Goal: Task Accomplishment & Management: Manage account settings

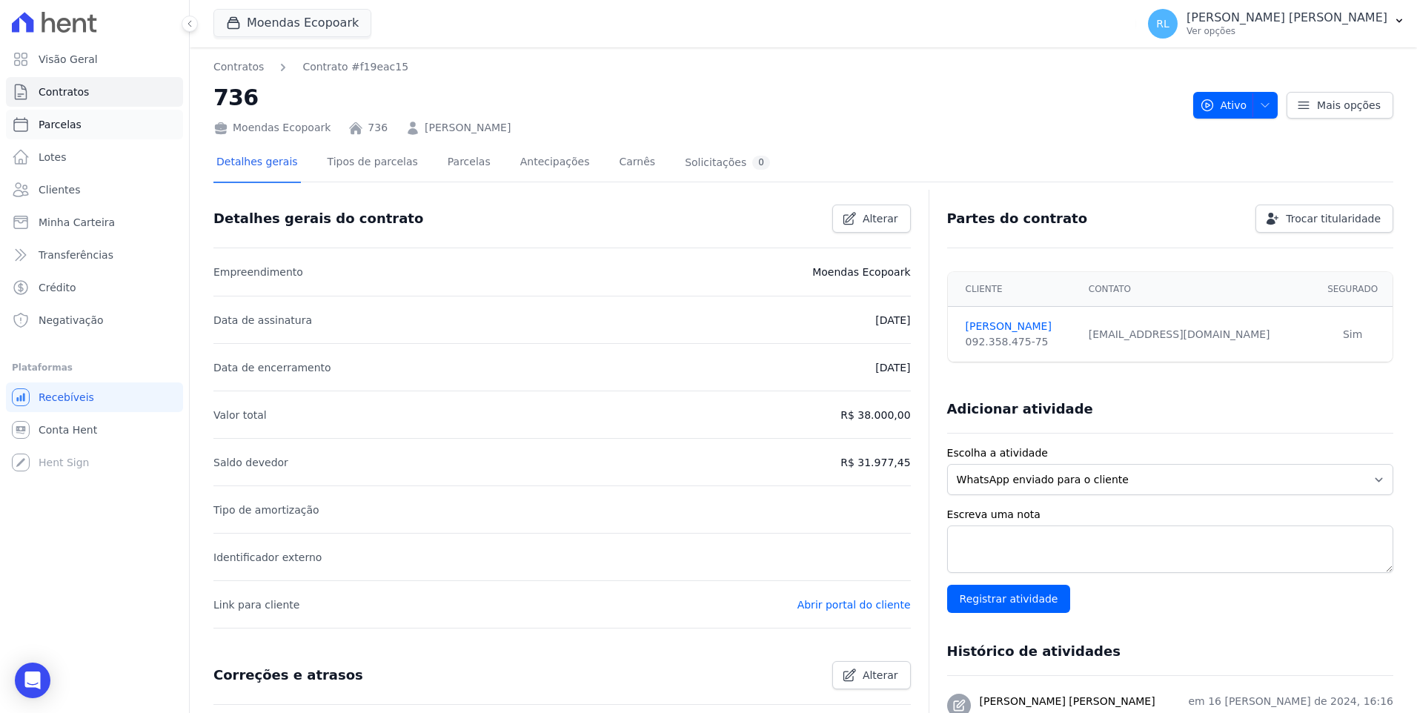
click at [64, 120] on span "Parcelas" at bounding box center [60, 124] width 43 height 15
select select
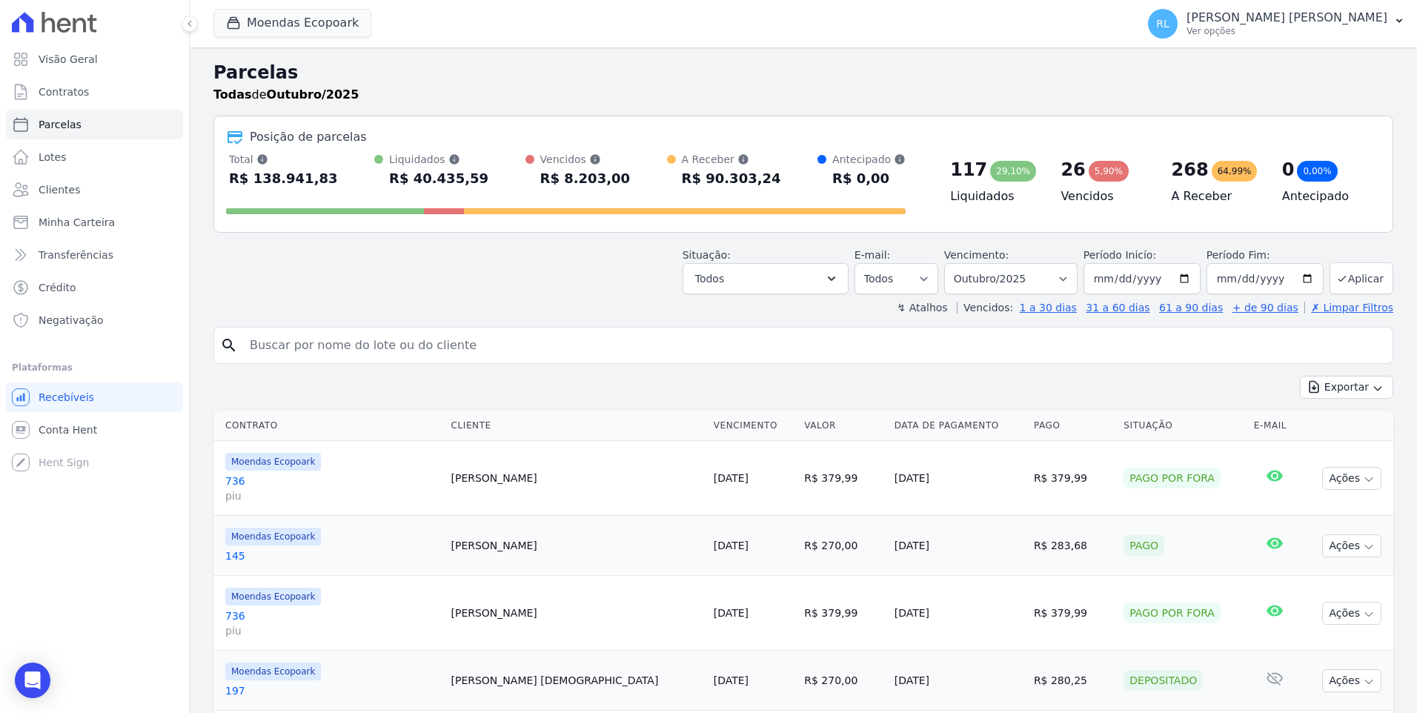
click at [445, 340] on input "search" at bounding box center [814, 346] width 1146 height 30
type input "[PERSON_NAME]"
select select
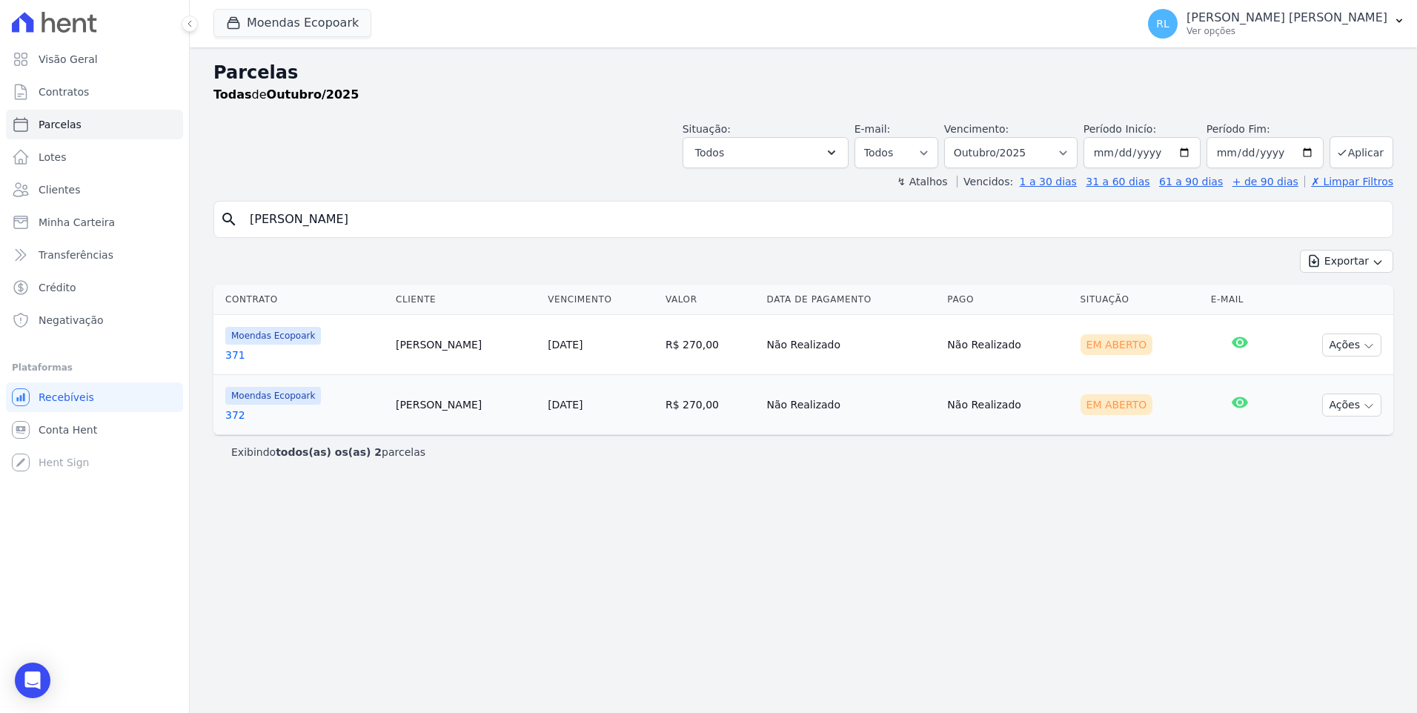
click at [239, 356] on link "371" at bounding box center [304, 355] width 159 height 15
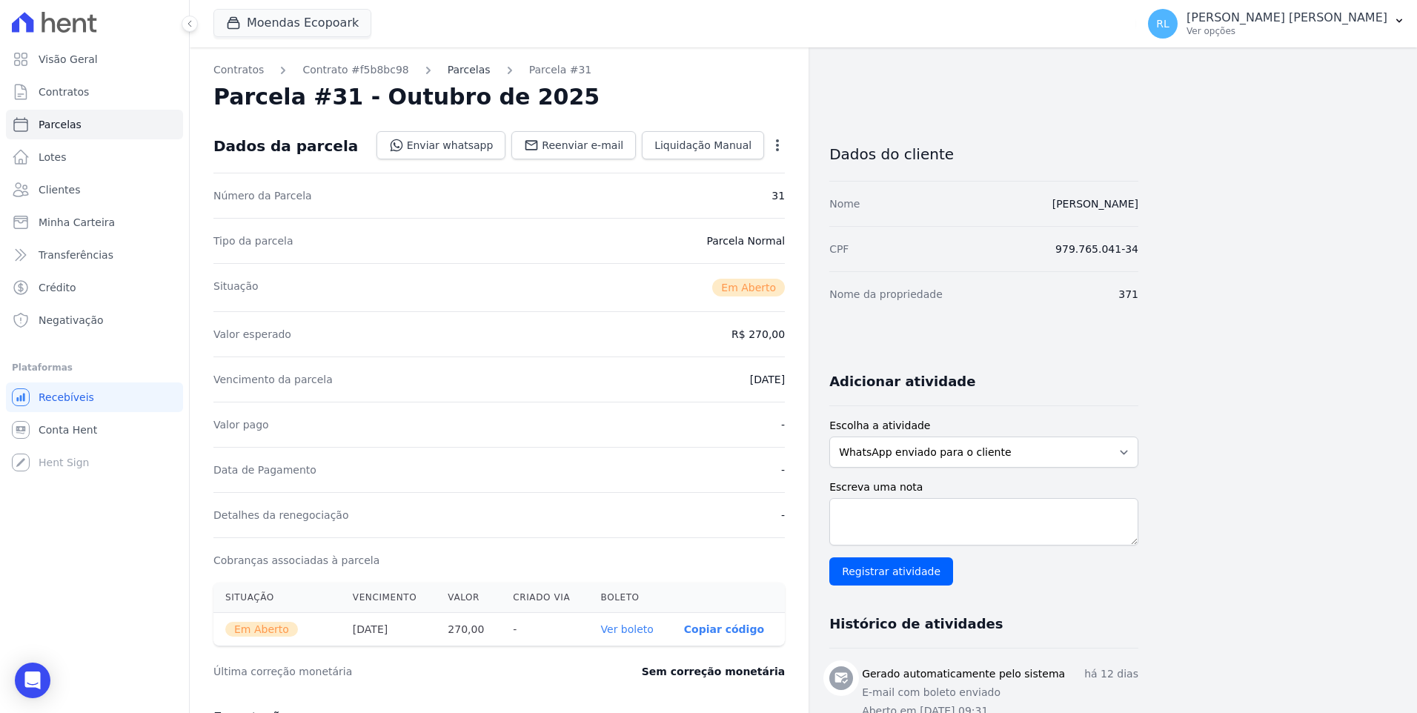
click at [448, 65] on link "Parcelas" at bounding box center [469, 70] width 43 height 16
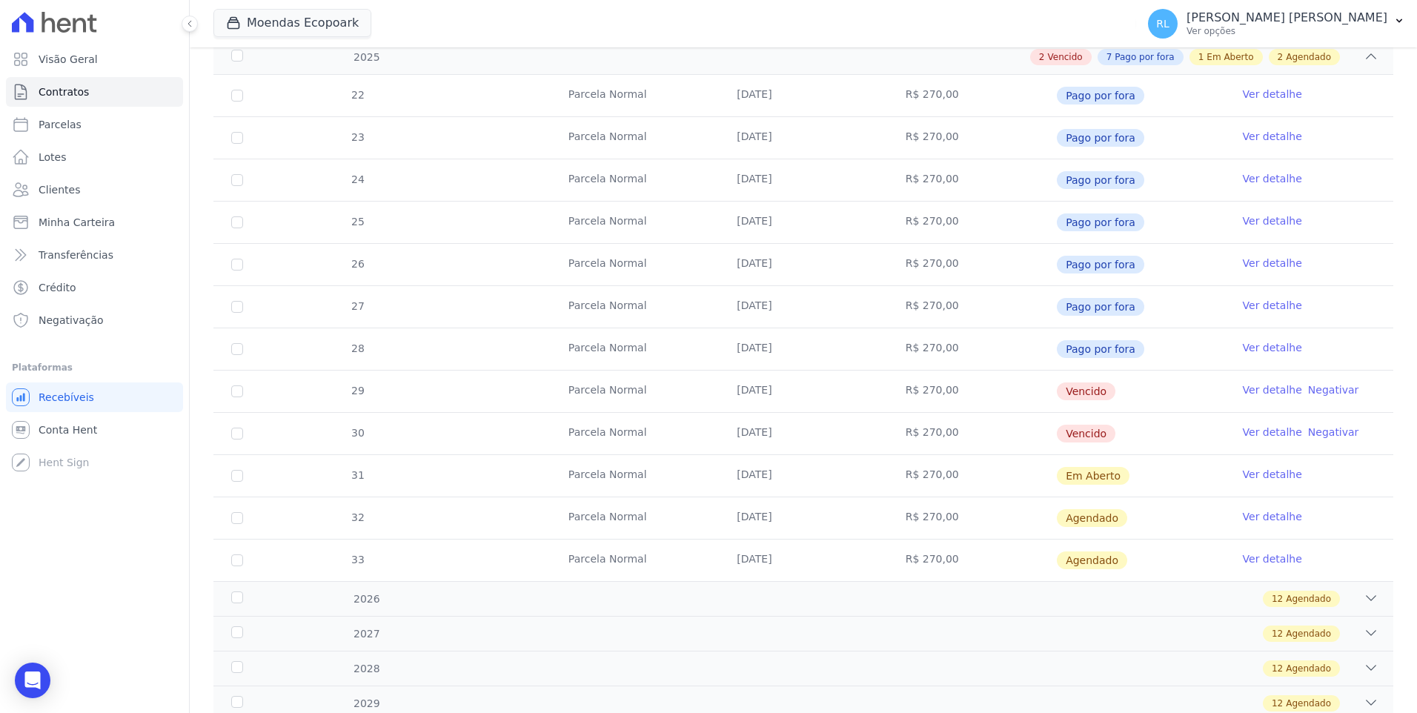
scroll to position [371, 0]
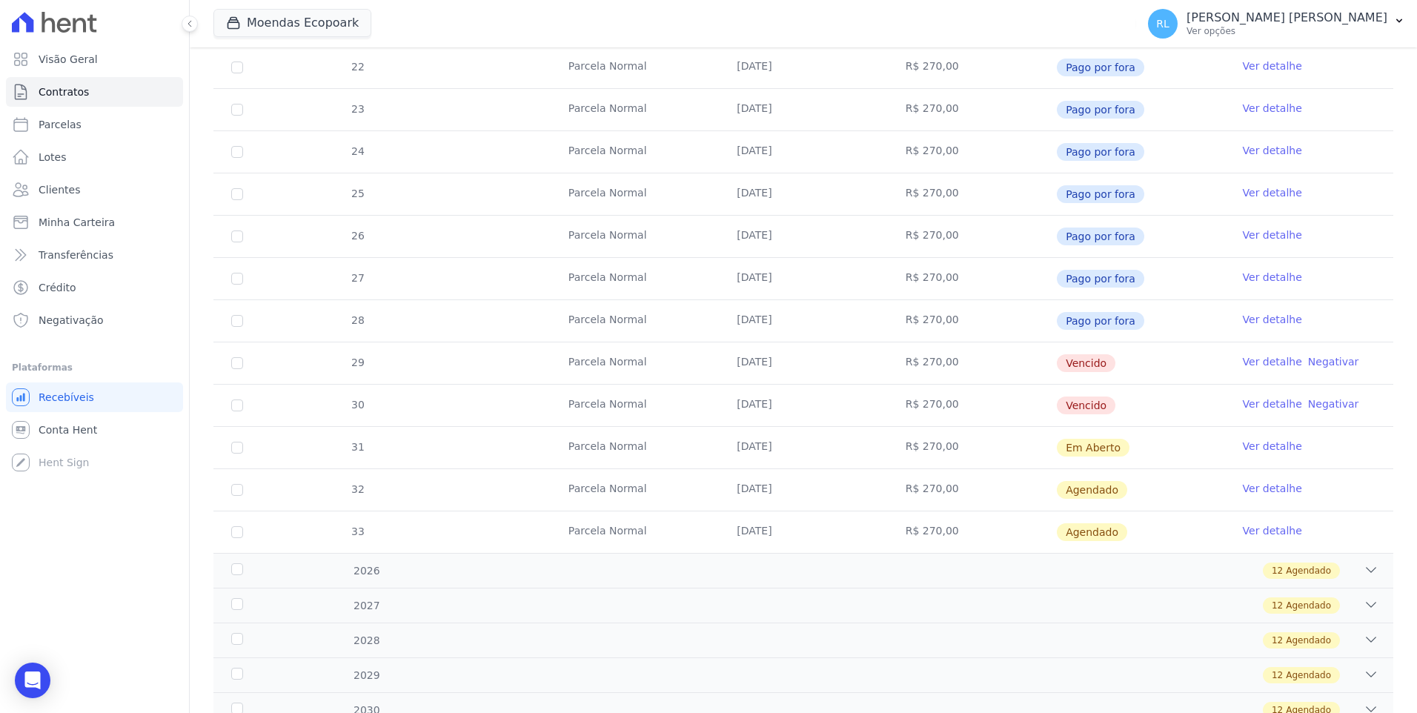
click at [1258, 319] on link "Ver detalhe" at bounding box center [1272, 319] width 59 height 15
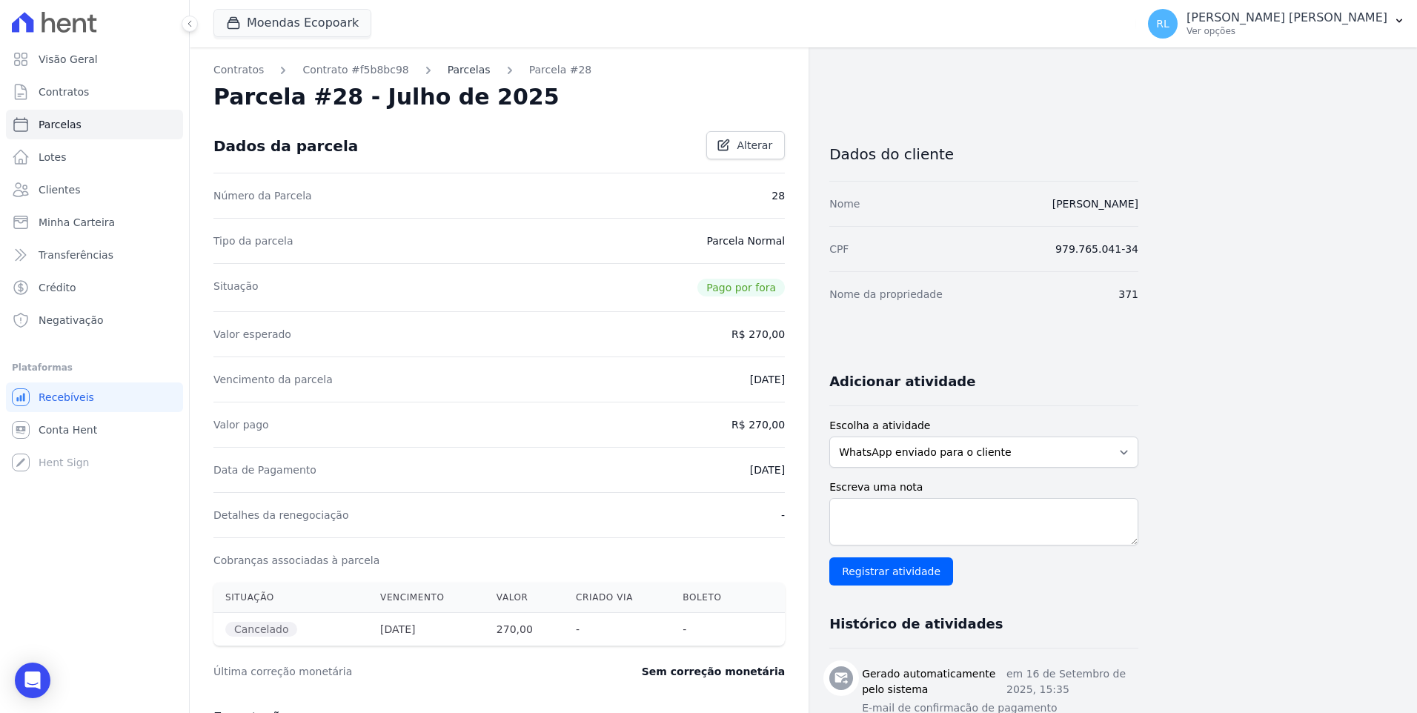
click at [448, 70] on link "Parcelas" at bounding box center [469, 70] width 43 height 16
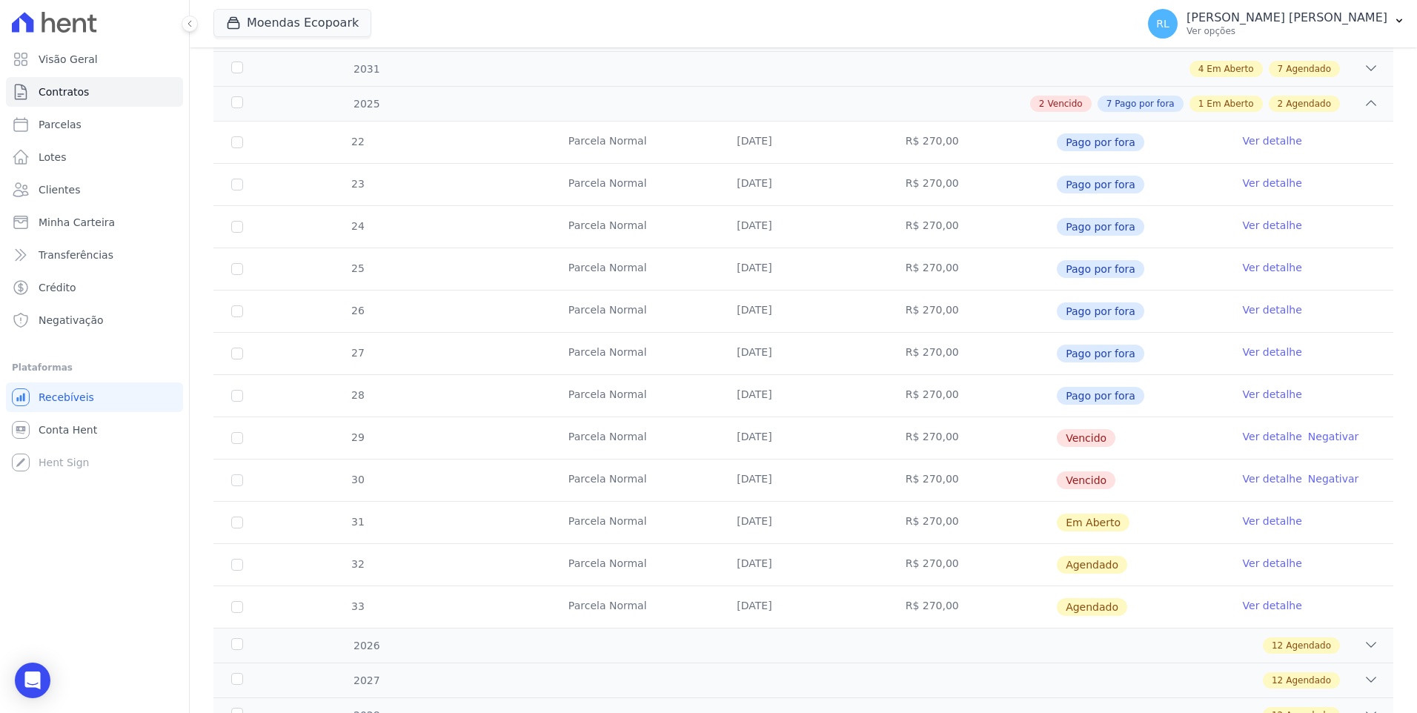
scroll to position [297, 0]
click at [1243, 433] on link "Ver detalhe" at bounding box center [1272, 435] width 59 height 15
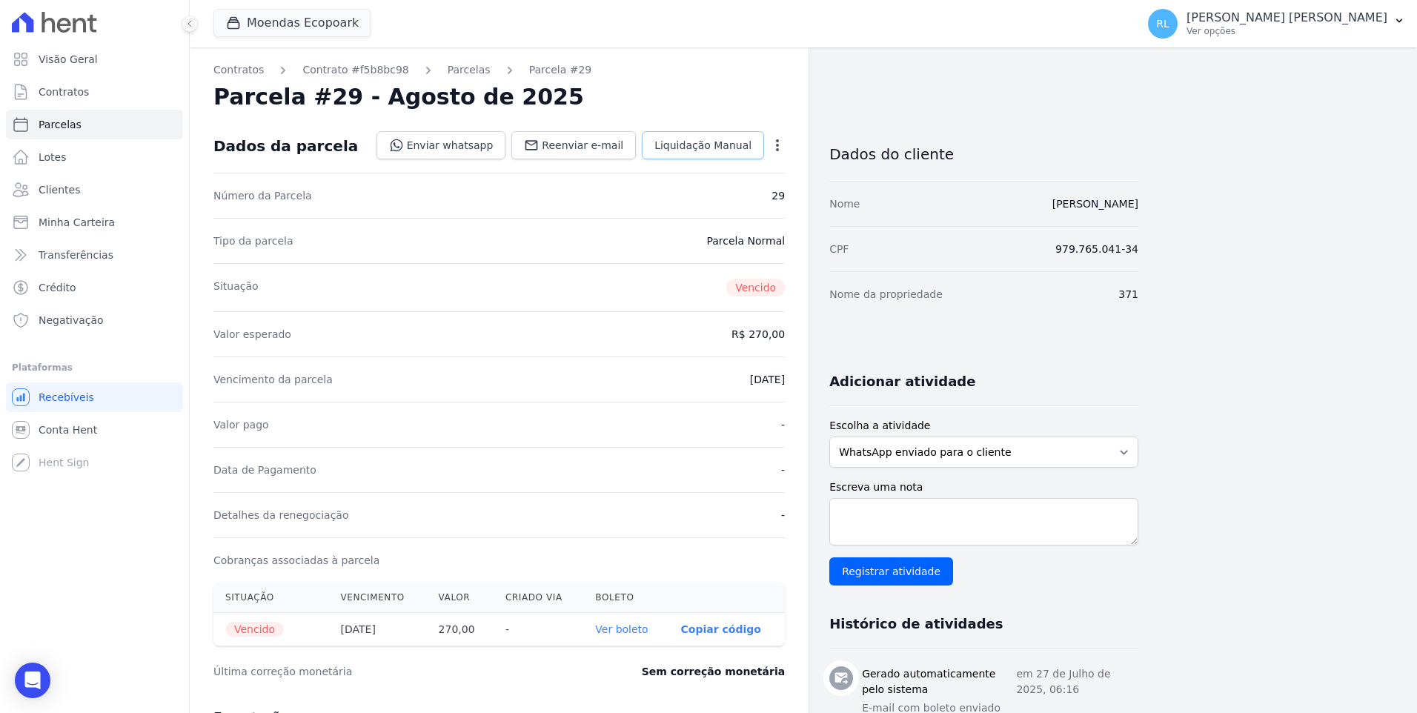
click at [686, 148] on span "Liquidação Manual" at bounding box center [703, 145] width 97 height 15
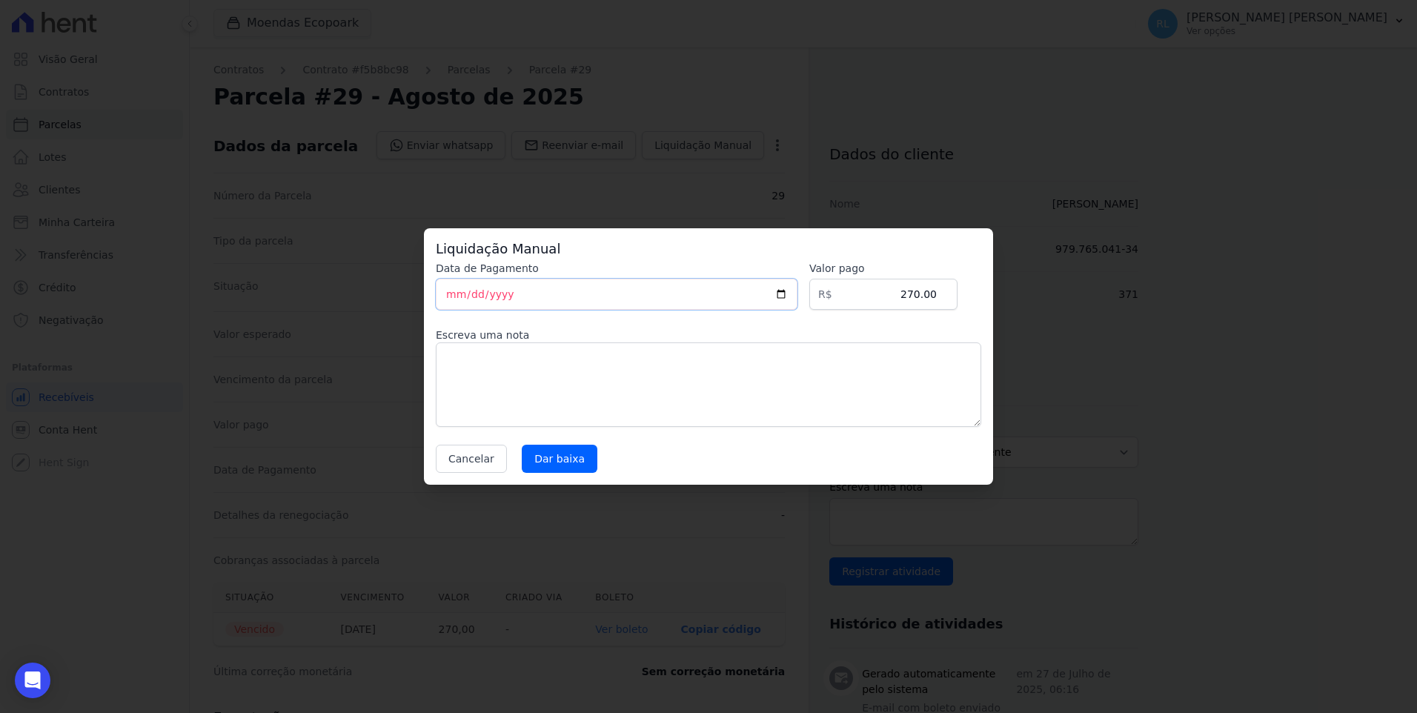
click at [458, 298] on input "[DATE]" at bounding box center [617, 294] width 362 height 31
type input "[DATE]"
click at [497, 361] on textarea at bounding box center [709, 384] width 546 height 85
type textarea "pix"
click at [544, 450] on input "Dar baixa" at bounding box center [560, 459] width 76 height 28
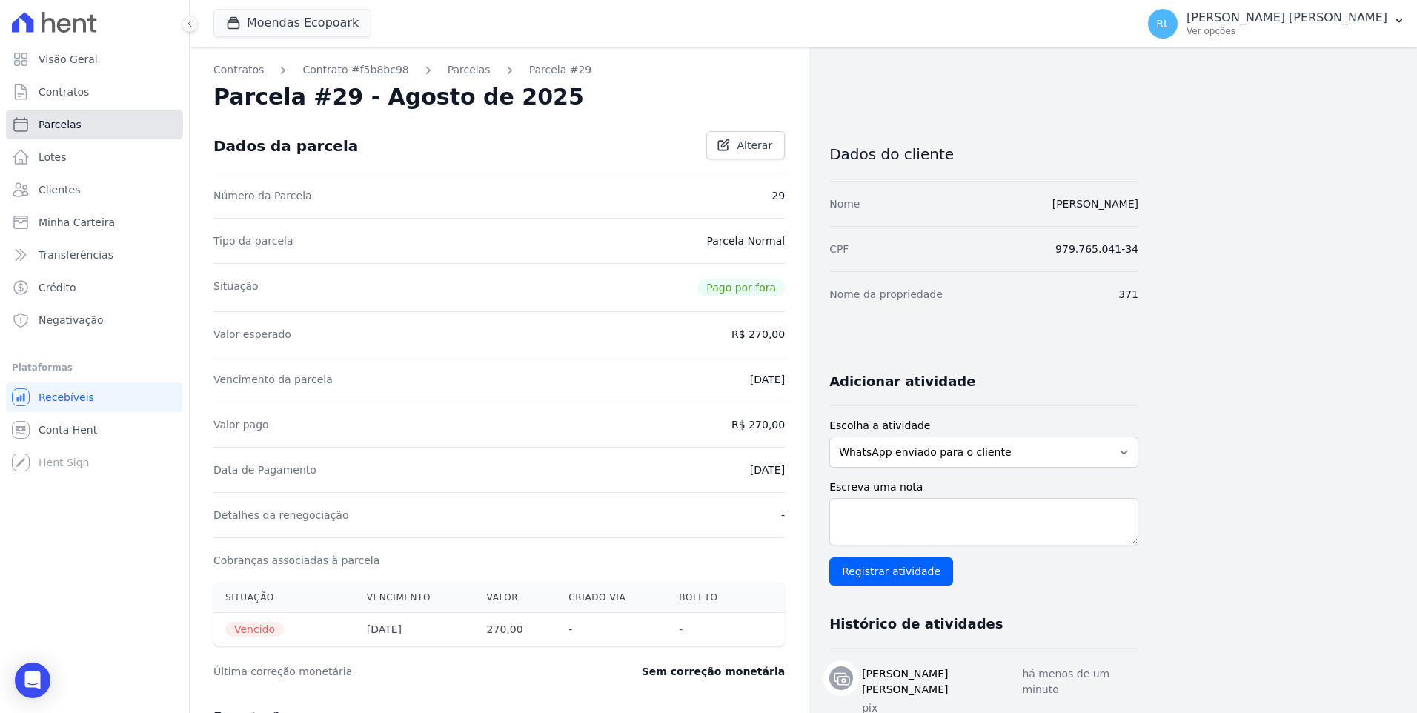
click at [50, 119] on span "Parcelas" at bounding box center [60, 124] width 43 height 15
select select
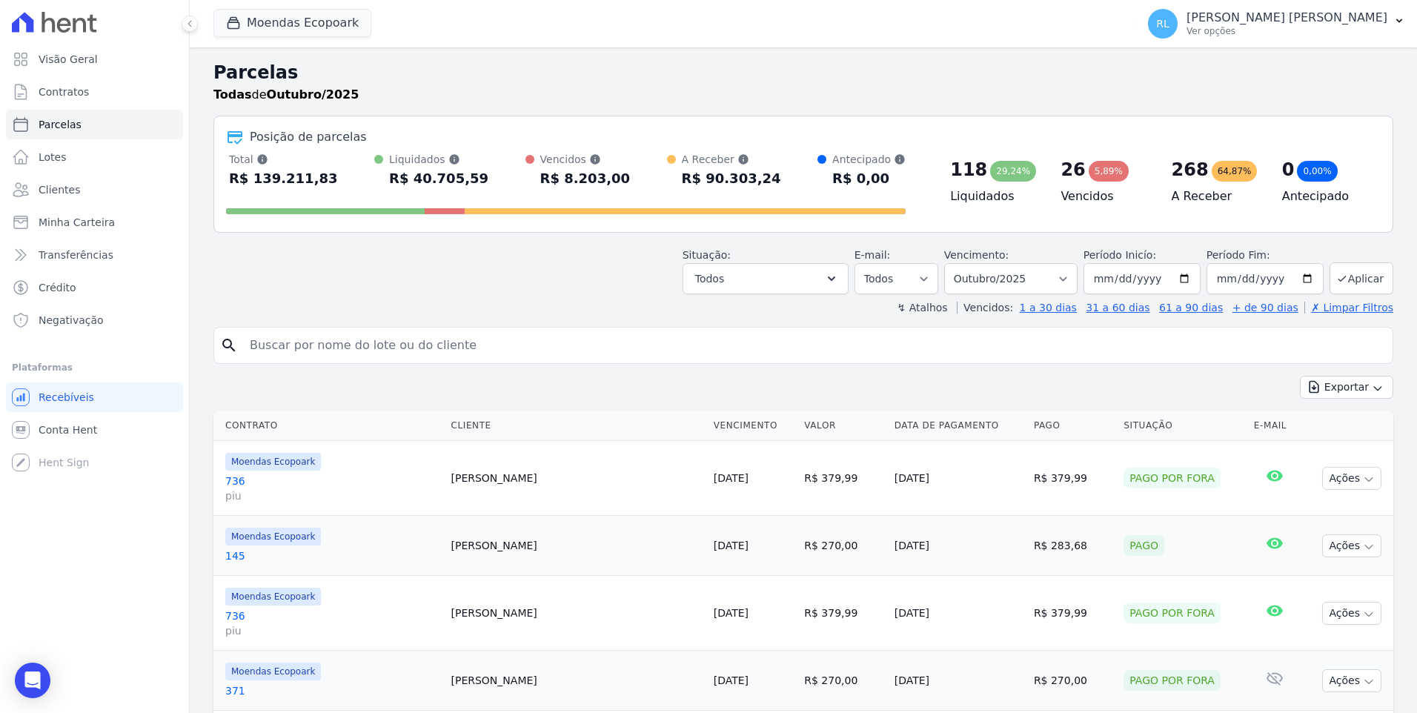
click at [385, 352] on input "search" at bounding box center [814, 346] width 1146 height 30
type input "372"
select select
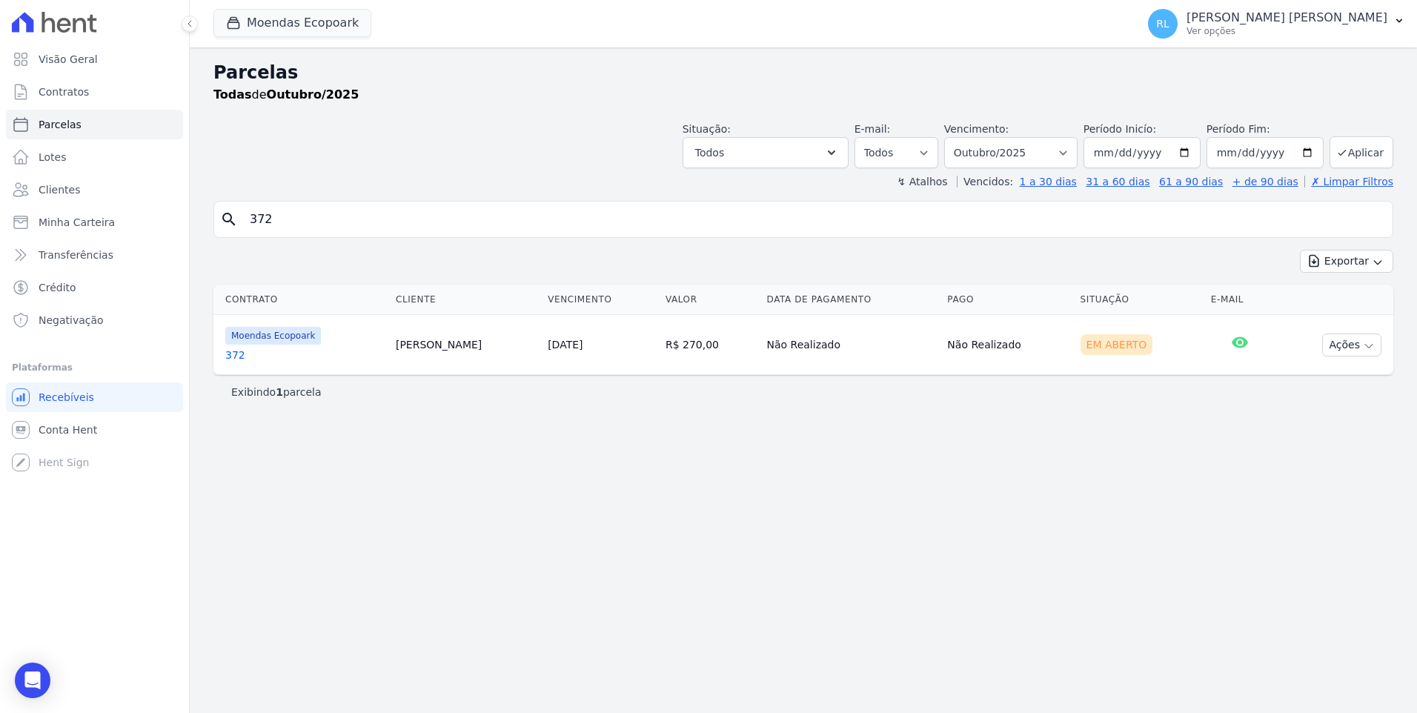
click at [241, 357] on link "372" at bounding box center [304, 355] width 159 height 15
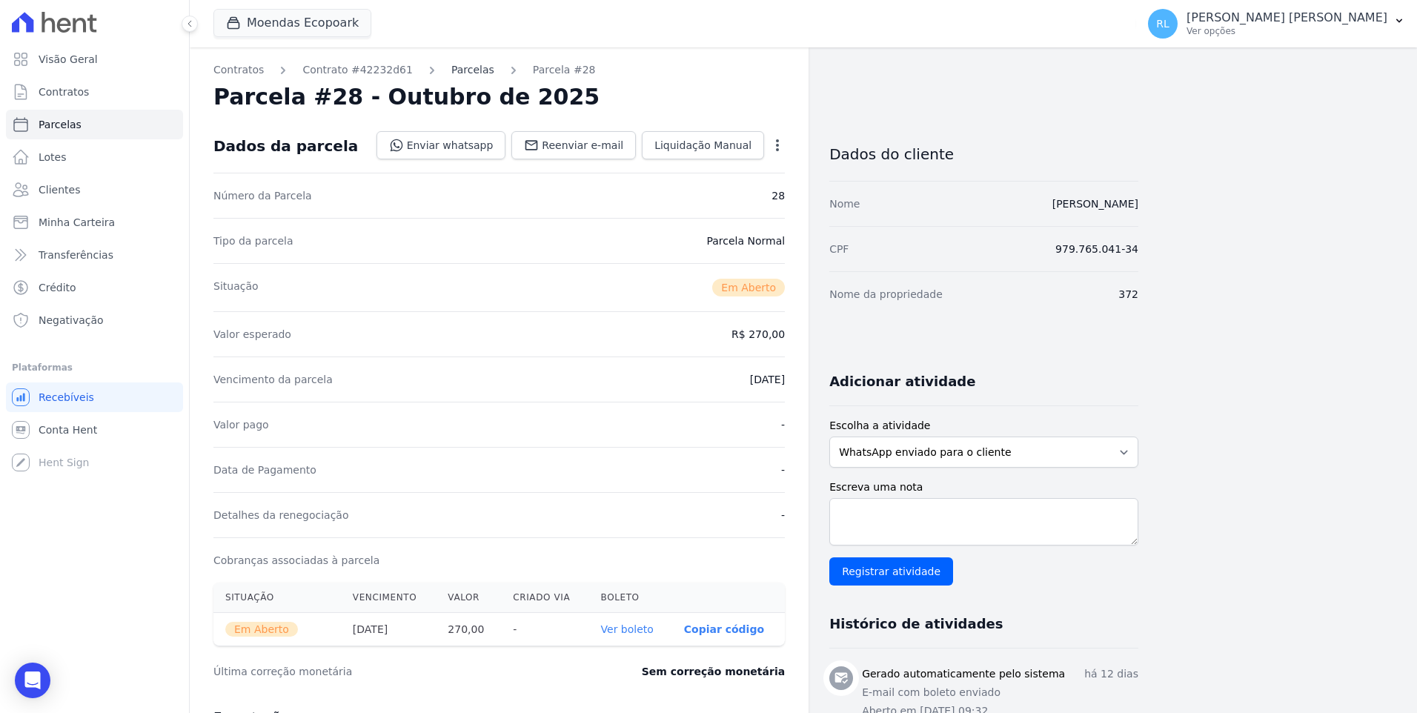
click at [460, 66] on link "Parcelas" at bounding box center [472, 70] width 43 height 16
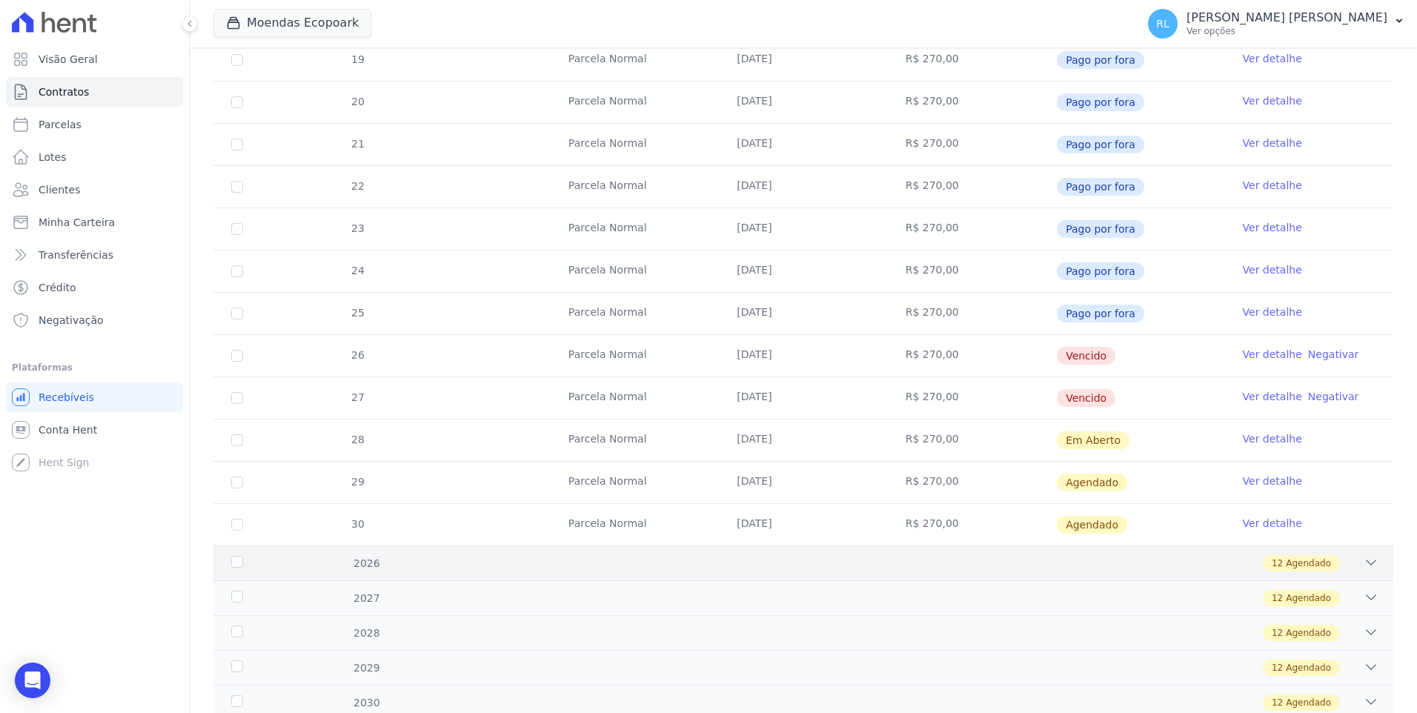
scroll to position [445, 0]
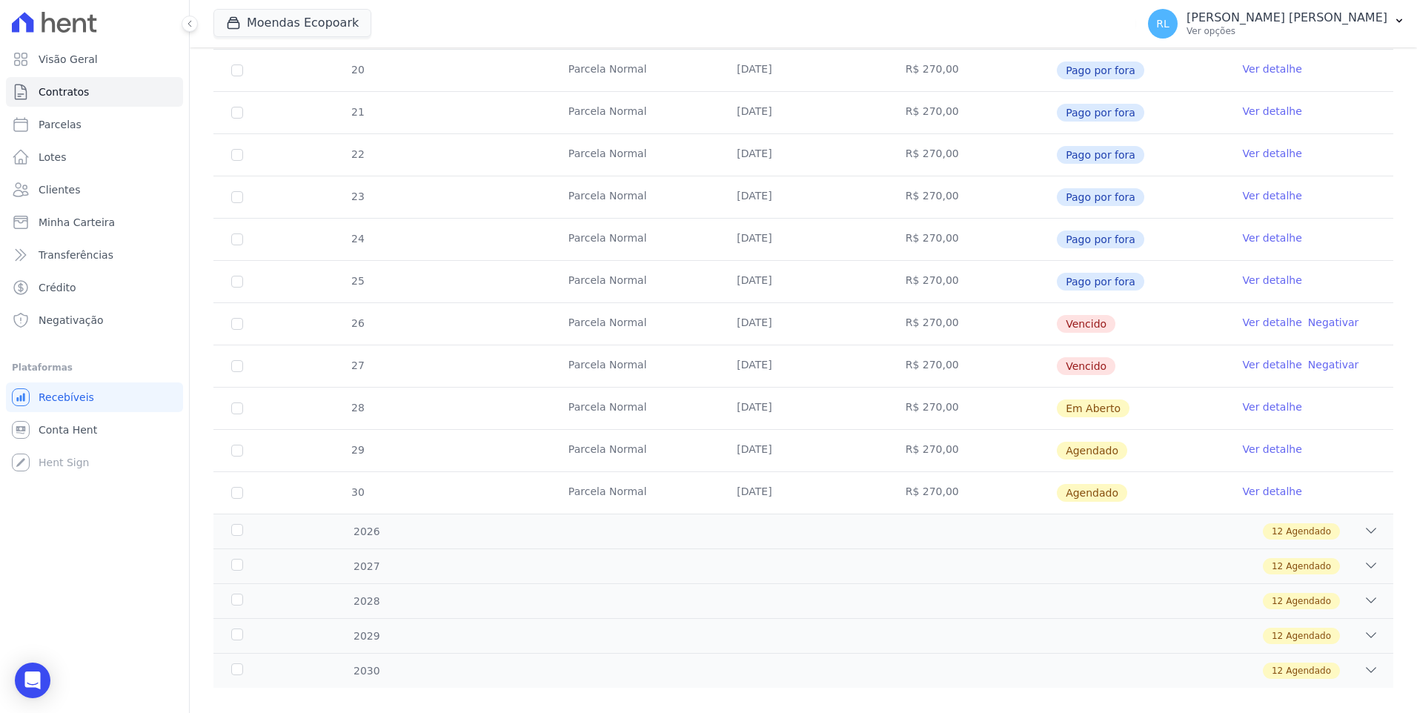
click at [1255, 325] on link "Ver detalhe" at bounding box center [1272, 322] width 59 height 15
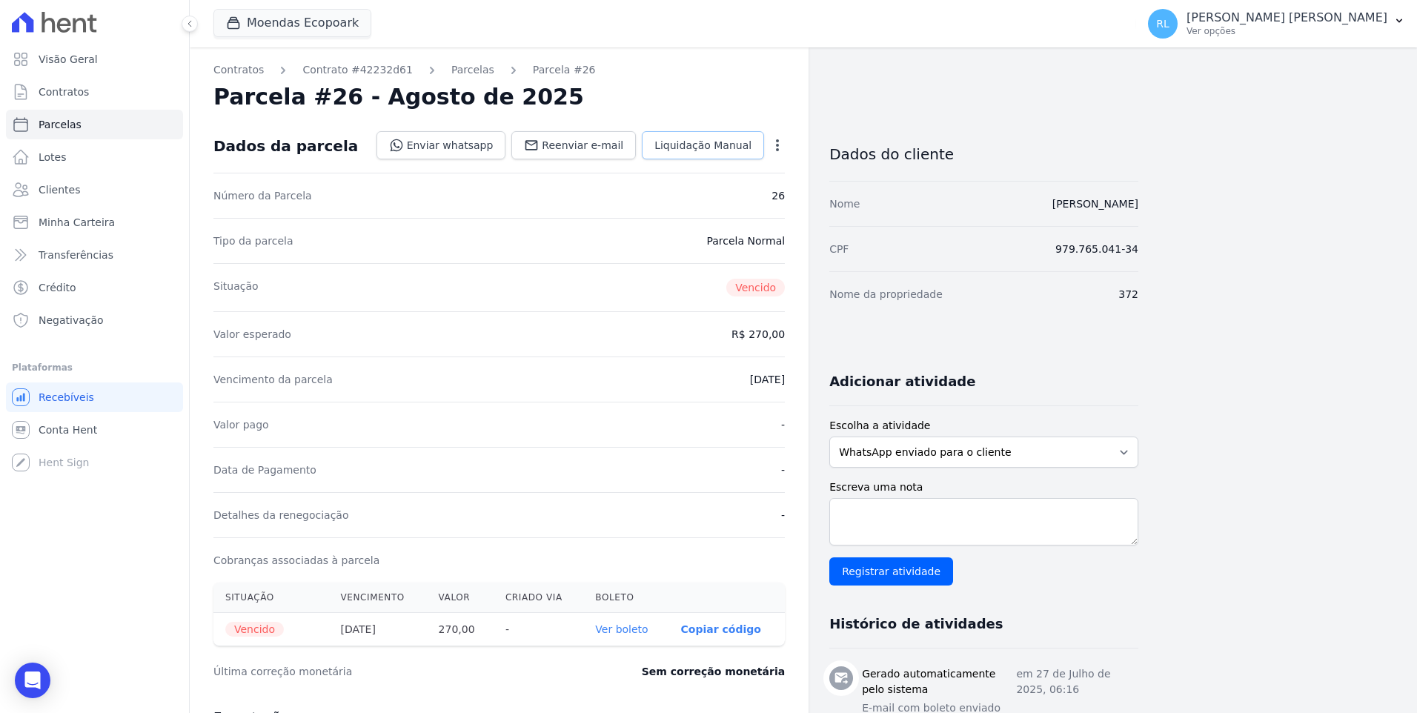
click at [722, 157] on link "Liquidação Manual" at bounding box center [703, 145] width 122 height 28
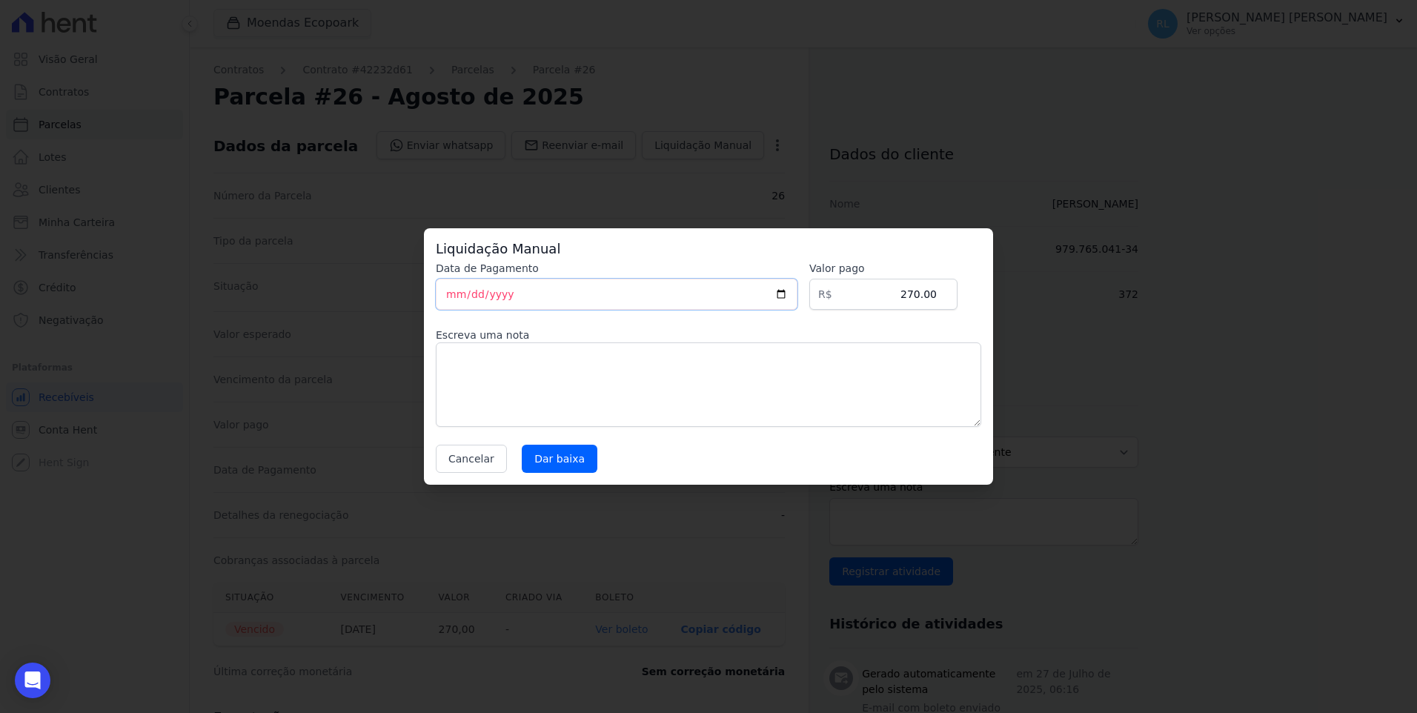
click at [454, 290] on input "[DATE]" at bounding box center [617, 294] width 362 height 31
type input "[DATE]"
click at [475, 357] on textarea at bounding box center [709, 384] width 546 height 85
type textarea "pix"
click at [533, 450] on input "Dar baixa" at bounding box center [560, 459] width 76 height 28
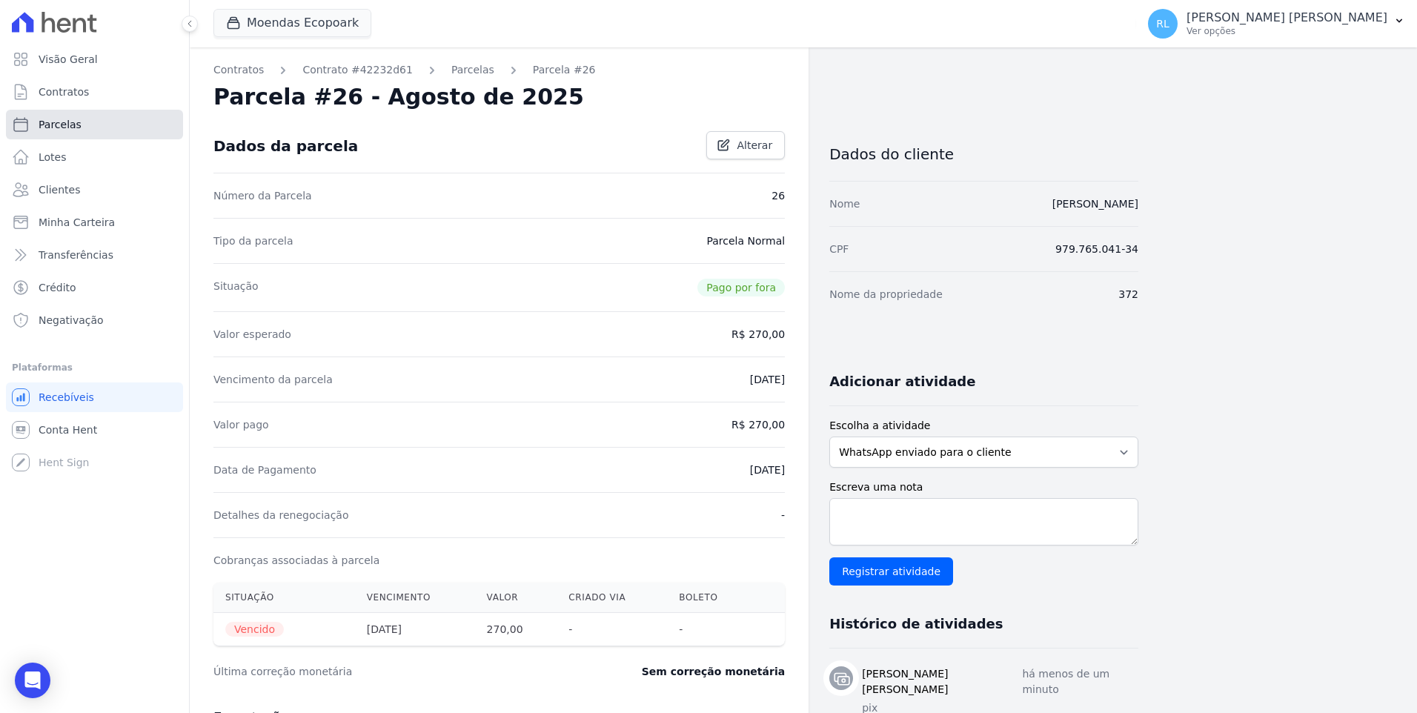
click at [82, 127] on link "Parcelas" at bounding box center [94, 125] width 177 height 30
select select
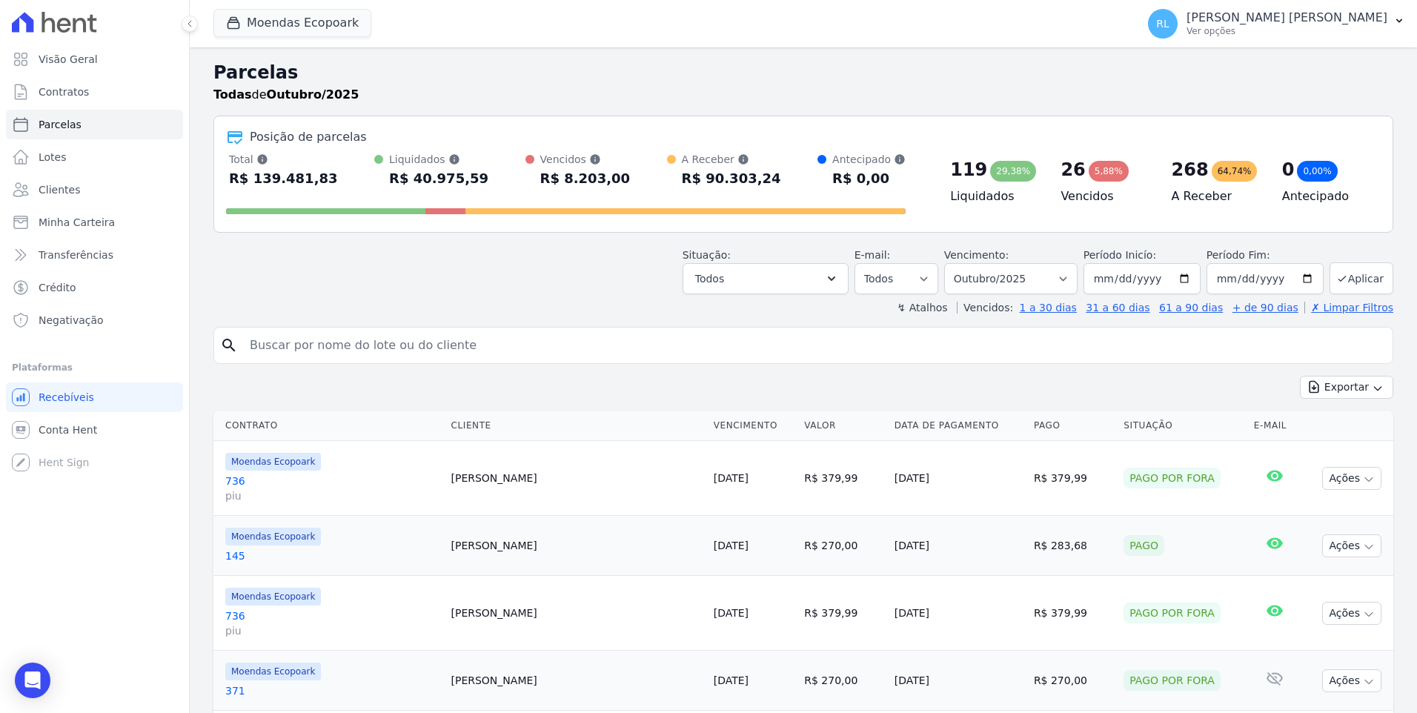
click at [529, 331] on input "search" at bounding box center [814, 346] width 1146 height 30
type input "abraao"
select select
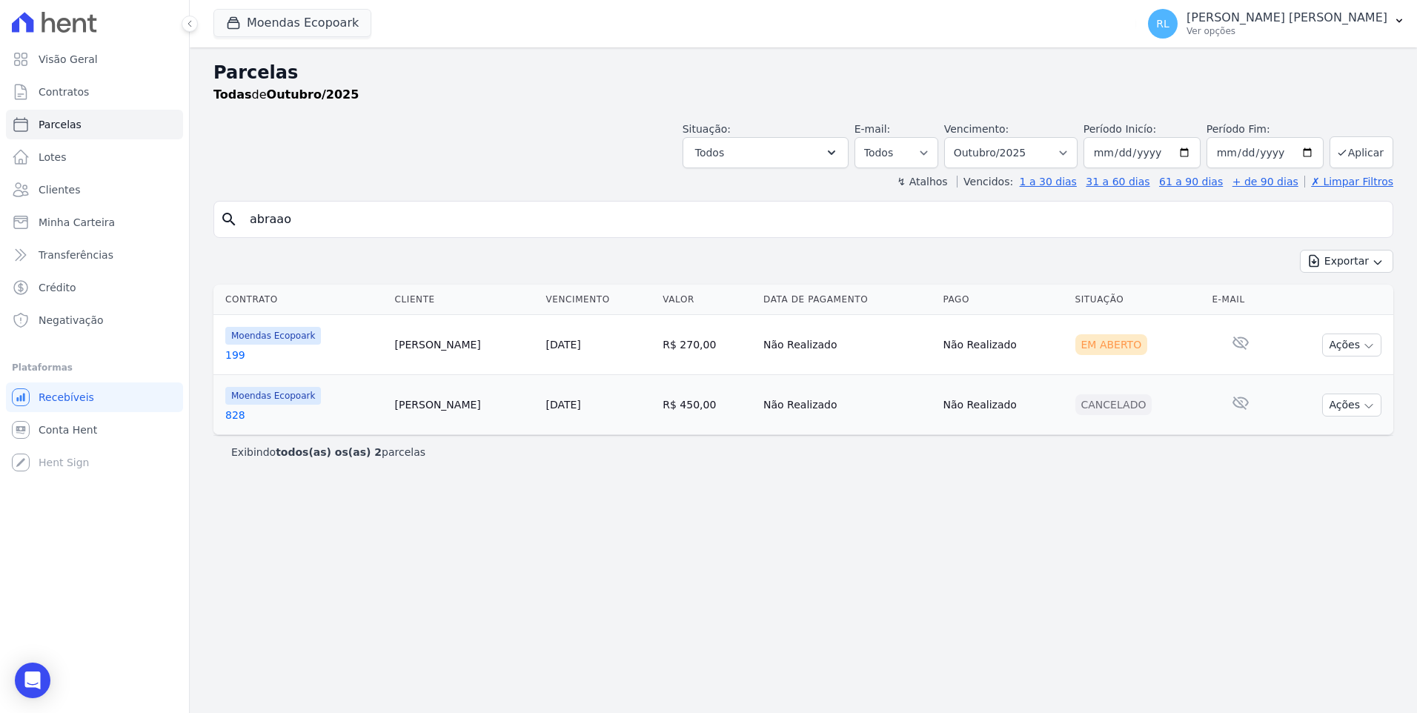
click at [238, 349] on link "199" at bounding box center [304, 355] width 158 height 15
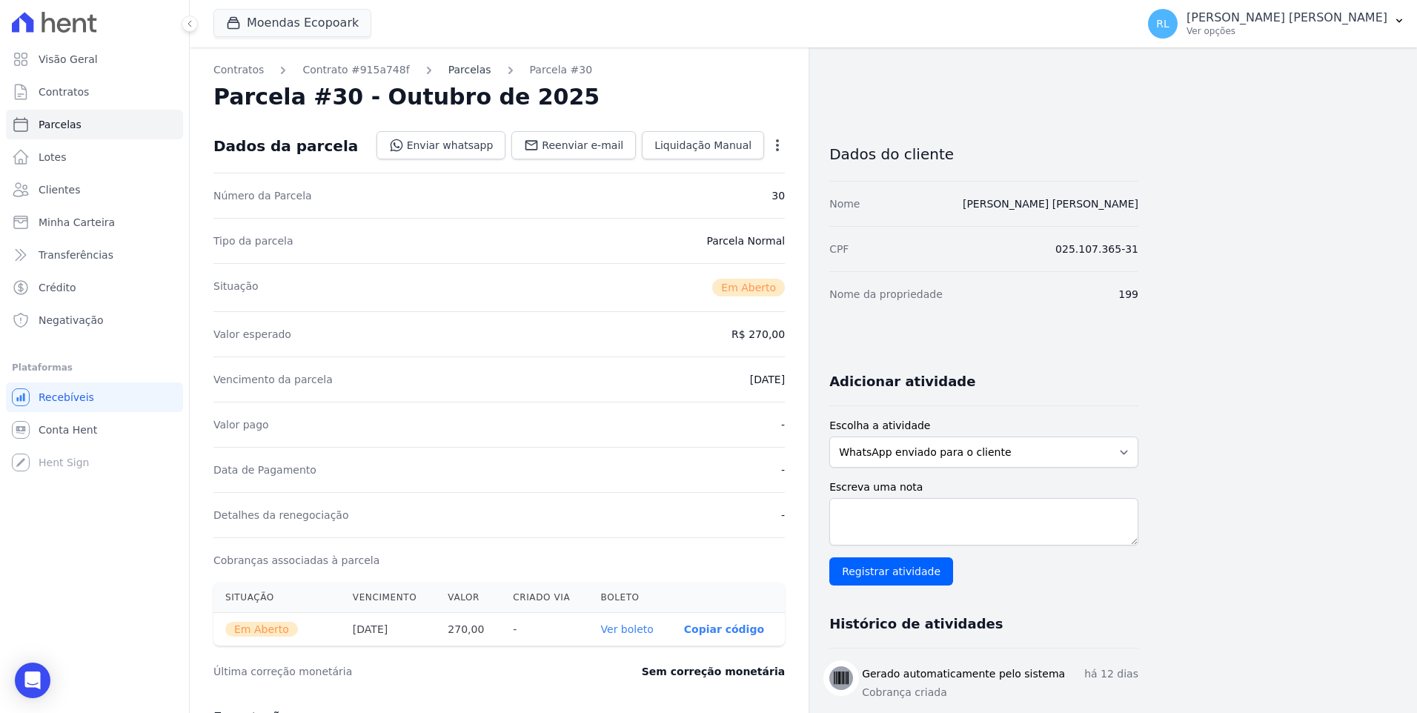
click at [459, 76] on link "Parcelas" at bounding box center [469, 70] width 43 height 16
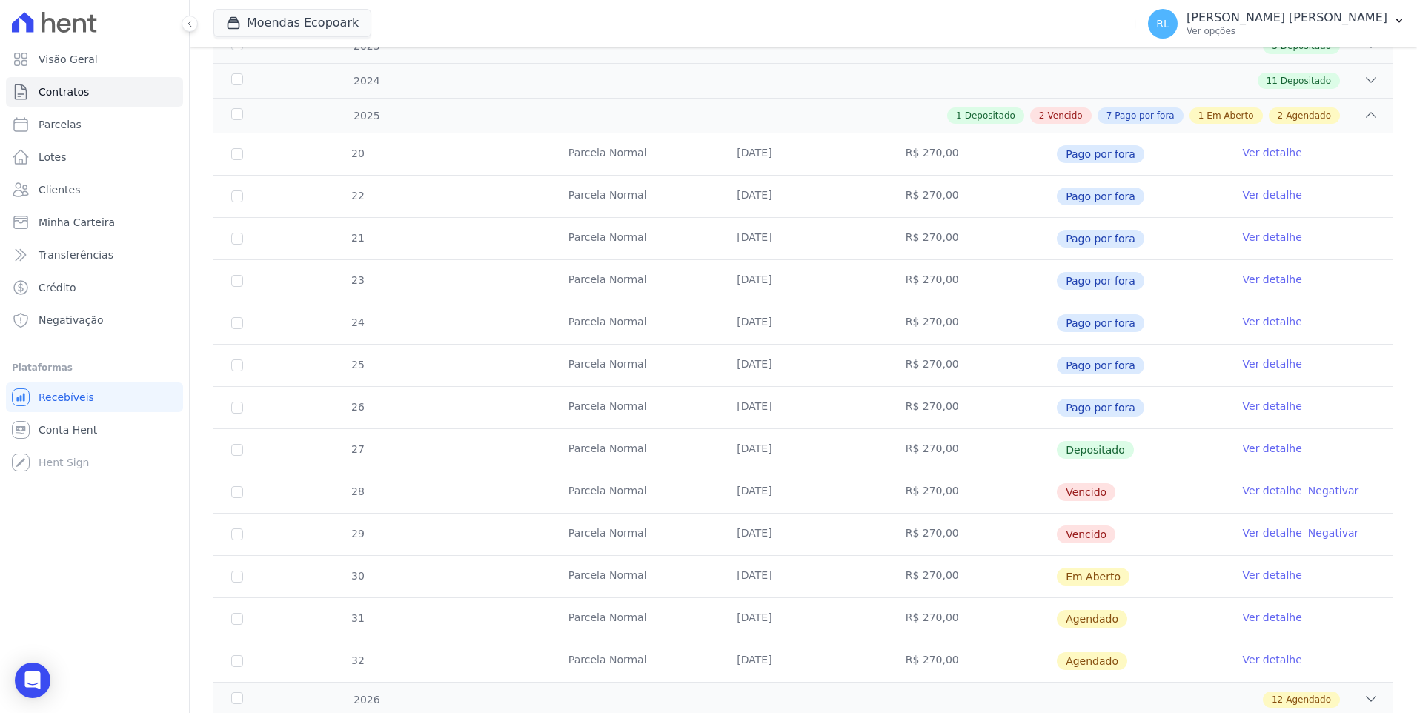
scroll to position [445, 0]
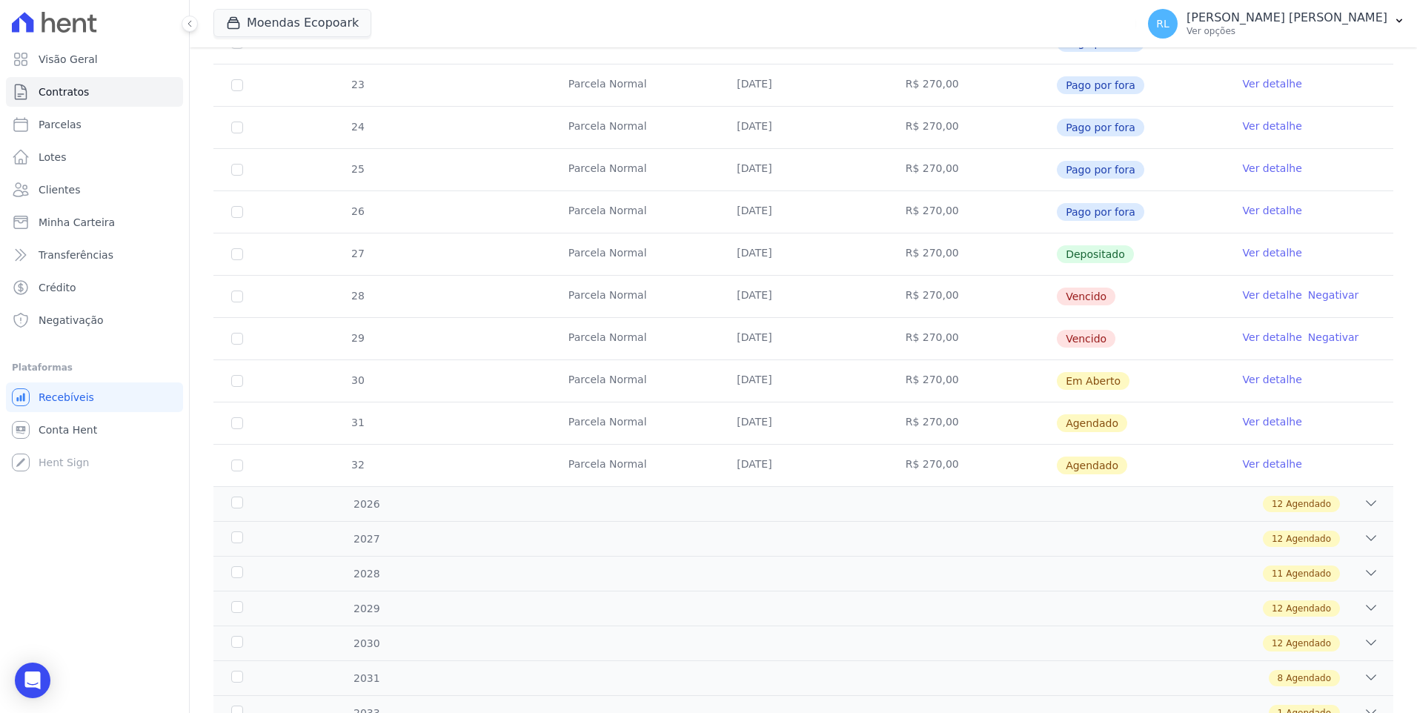
click at [1256, 254] on link "Ver detalhe" at bounding box center [1272, 252] width 59 height 15
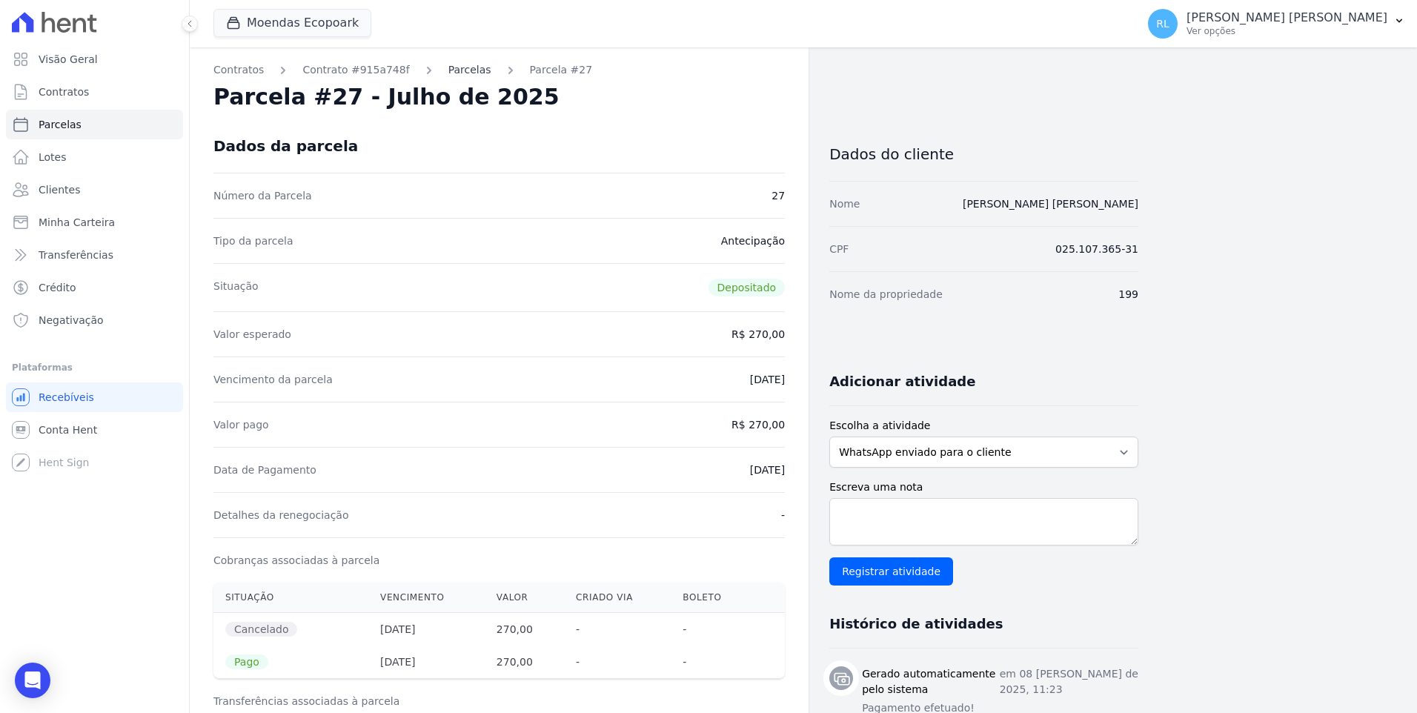
click at [448, 67] on link "Parcelas" at bounding box center [469, 70] width 43 height 16
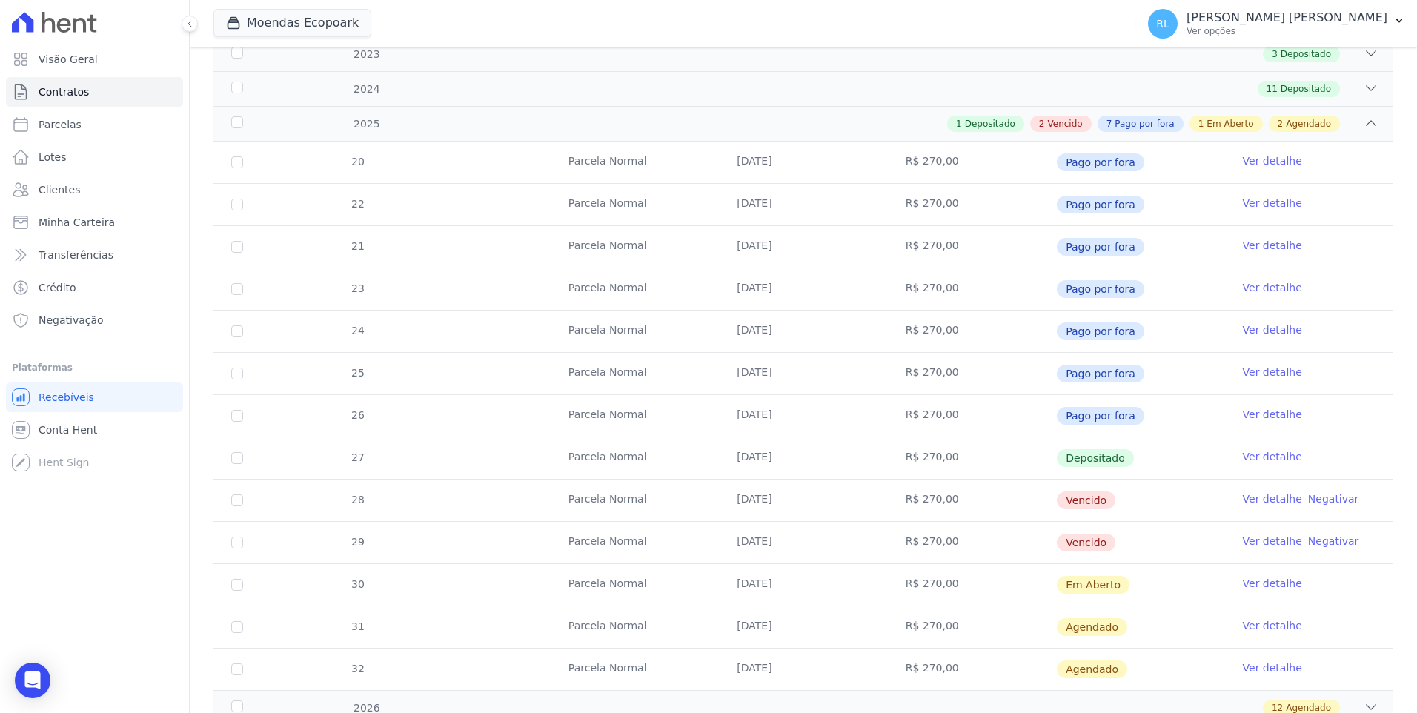
scroll to position [297, 0]
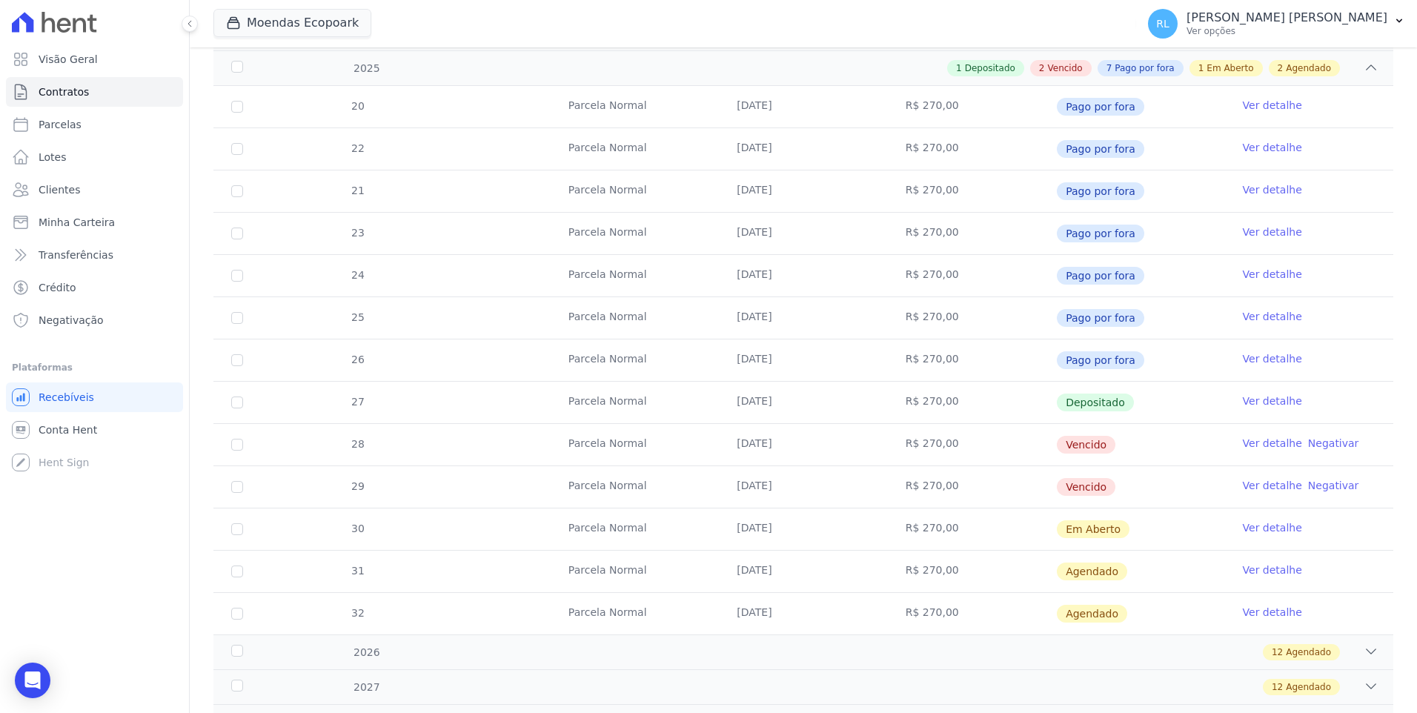
click at [1251, 440] on link "Ver detalhe" at bounding box center [1272, 443] width 59 height 15
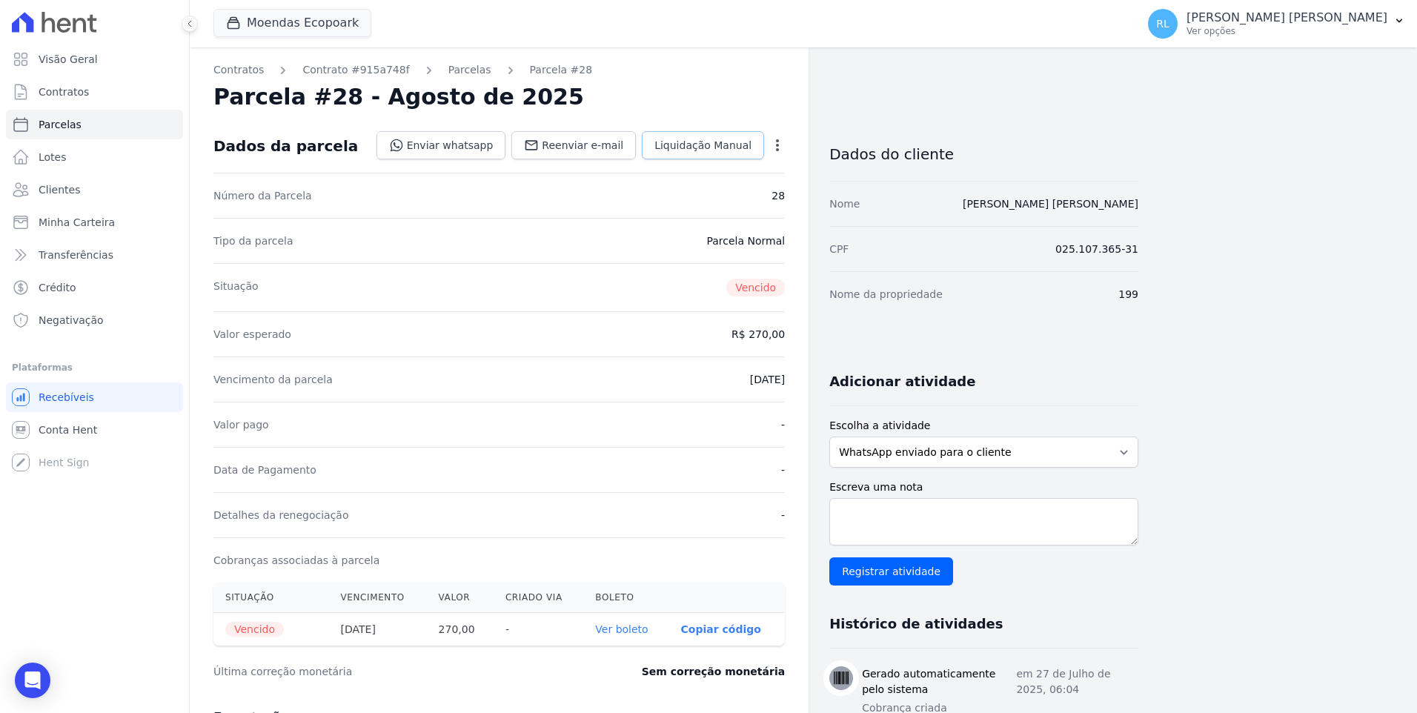
click at [712, 154] on link "Liquidação Manual" at bounding box center [703, 145] width 122 height 28
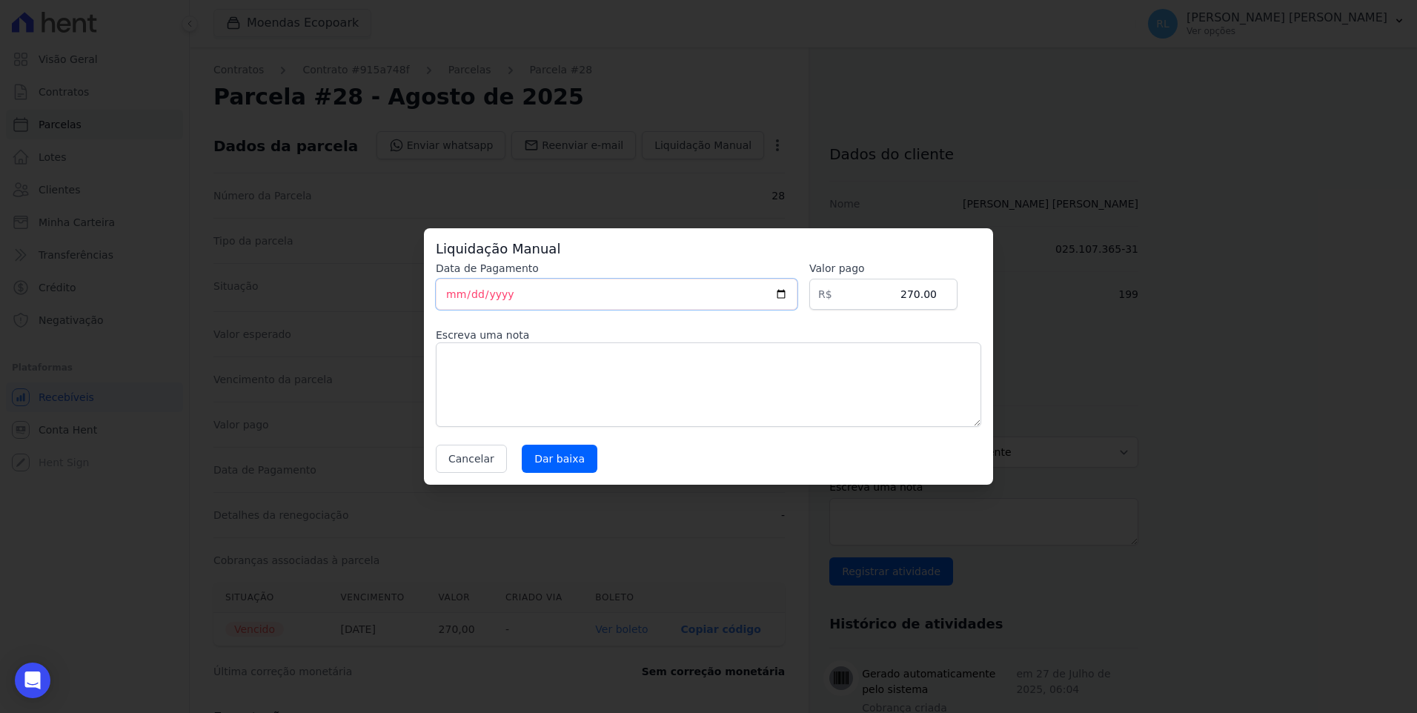
click at [454, 295] on input "[DATE]" at bounding box center [617, 294] width 362 height 31
type input "[DATE]"
click at [475, 367] on textarea at bounding box center [709, 384] width 546 height 85
type textarea "d"
type textarea "pix"
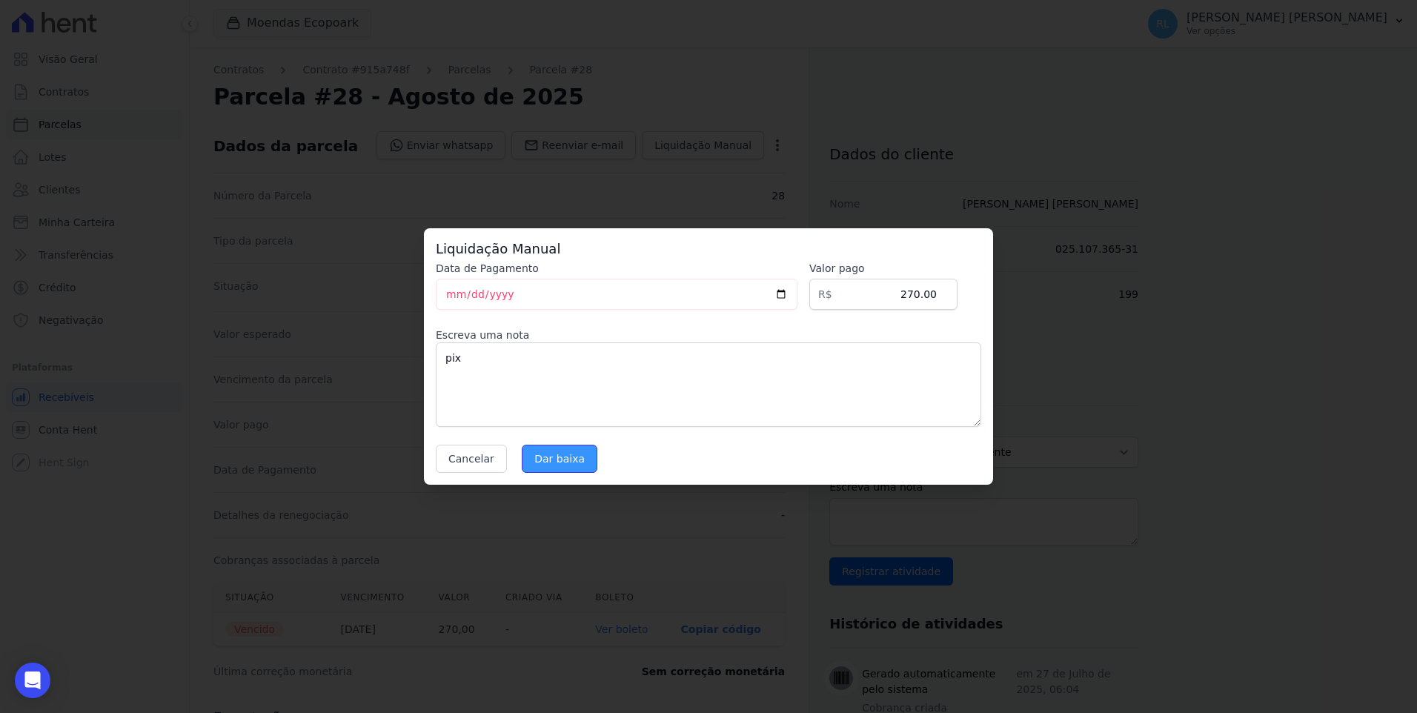
click at [543, 457] on input "Dar baixa" at bounding box center [560, 459] width 76 height 28
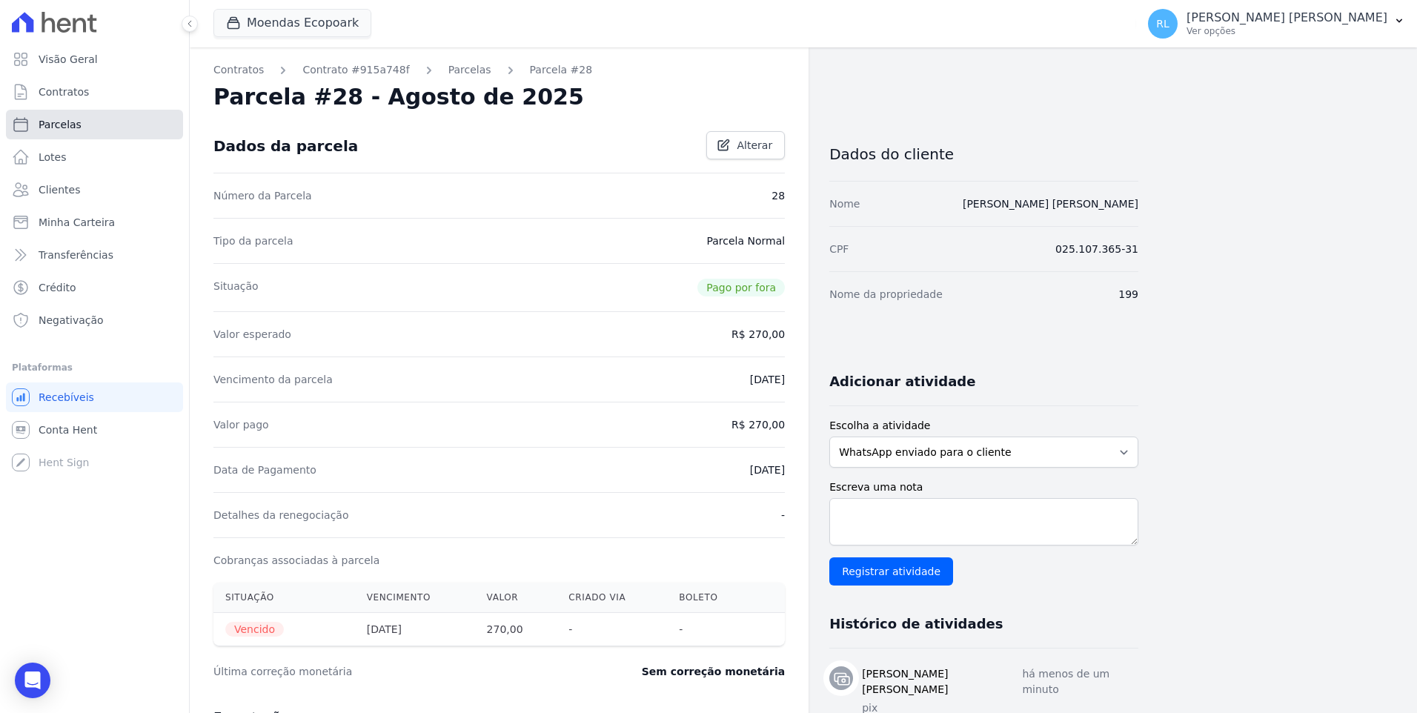
click at [88, 125] on link "Parcelas" at bounding box center [94, 125] width 177 height 30
select select
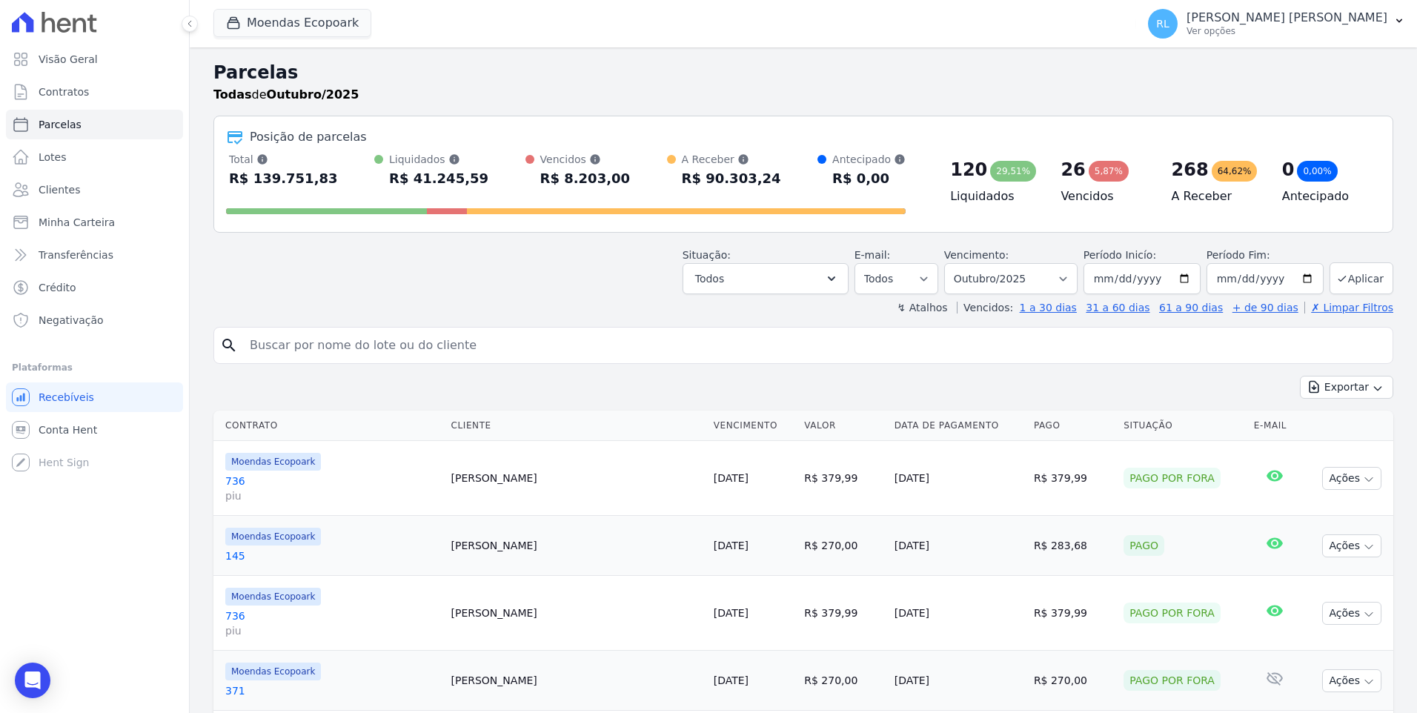
click at [360, 343] on input "search" at bounding box center [814, 346] width 1146 height 30
type input "[PERSON_NAME]"
select select
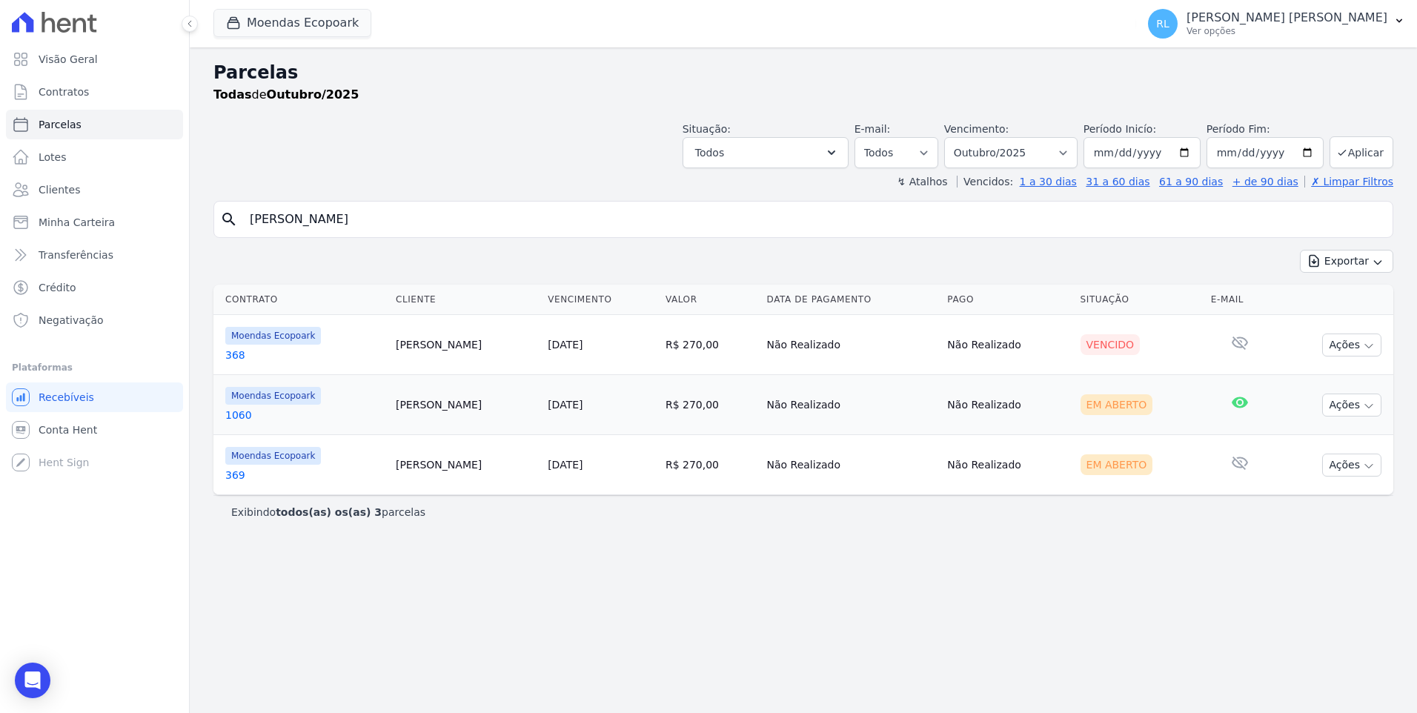
click at [242, 357] on link "368" at bounding box center [304, 355] width 159 height 15
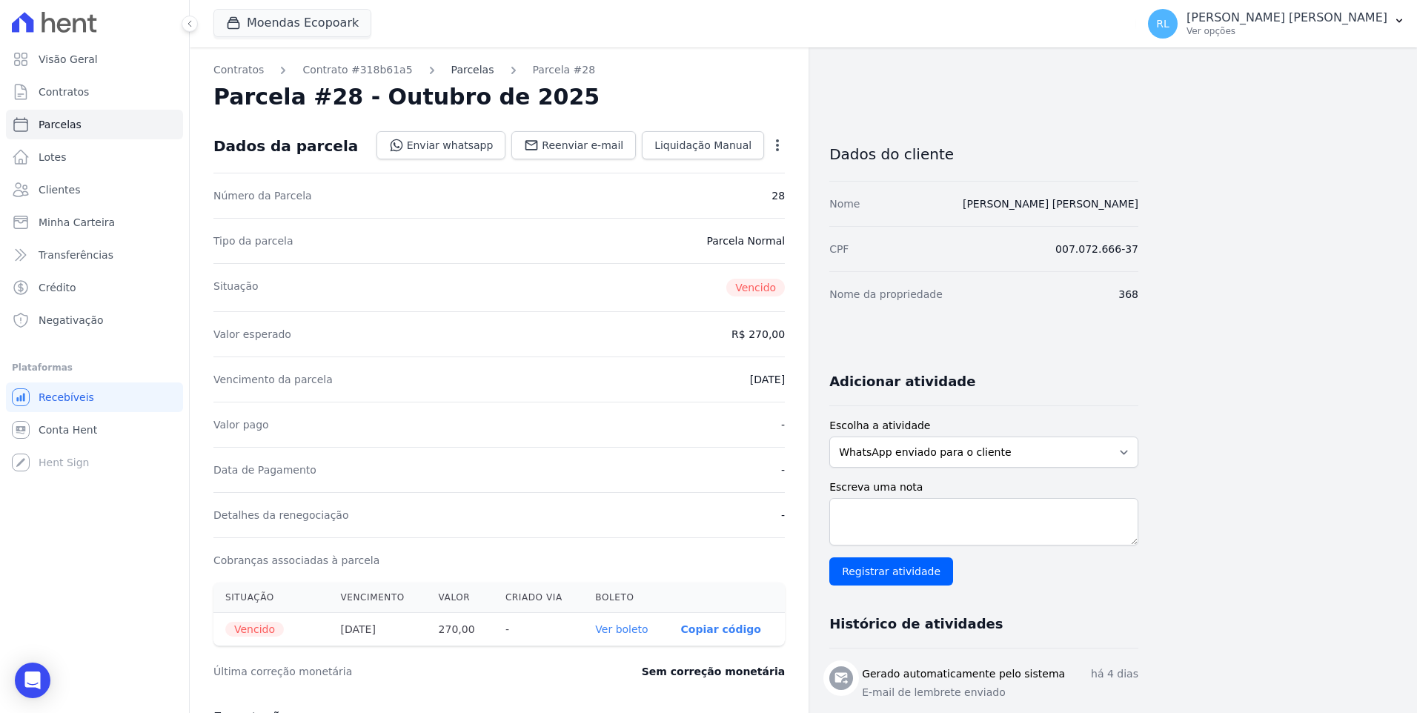
click at [462, 75] on link "Parcelas" at bounding box center [472, 70] width 43 height 16
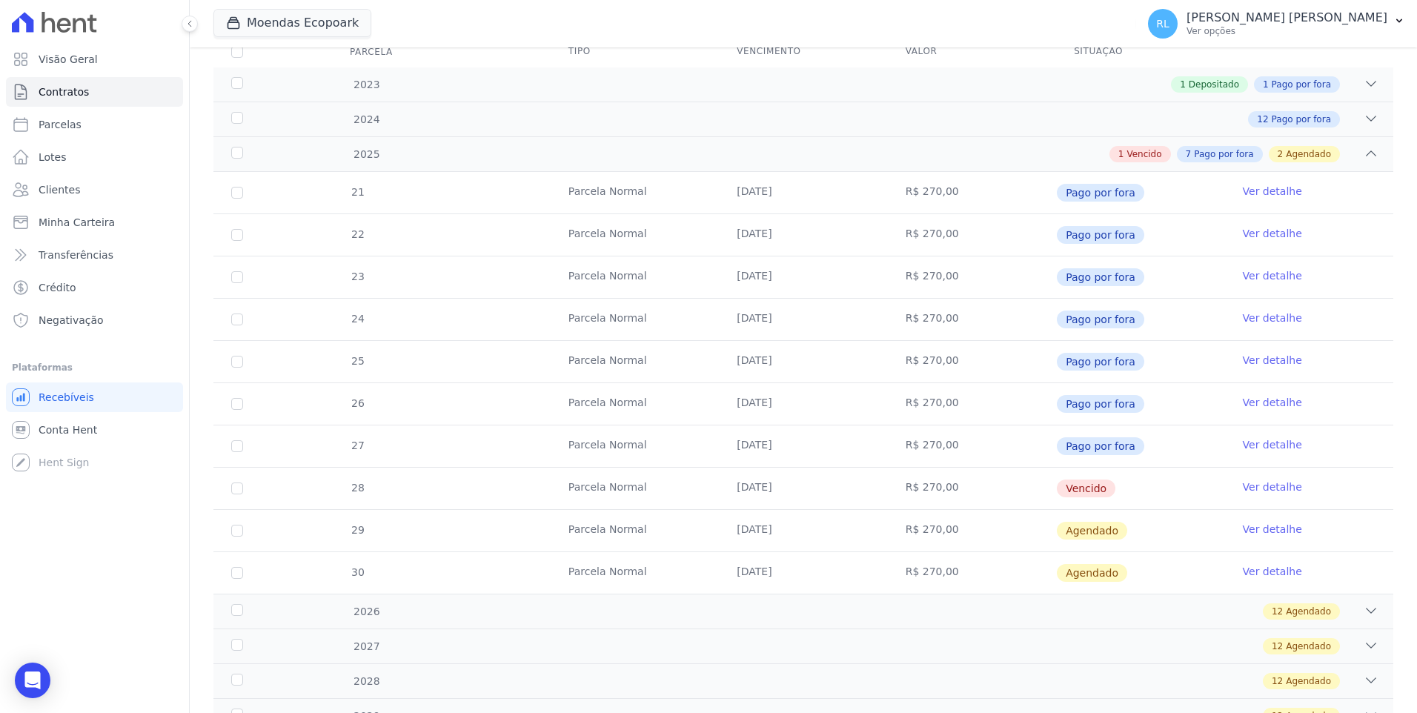
scroll to position [222, 0]
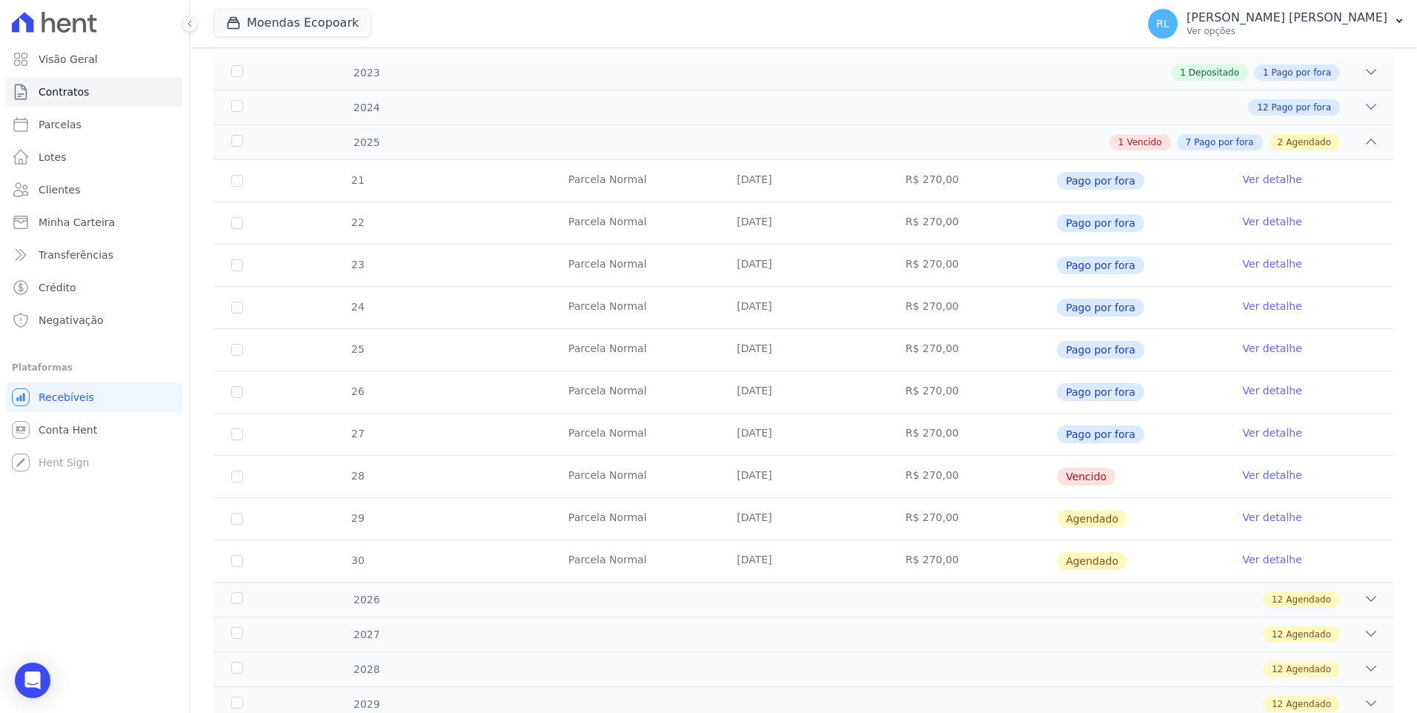
click at [1260, 475] on link "Ver detalhe" at bounding box center [1272, 475] width 59 height 15
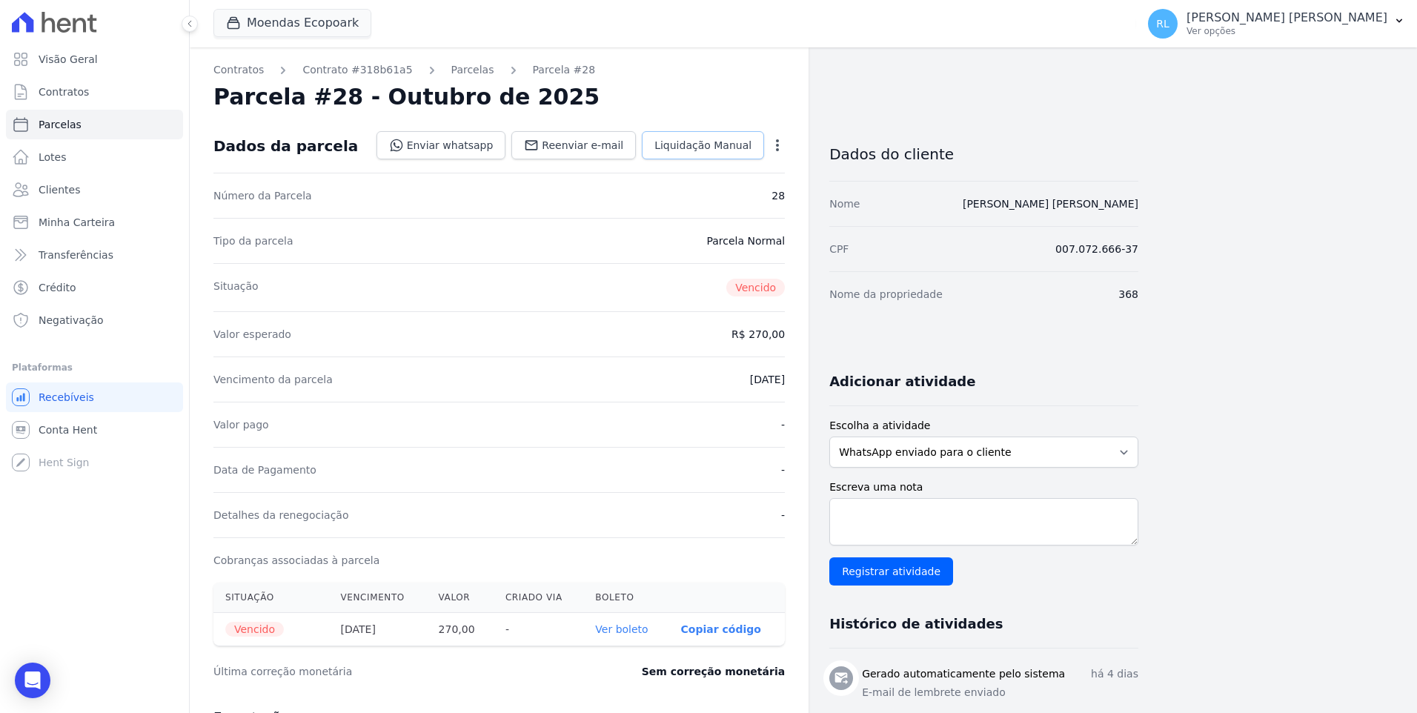
click at [705, 146] on span "Liquidação Manual" at bounding box center [703, 145] width 97 height 15
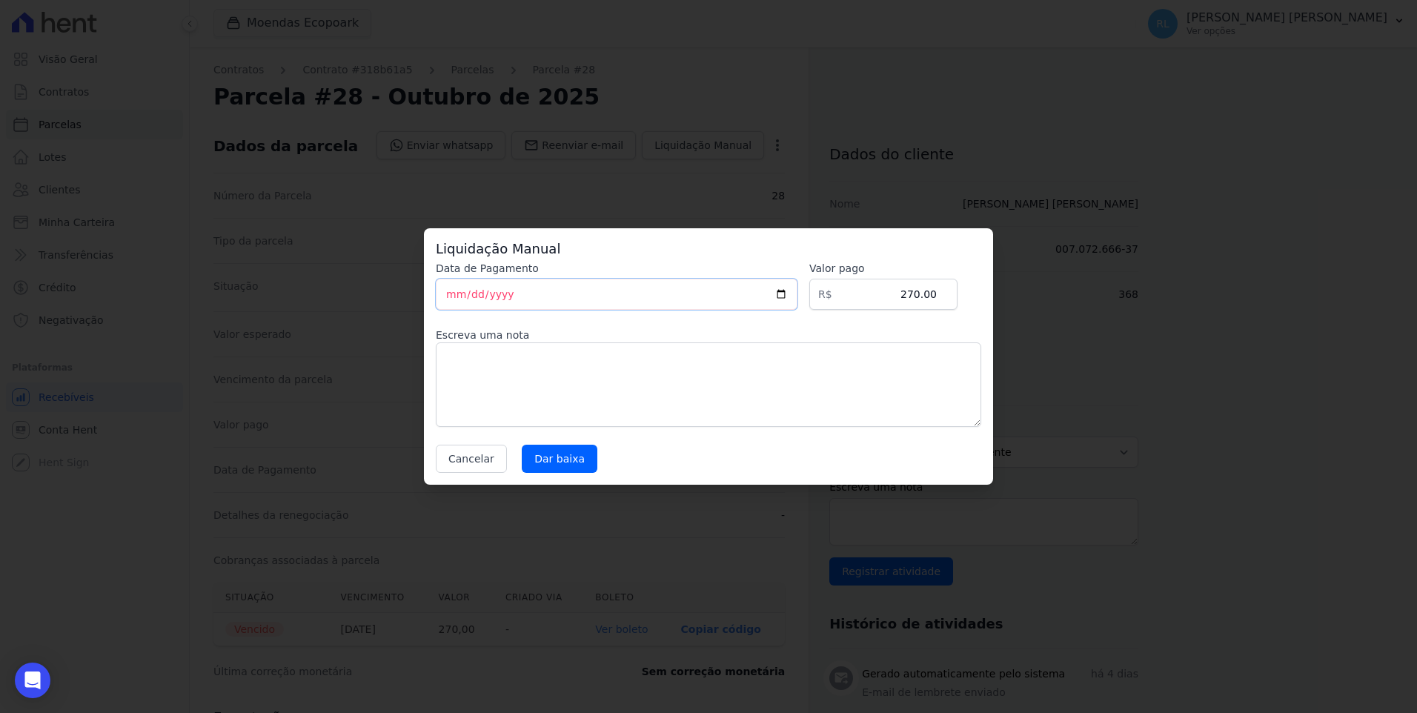
click at [455, 292] on input "[DATE]" at bounding box center [617, 294] width 362 height 31
type input "[DATE]"
click at [503, 384] on textarea at bounding box center [709, 384] width 546 height 85
type textarea "pix"
click at [538, 454] on input "Dar baixa" at bounding box center [560, 459] width 76 height 28
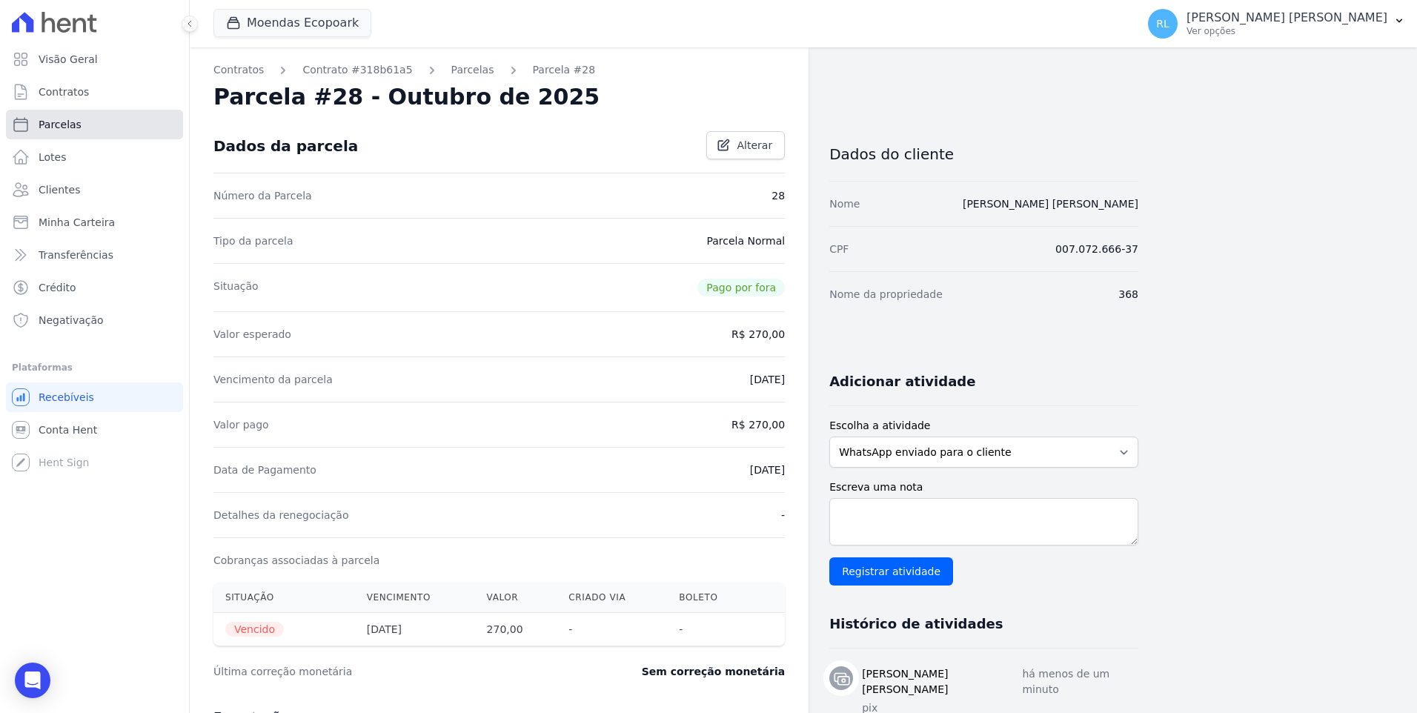
click at [104, 124] on link "Parcelas" at bounding box center [94, 125] width 177 height 30
select select
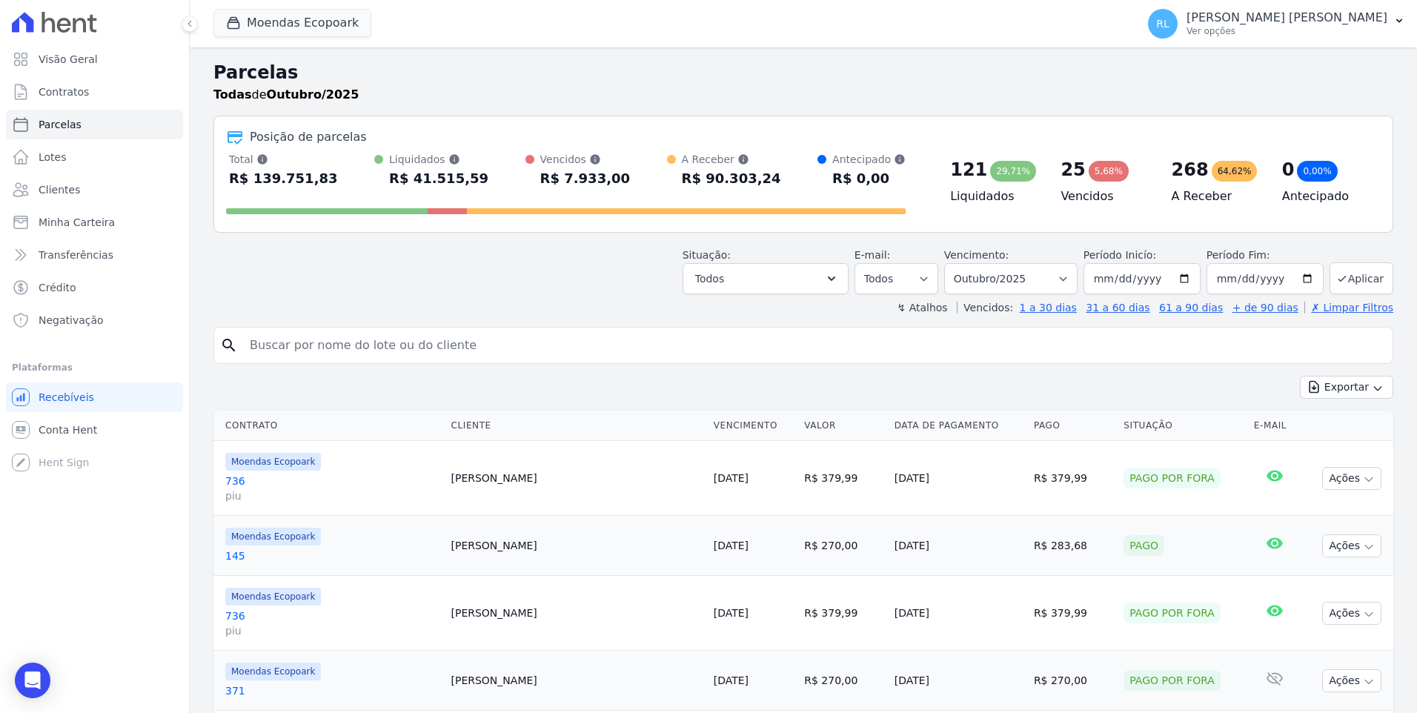
click at [391, 334] on input "search" at bounding box center [814, 346] width 1146 height 30
type input "[PERSON_NAME]"
select select
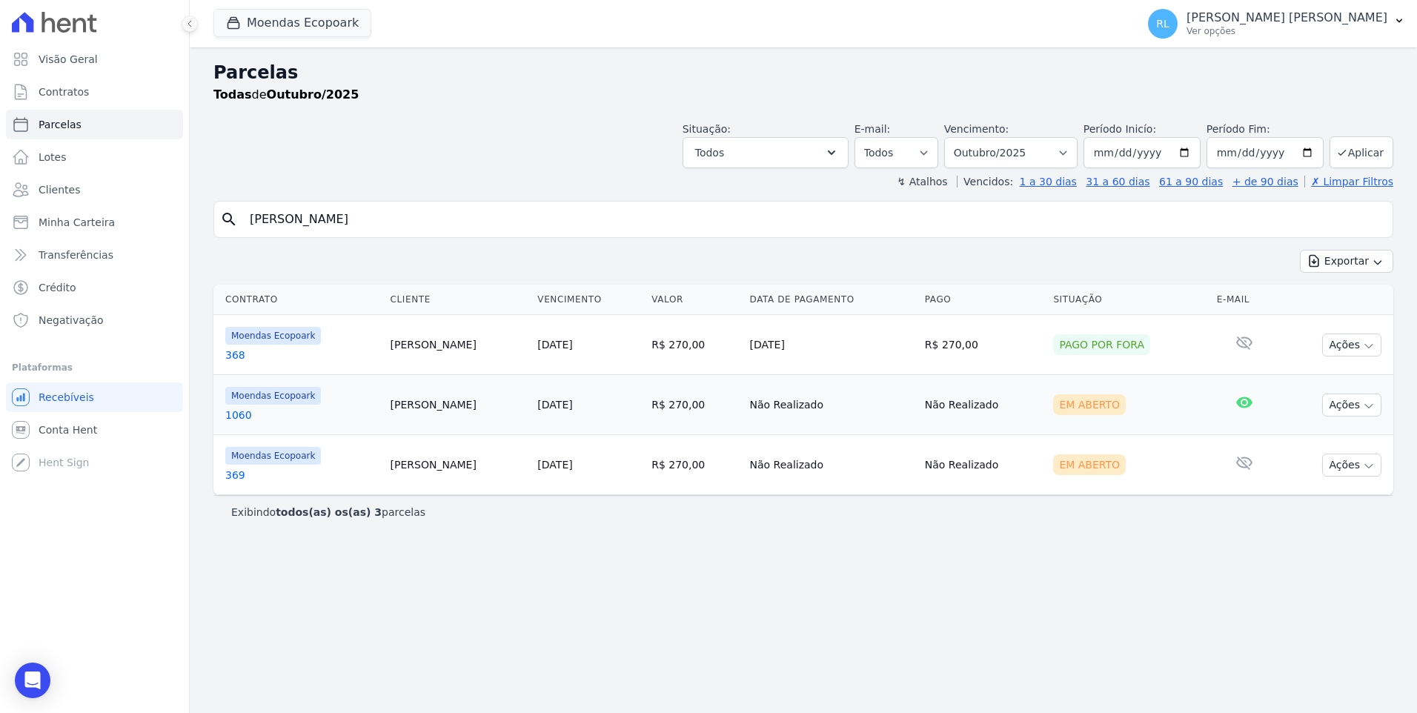
click at [237, 470] on link "369" at bounding box center [301, 475] width 153 height 15
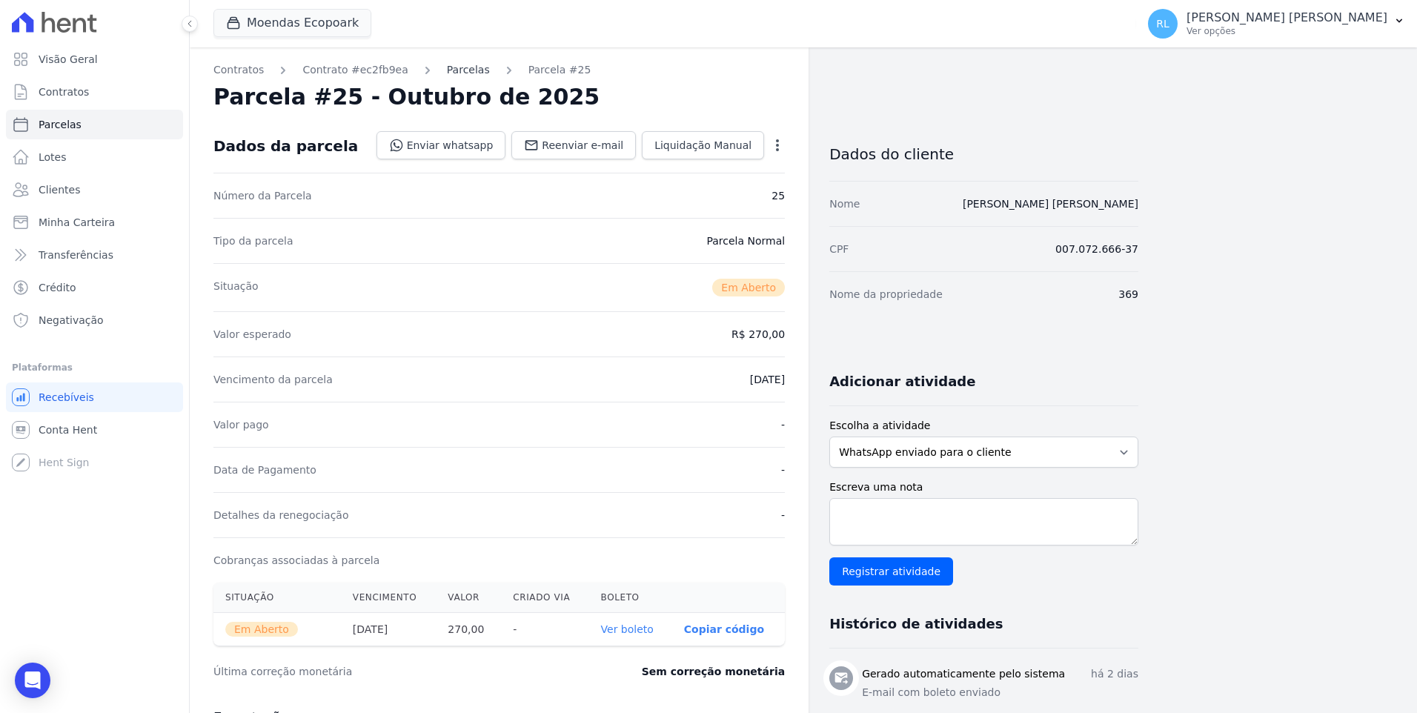
click at [457, 67] on link "Parcelas" at bounding box center [468, 70] width 43 height 16
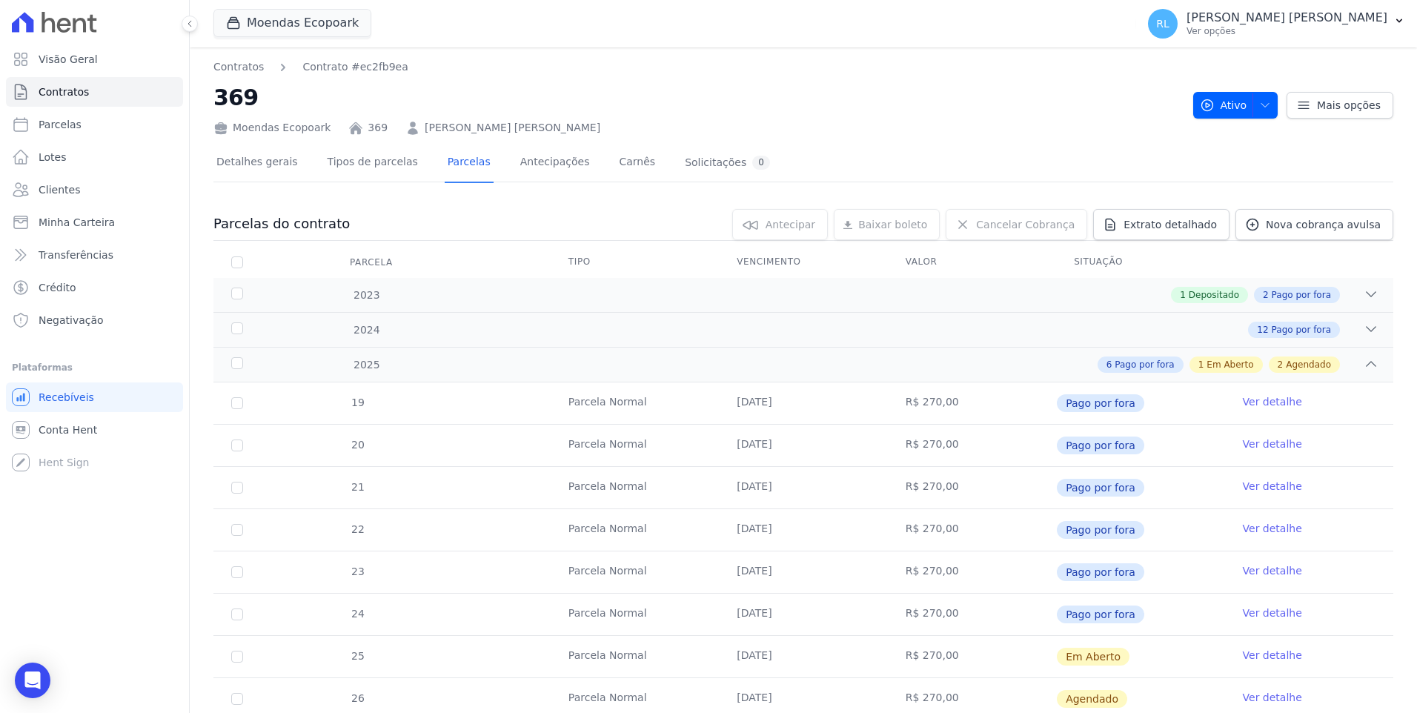
click at [1247, 612] on link "Ver detalhe" at bounding box center [1272, 613] width 59 height 15
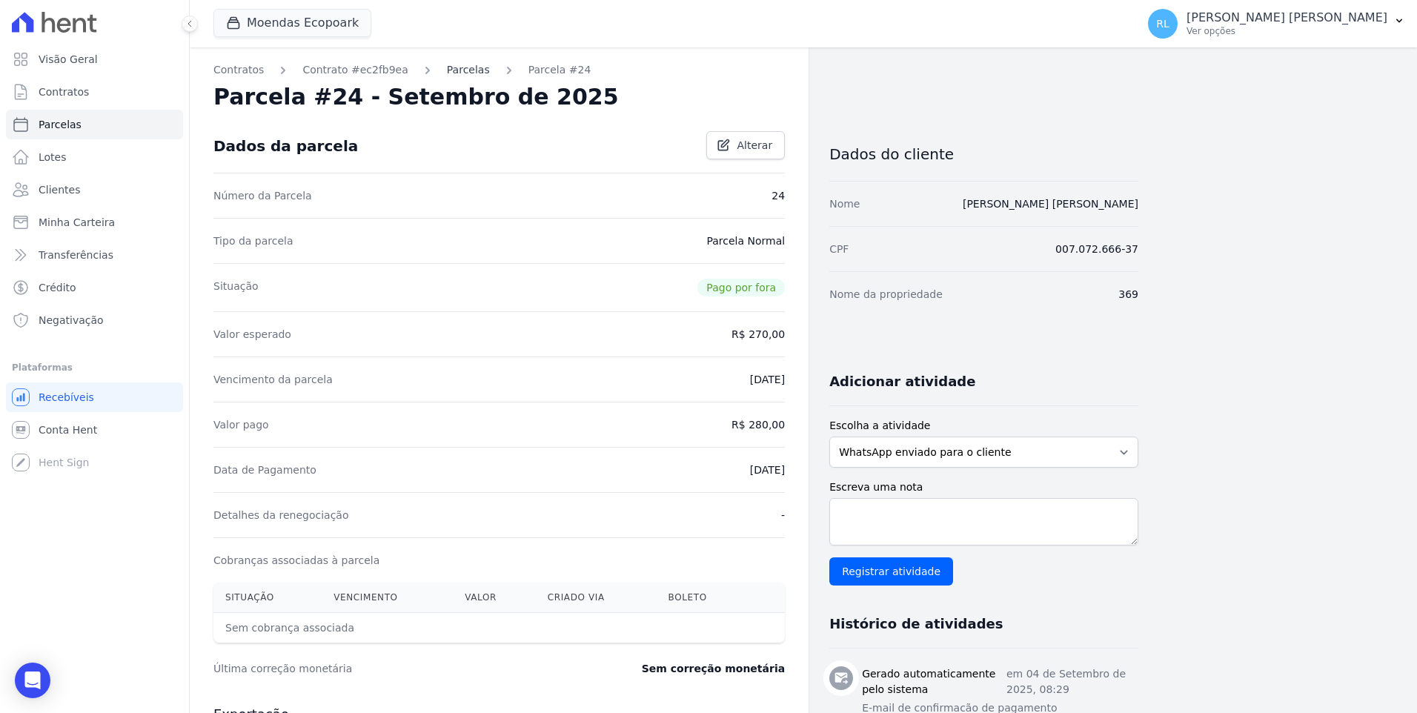
click at [463, 70] on link "Parcelas" at bounding box center [468, 70] width 43 height 16
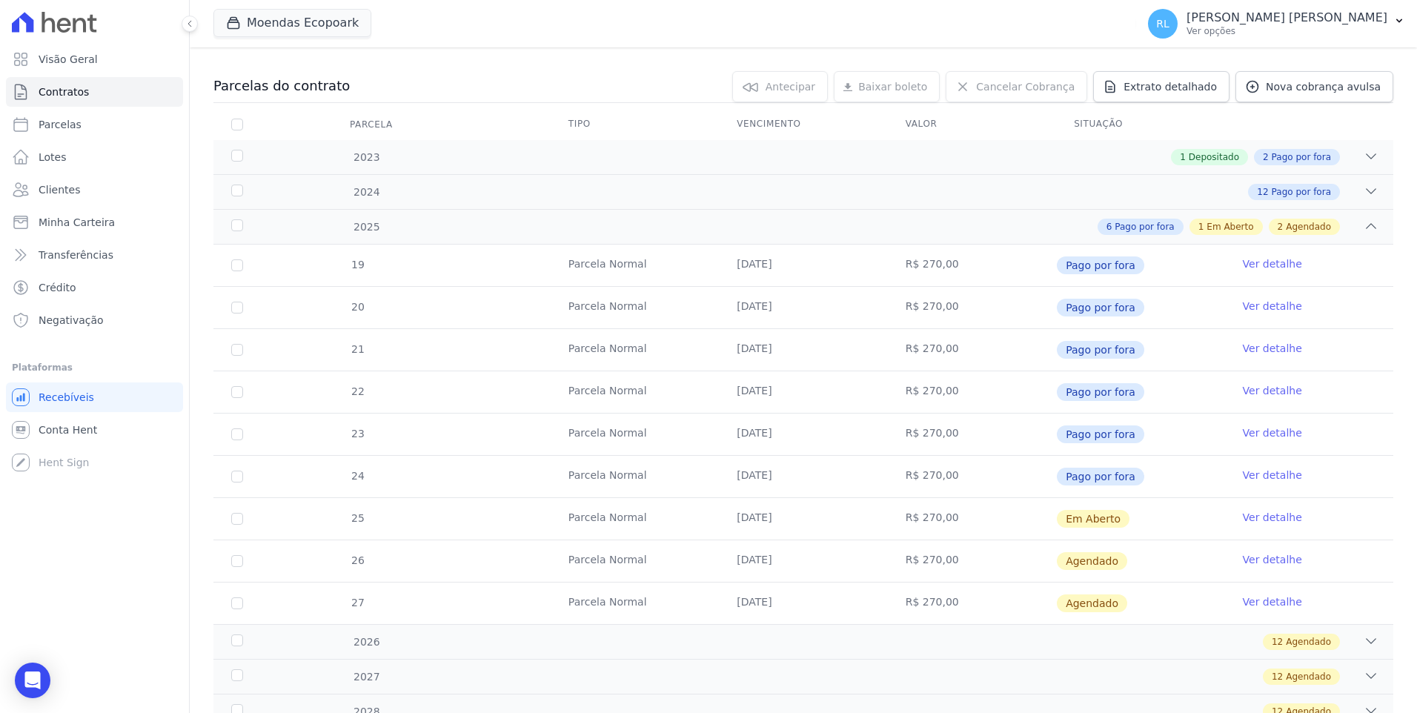
scroll to position [148, 0]
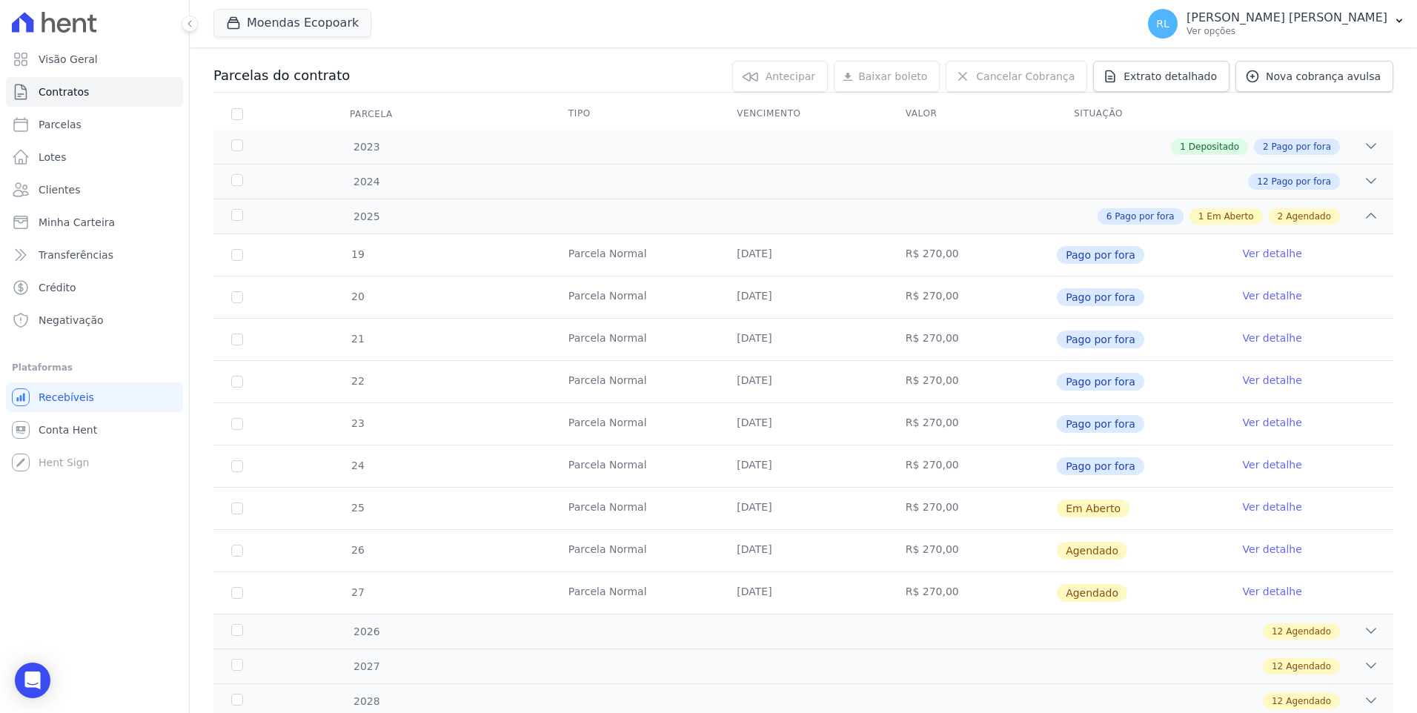
click at [1256, 502] on link "Ver detalhe" at bounding box center [1272, 507] width 59 height 15
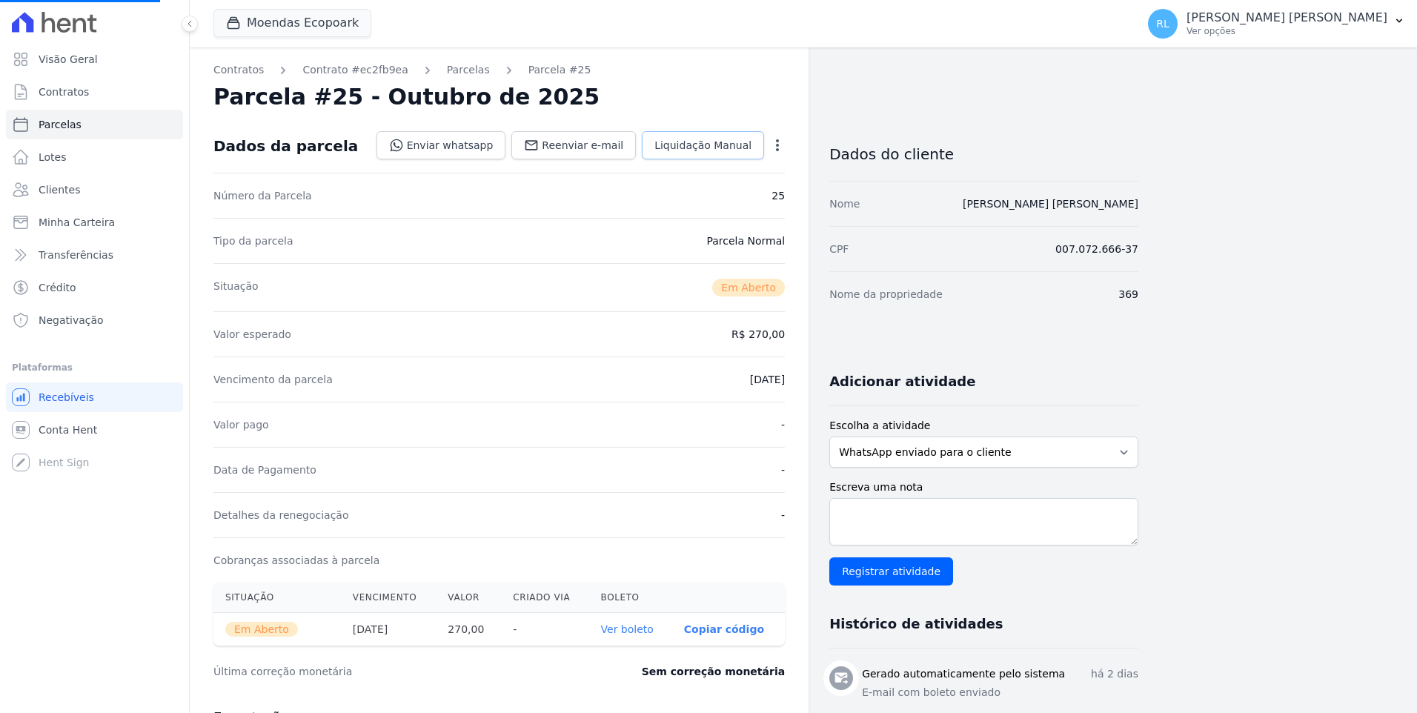
click at [715, 136] on link "Liquidação Manual" at bounding box center [703, 145] width 122 height 28
click at [709, 141] on span "Liquidação Manual" at bounding box center [703, 145] width 97 height 15
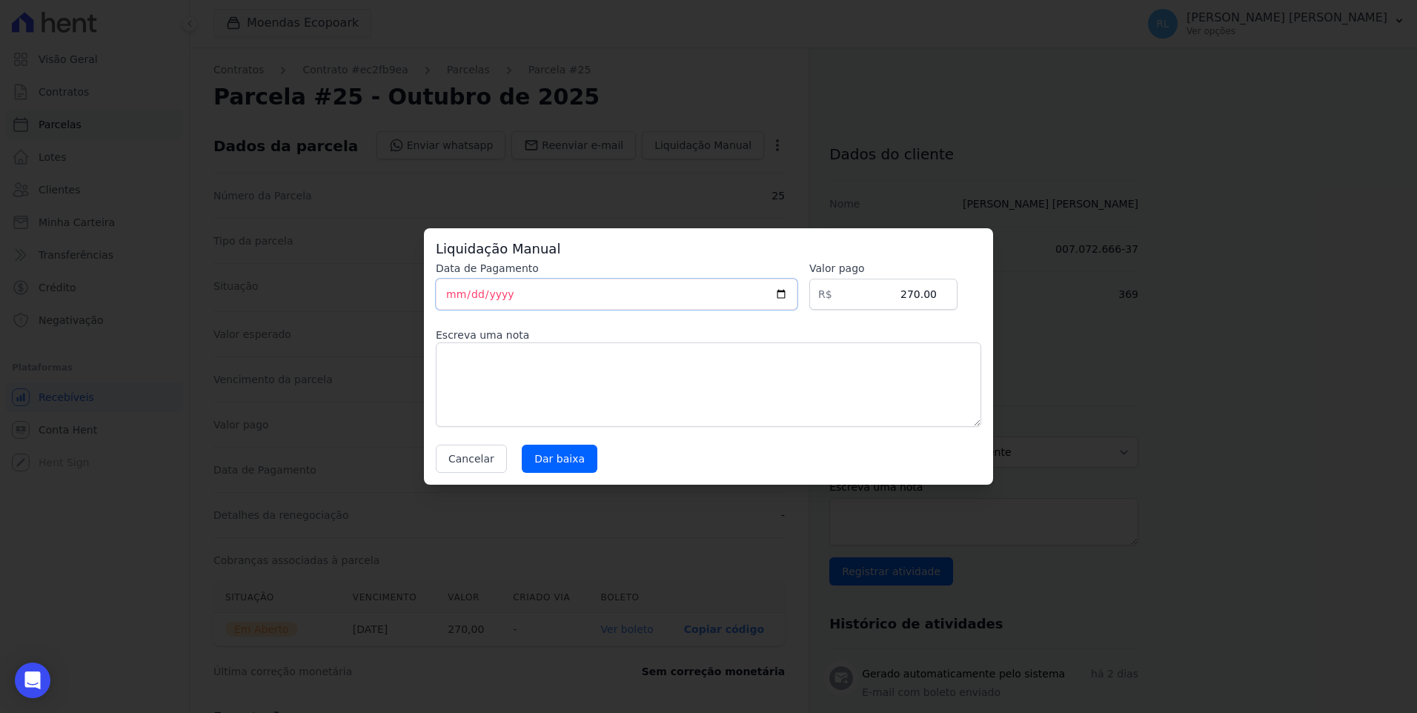
click at [453, 294] on input "[DATE]" at bounding box center [617, 294] width 362 height 31
type input "[DATE]"
click at [519, 370] on textarea at bounding box center [709, 384] width 546 height 85
type textarea "pix"
click at [556, 457] on input "Dar baixa" at bounding box center [560, 459] width 76 height 28
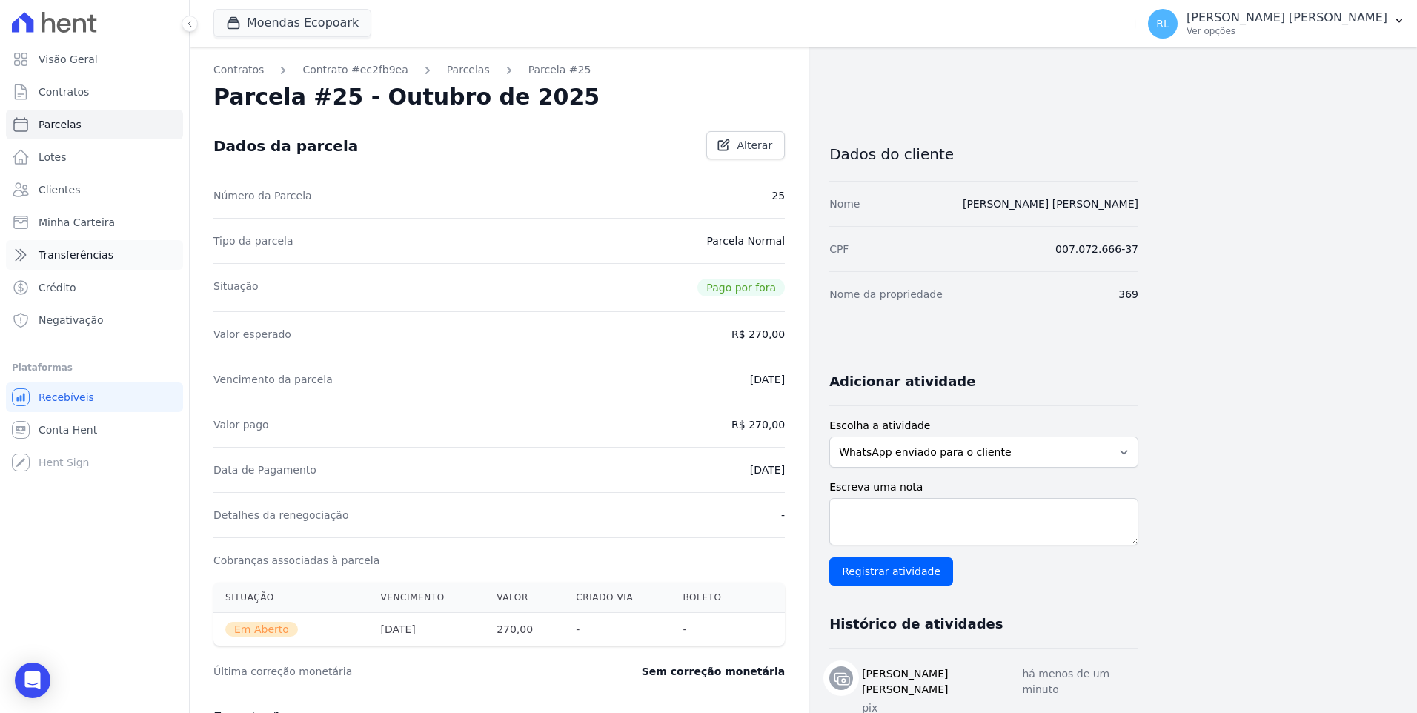
click at [97, 249] on span "Transferências" at bounding box center [76, 255] width 75 height 15
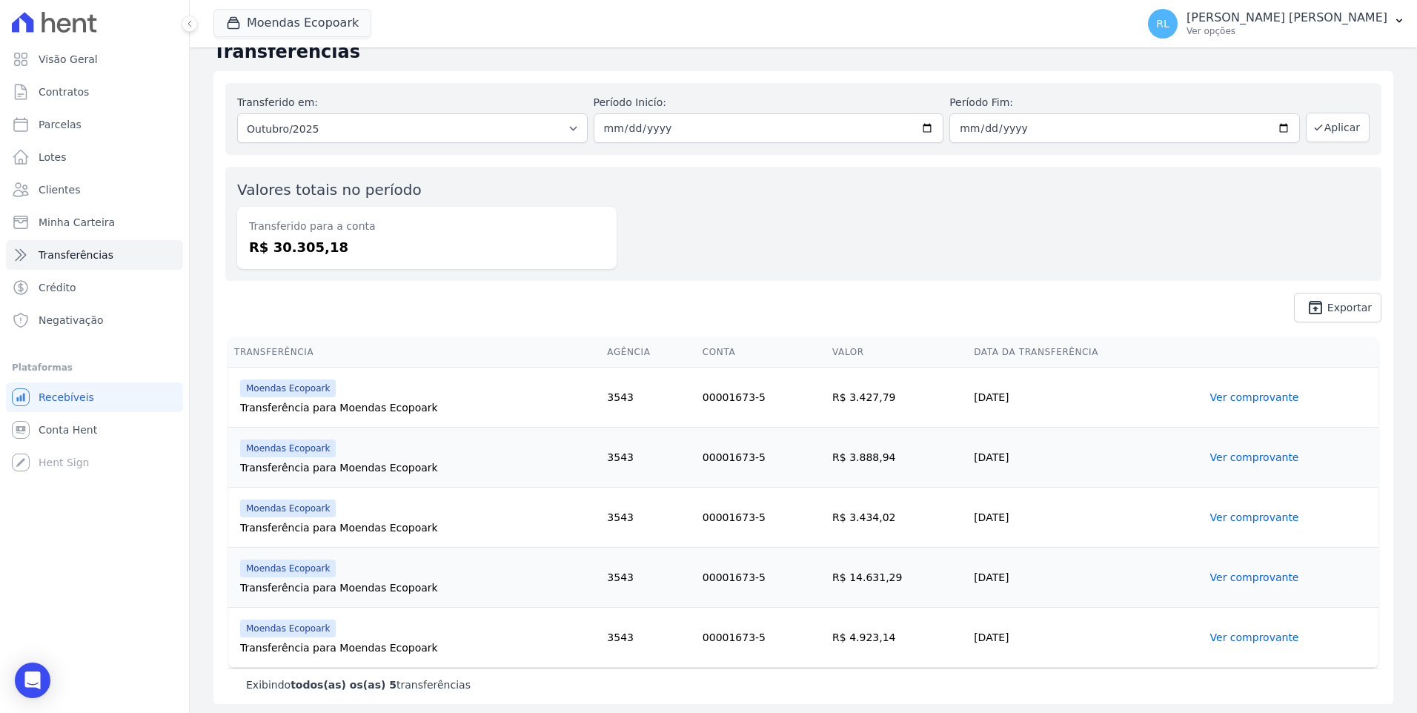
scroll to position [24, 0]
drag, startPoint x: 823, startPoint y: 635, endPoint x: 881, endPoint y: 640, distance: 58.1
click at [881, 640] on td "R$ 4.923,14" at bounding box center [898, 635] width 142 height 60
copy td "R$ 4.923,14"
click at [81, 119] on link "Parcelas" at bounding box center [94, 125] width 177 height 30
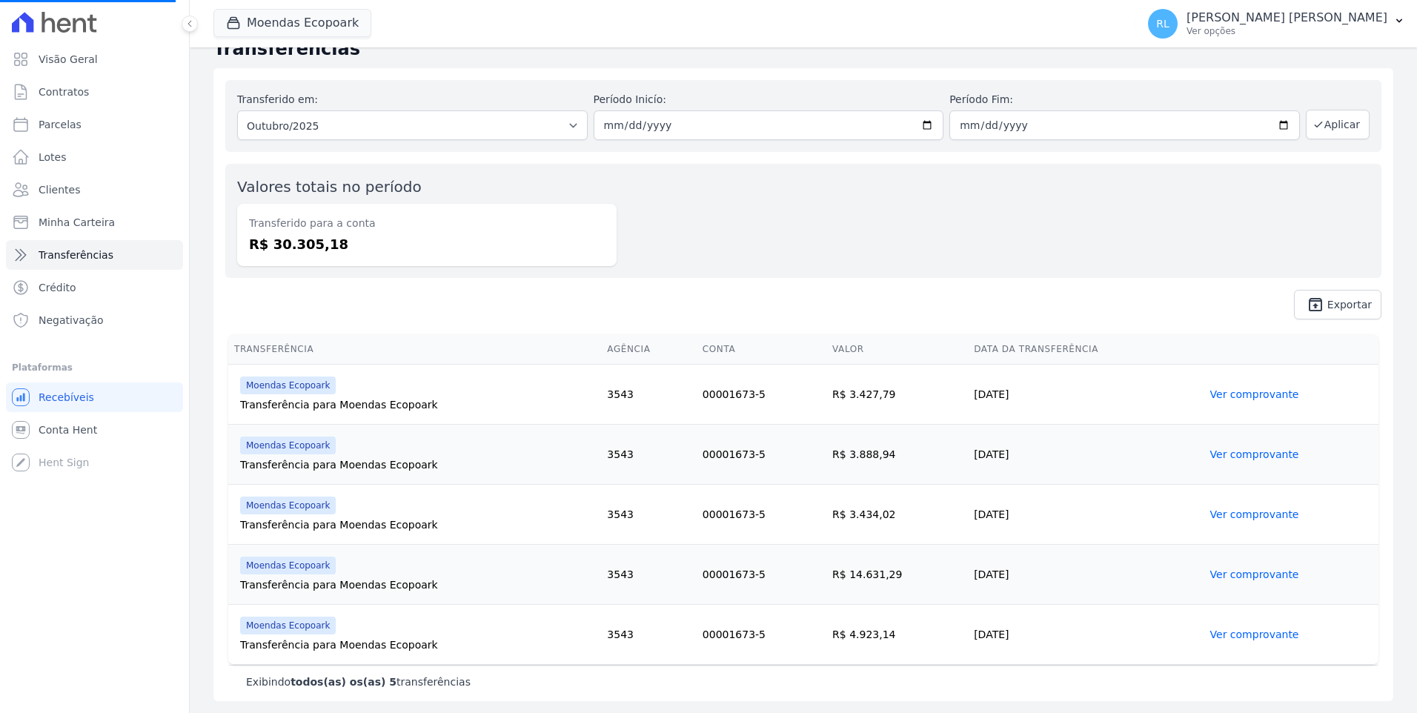
select select
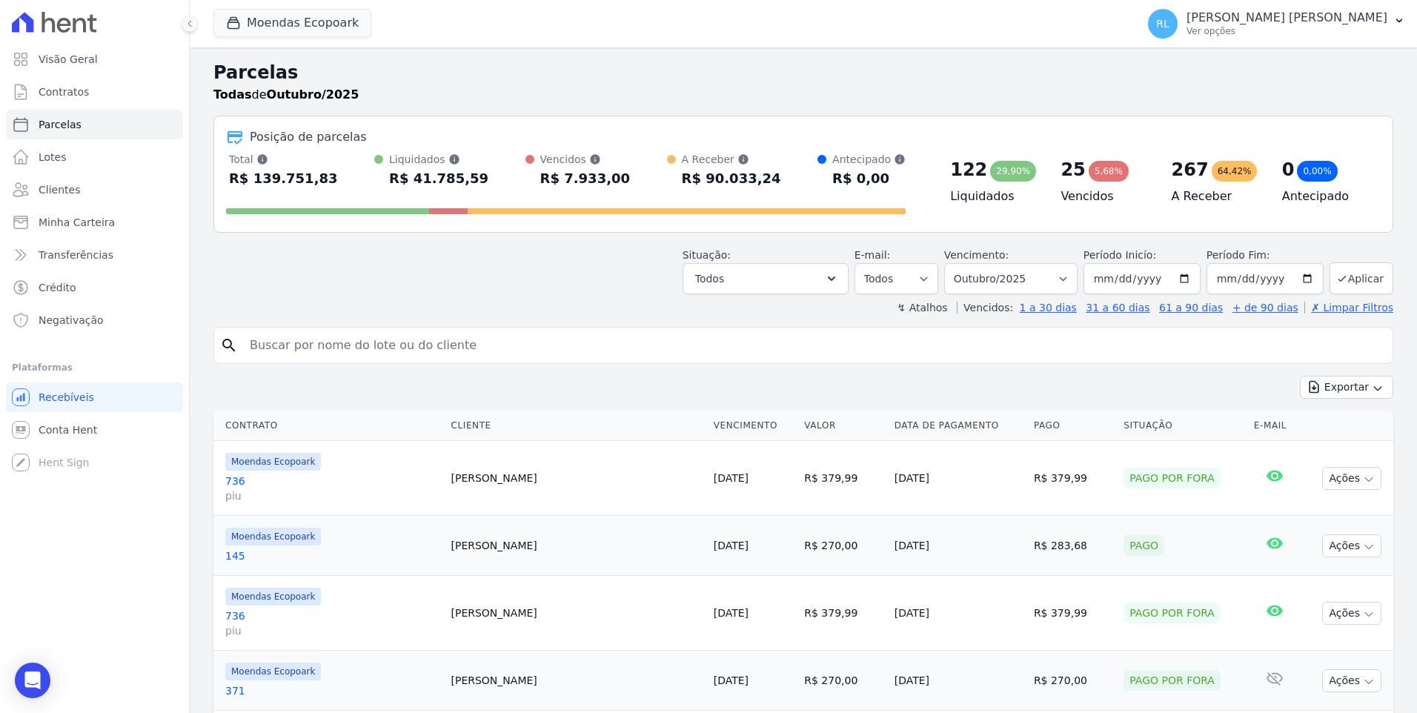
click at [357, 334] on input "search" at bounding box center [814, 346] width 1146 height 30
type input "ezequias"
select select
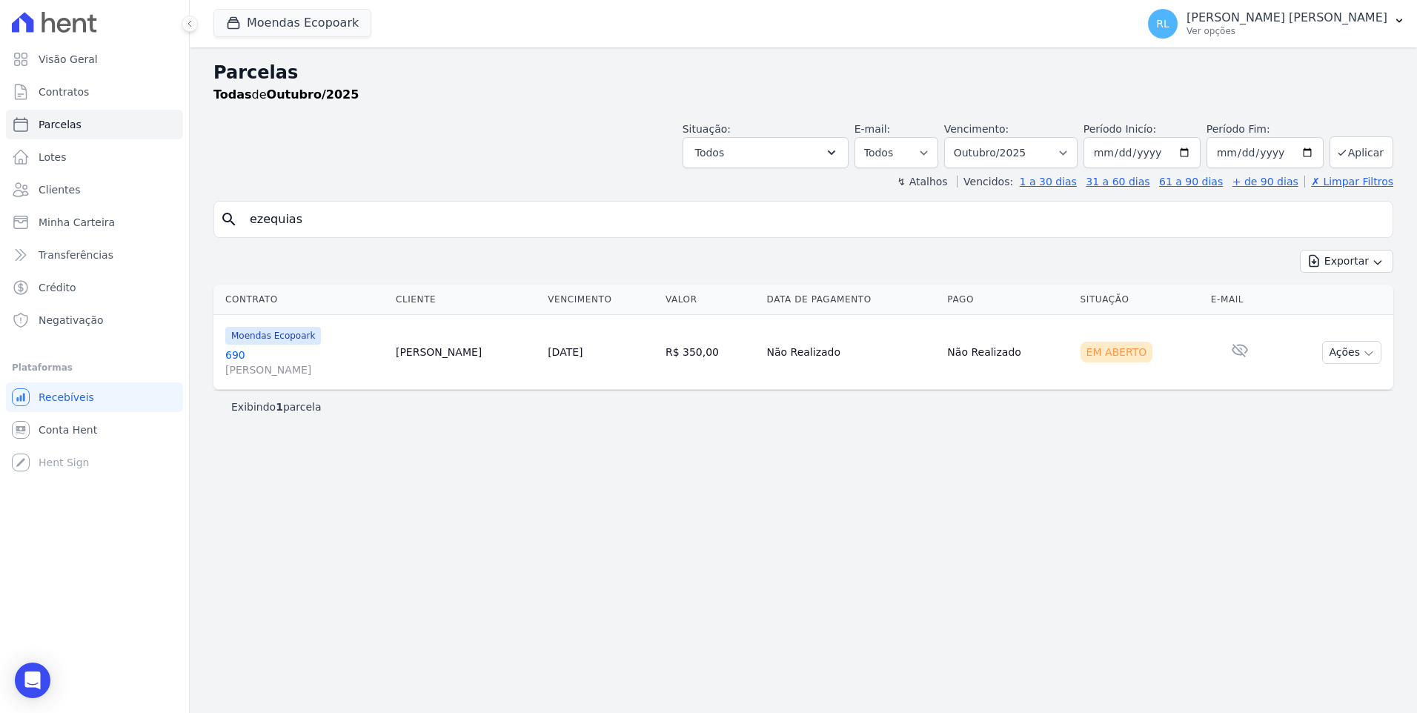
click at [228, 352] on link "690 [PERSON_NAME]" at bounding box center [304, 363] width 159 height 30
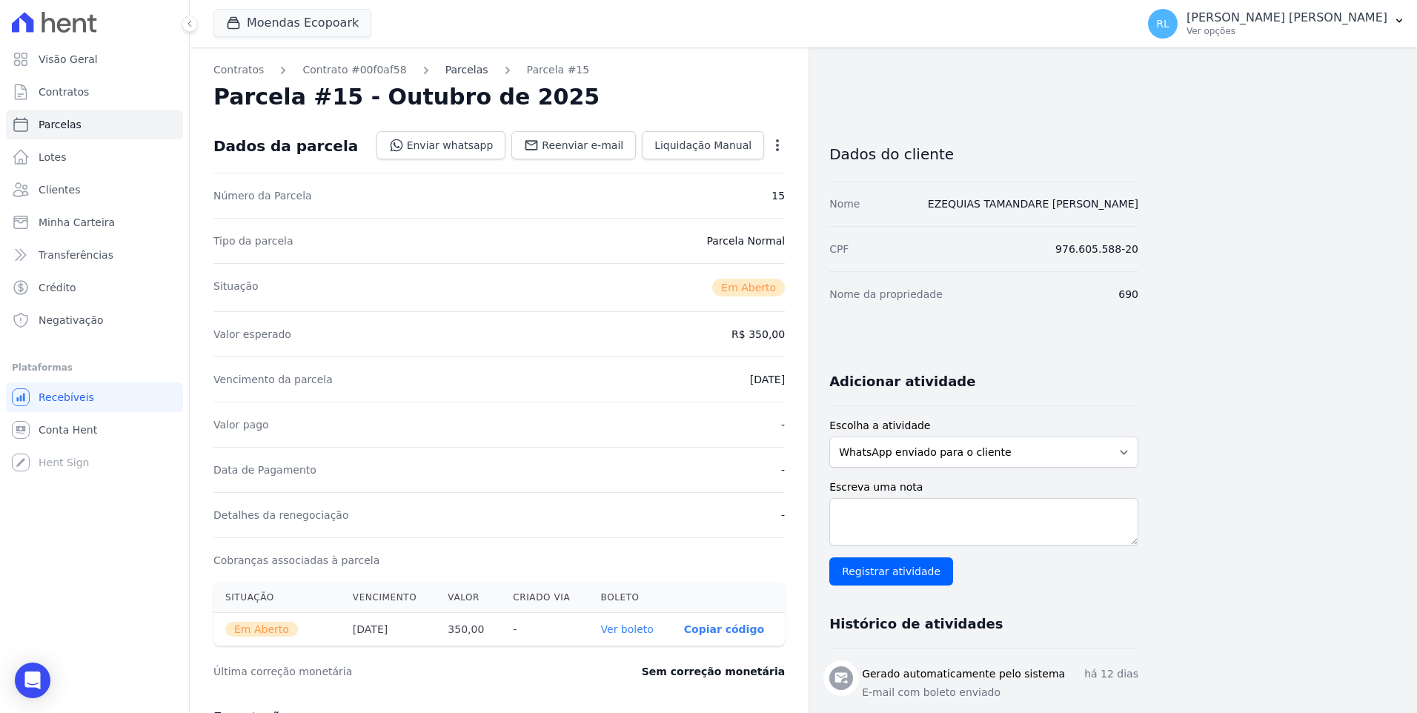
click at [448, 77] on link "Parcelas" at bounding box center [467, 70] width 43 height 16
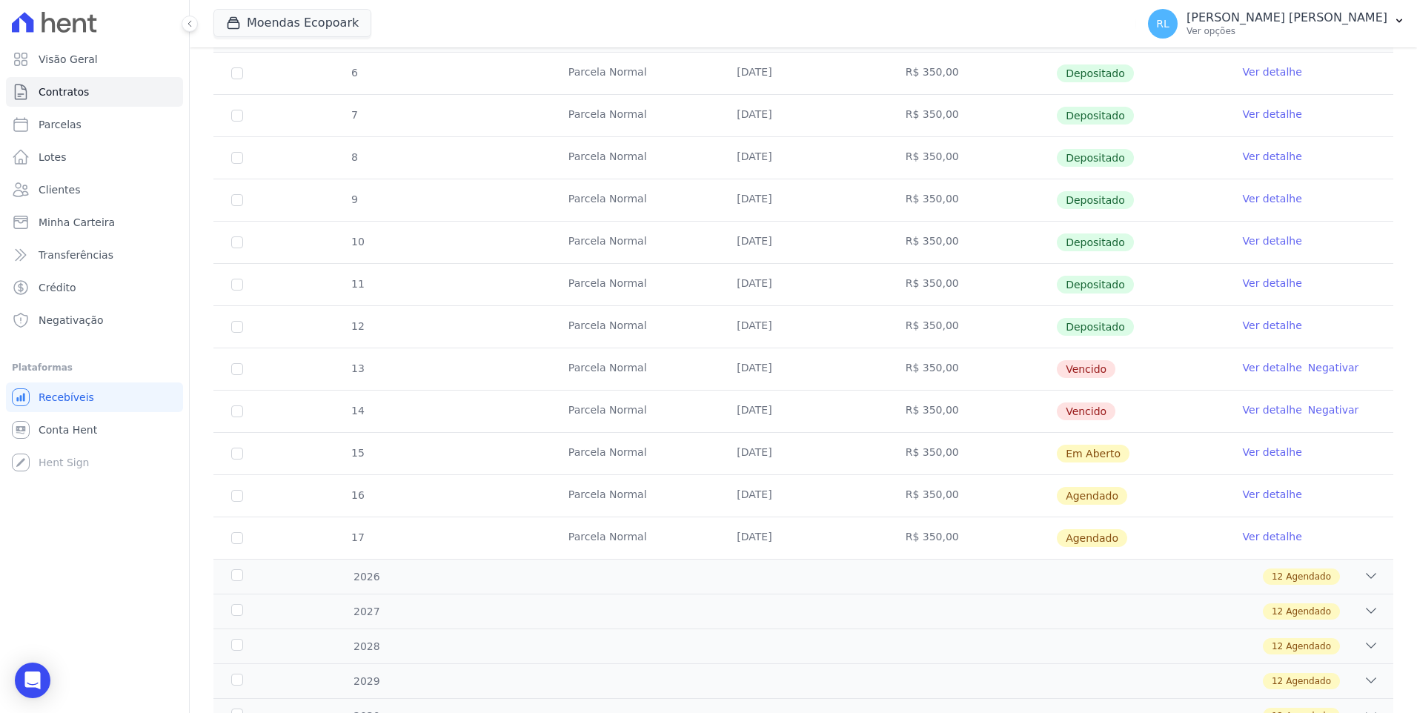
scroll to position [297, 0]
click at [1251, 362] on link "Ver detalhe" at bounding box center [1272, 366] width 59 height 15
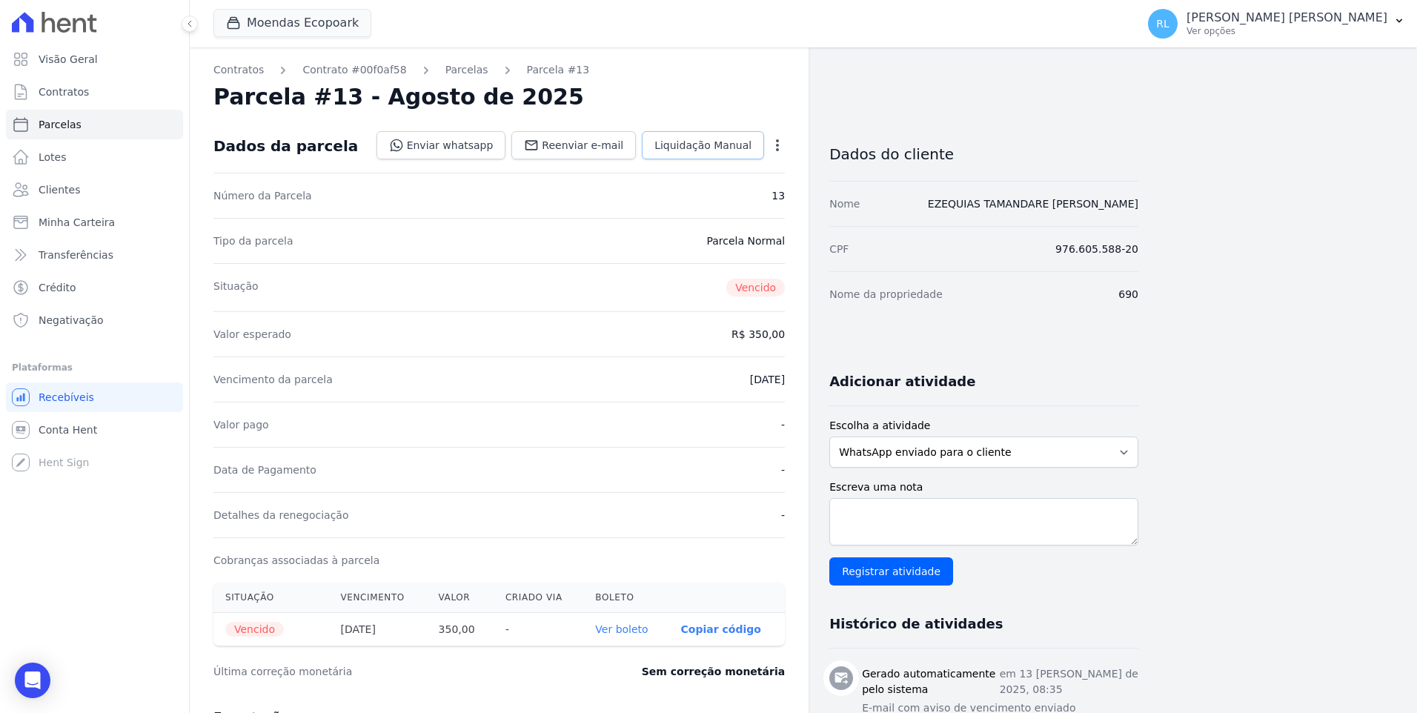
click at [710, 145] on span "Liquidação Manual" at bounding box center [703, 145] width 97 height 15
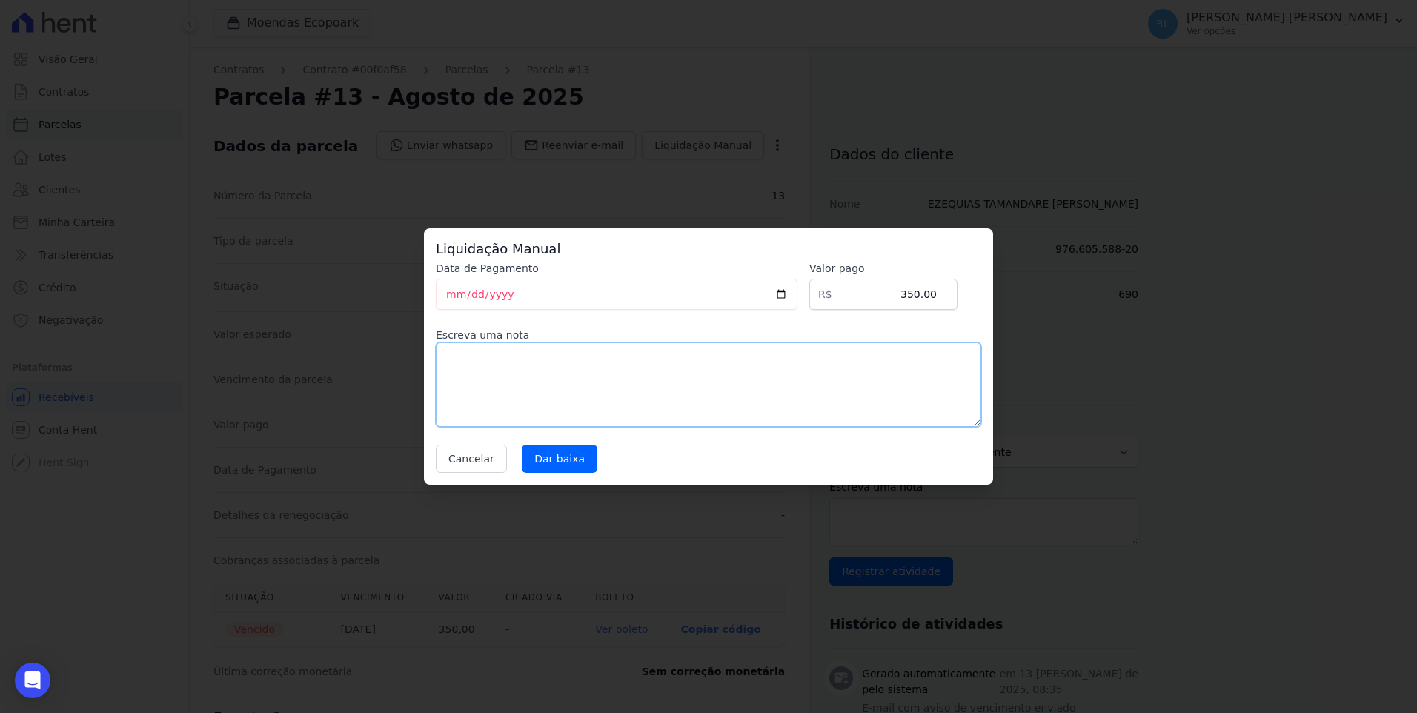
click at [469, 368] on textarea at bounding box center [709, 384] width 546 height 85
type textarea "pix"
click at [538, 463] on input "Dar baixa" at bounding box center [560, 459] width 76 height 28
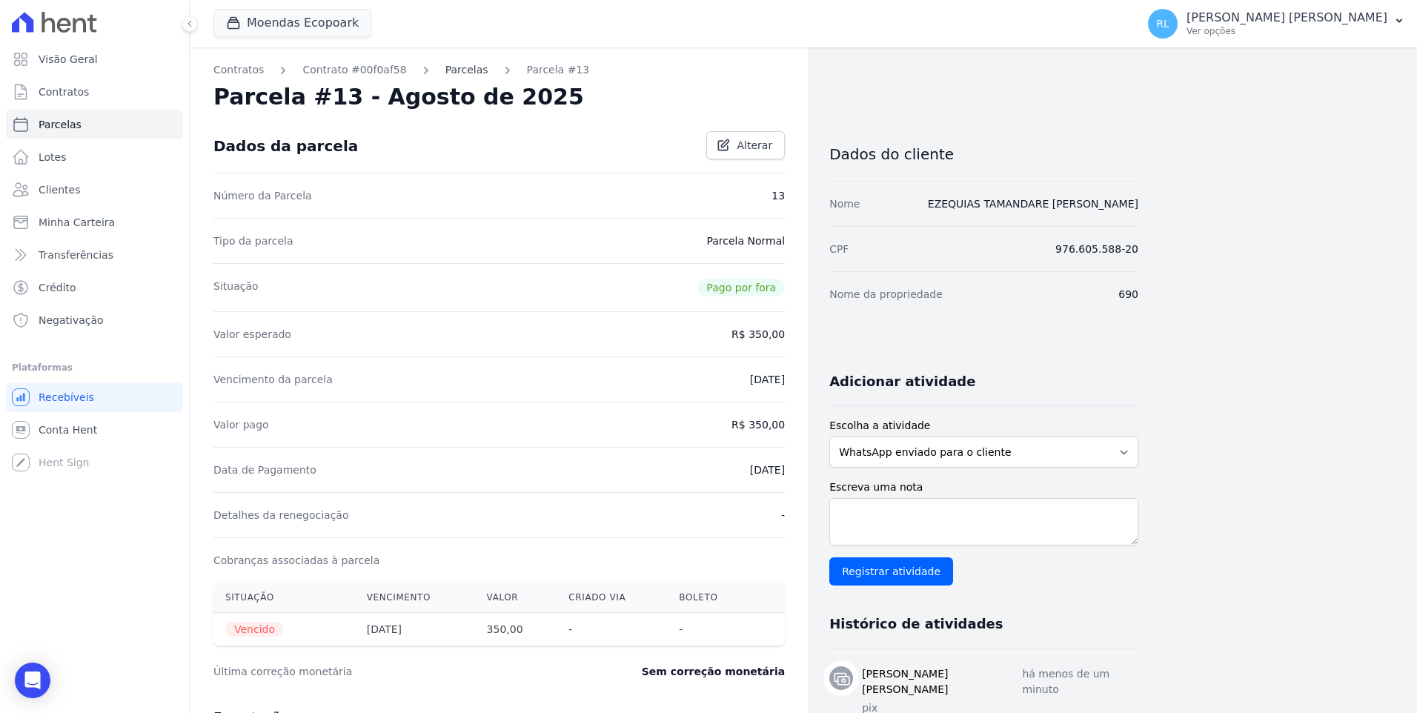
click at [454, 73] on link "Parcelas" at bounding box center [467, 70] width 43 height 16
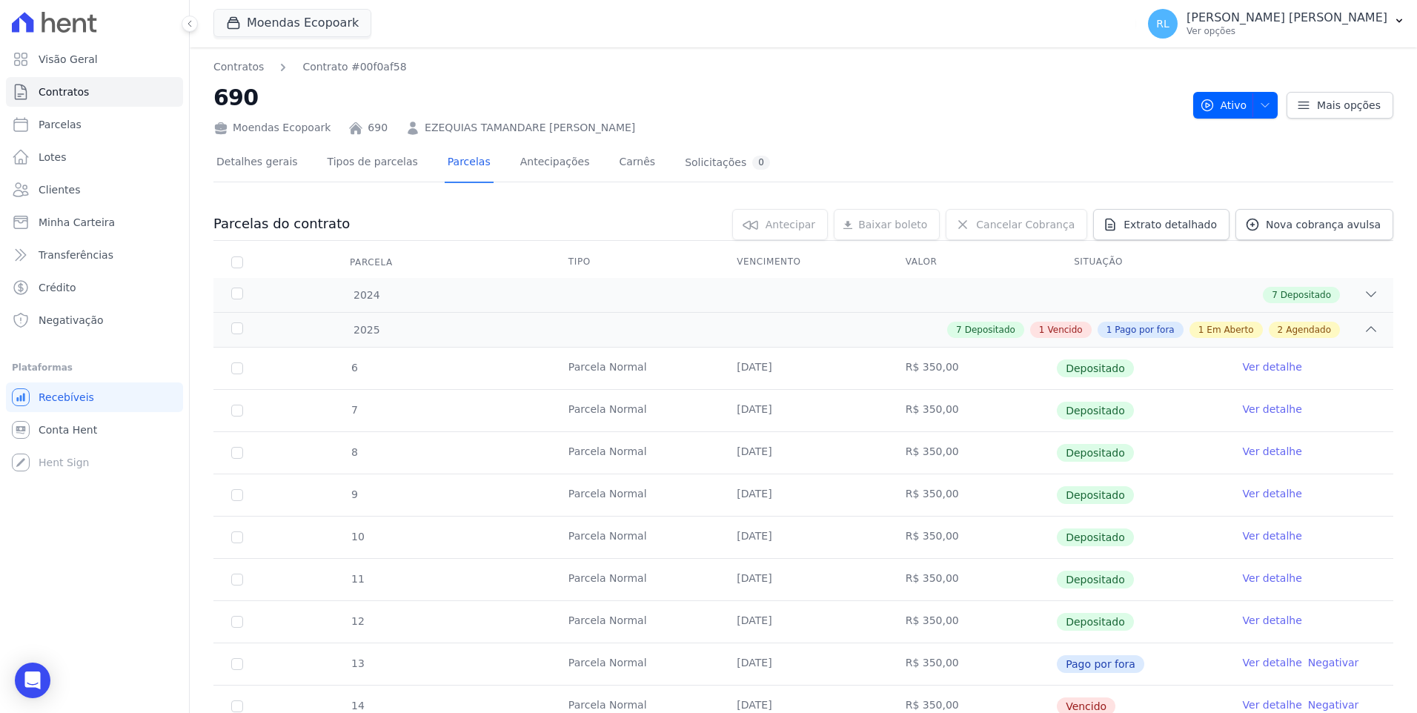
scroll to position [297, 0]
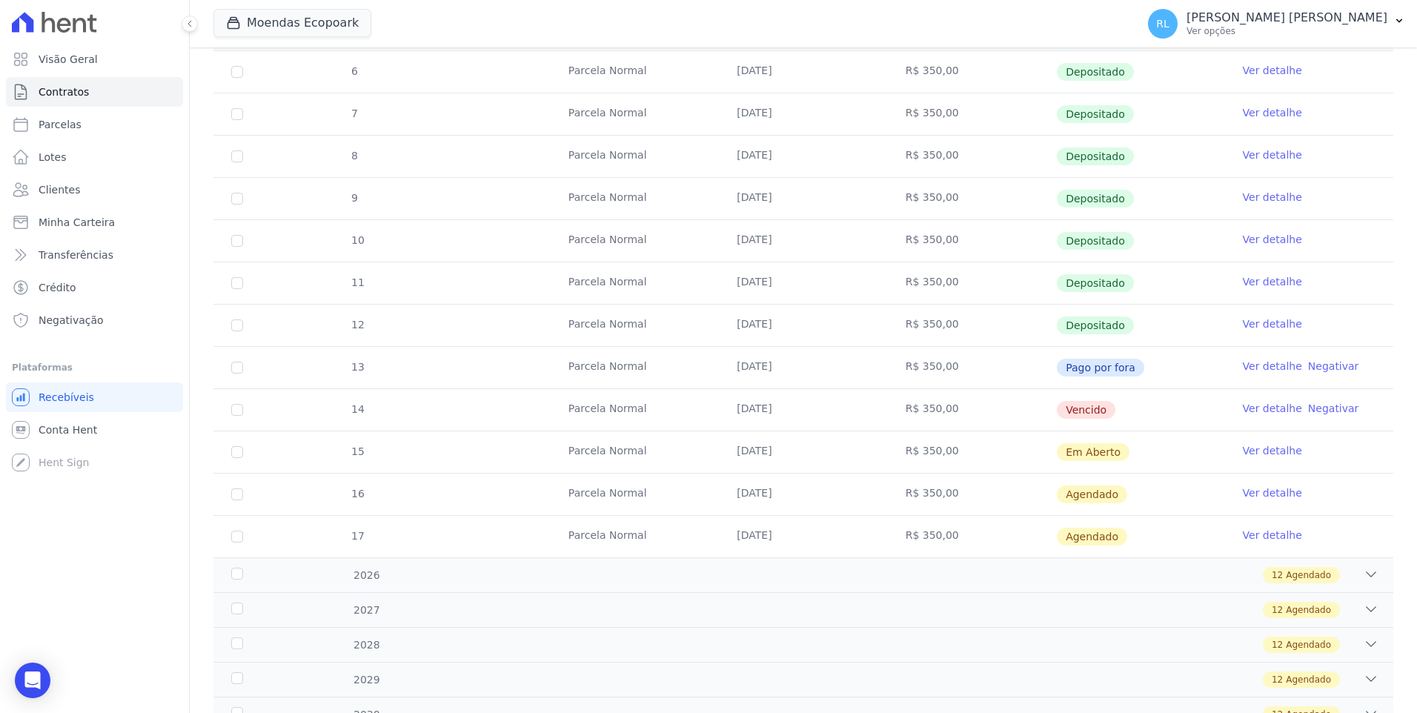
click at [1243, 405] on link "Ver detalhe" at bounding box center [1272, 408] width 59 height 15
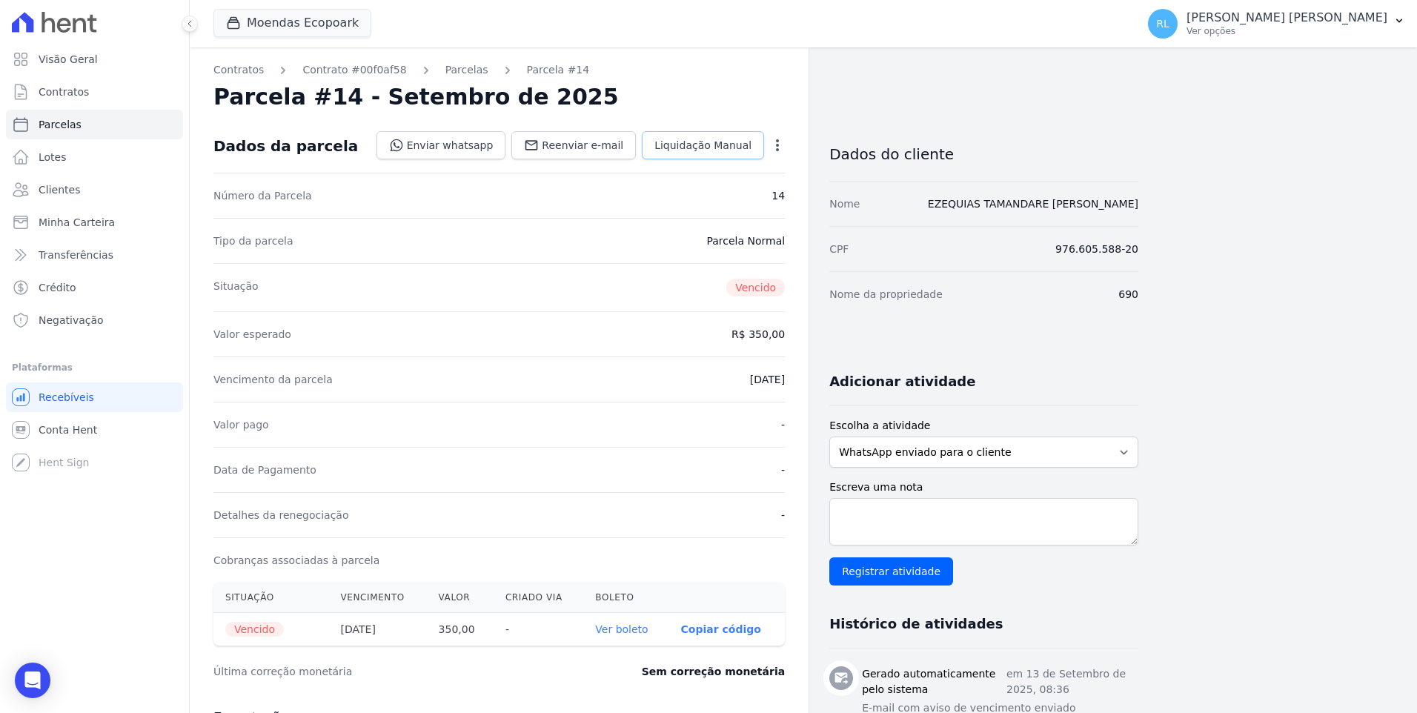
click at [684, 158] on link "Liquidação Manual" at bounding box center [703, 145] width 122 height 28
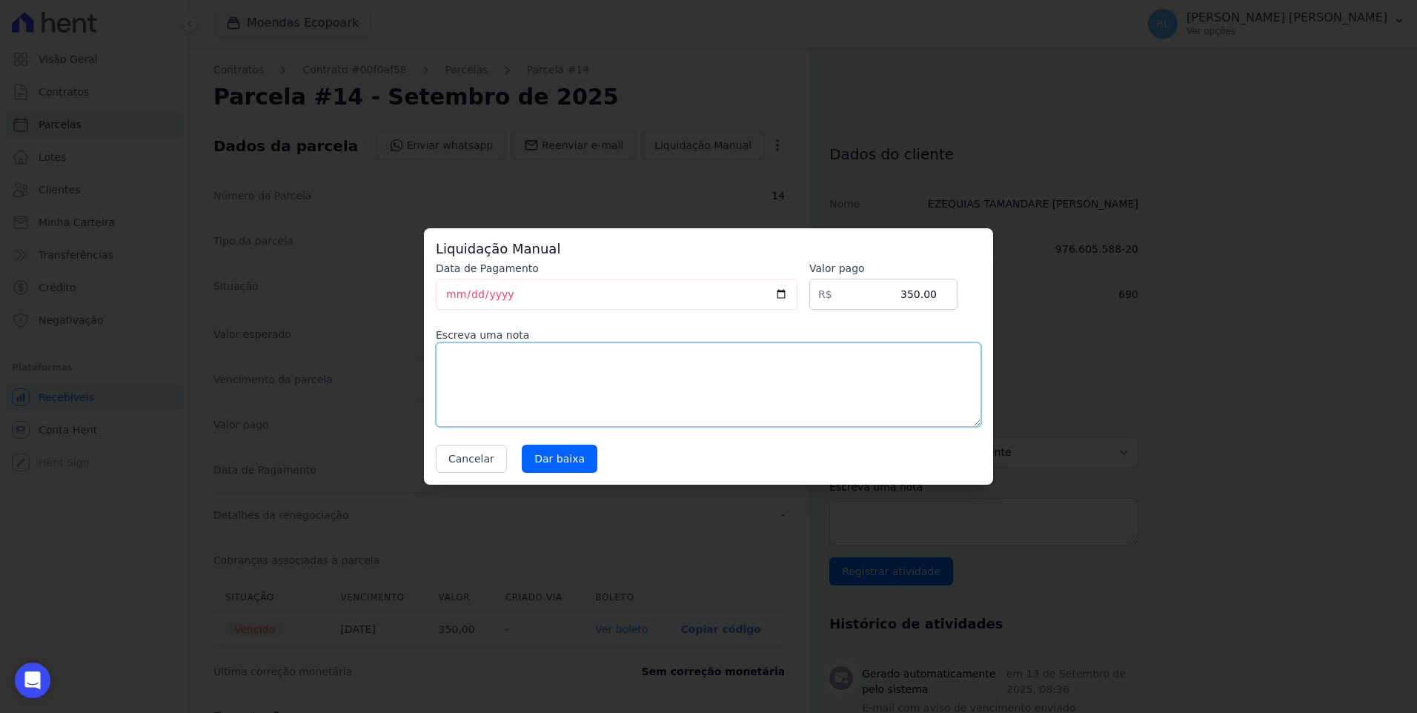
click at [566, 378] on textarea at bounding box center [709, 384] width 546 height 85
type textarea "pix"
click at [552, 466] on input "Dar baixa" at bounding box center [560, 459] width 76 height 28
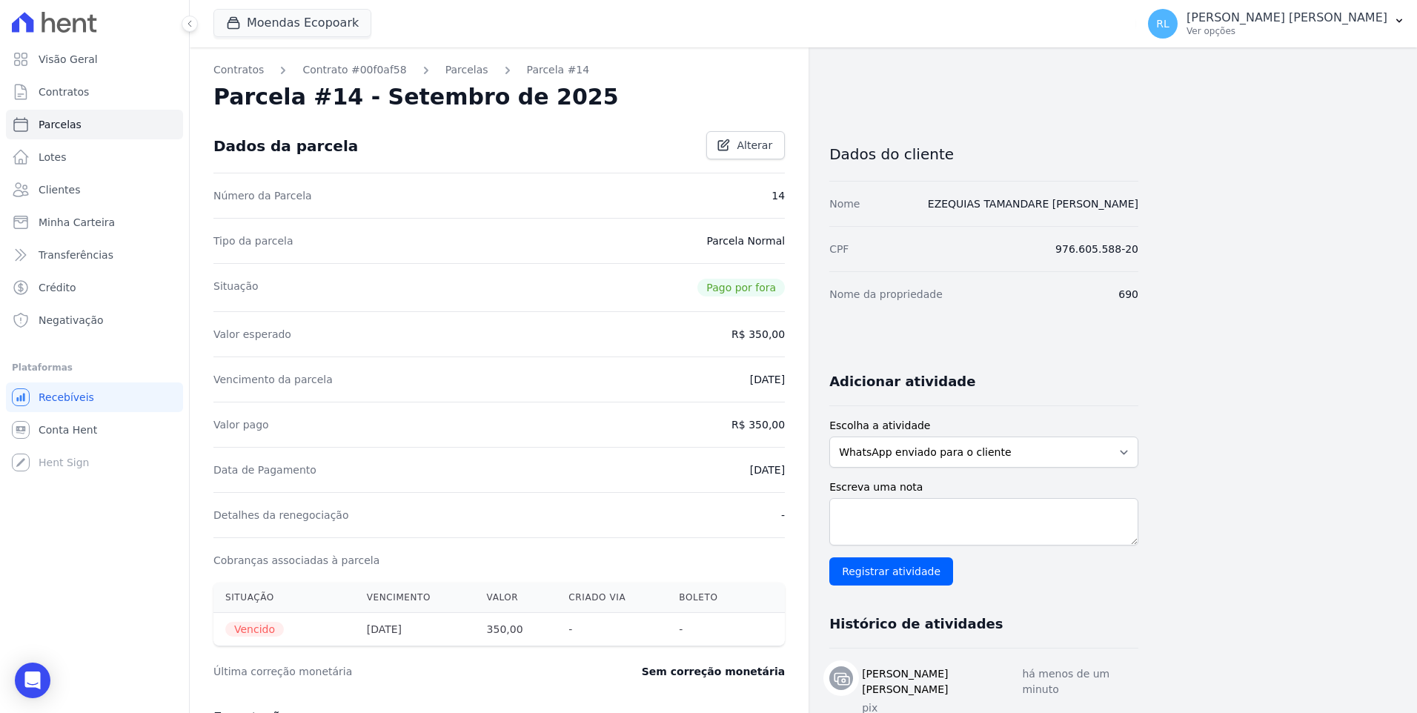
click at [453, 67] on link "Parcelas" at bounding box center [467, 70] width 43 height 16
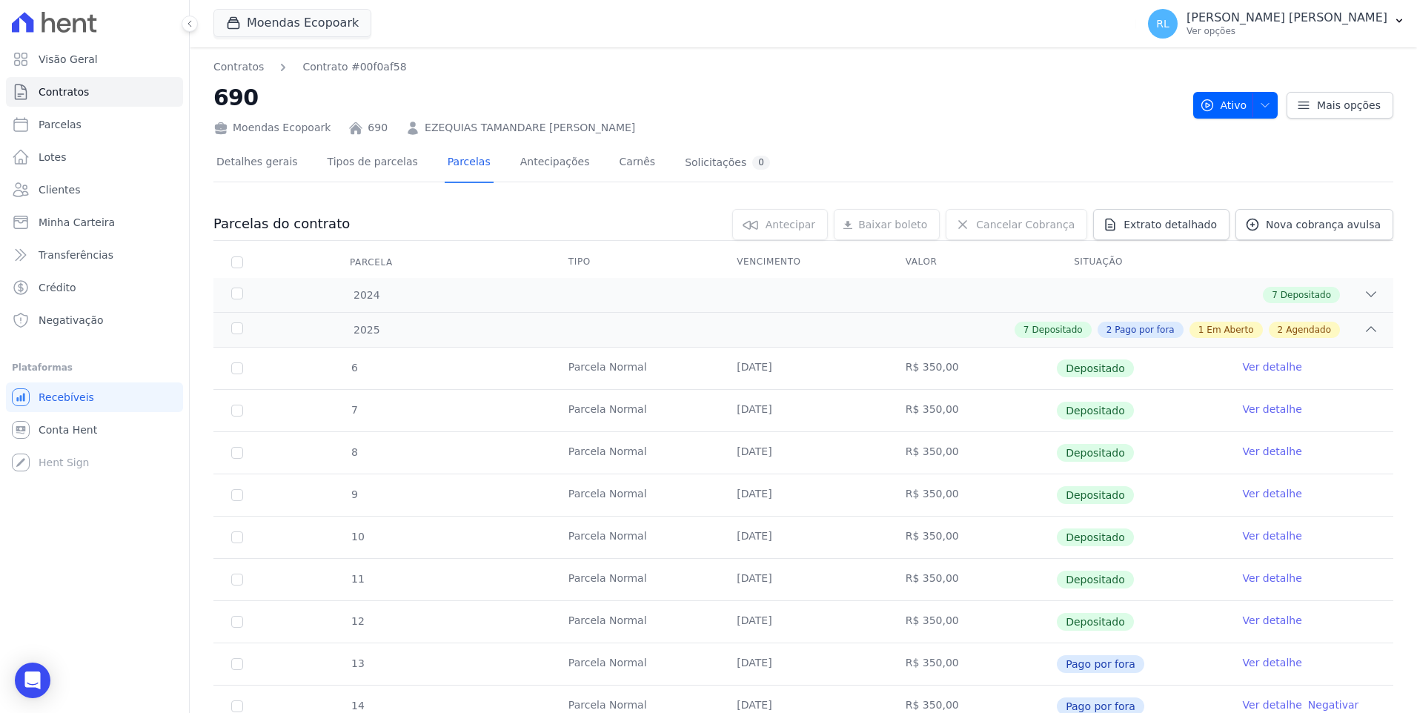
scroll to position [297, 0]
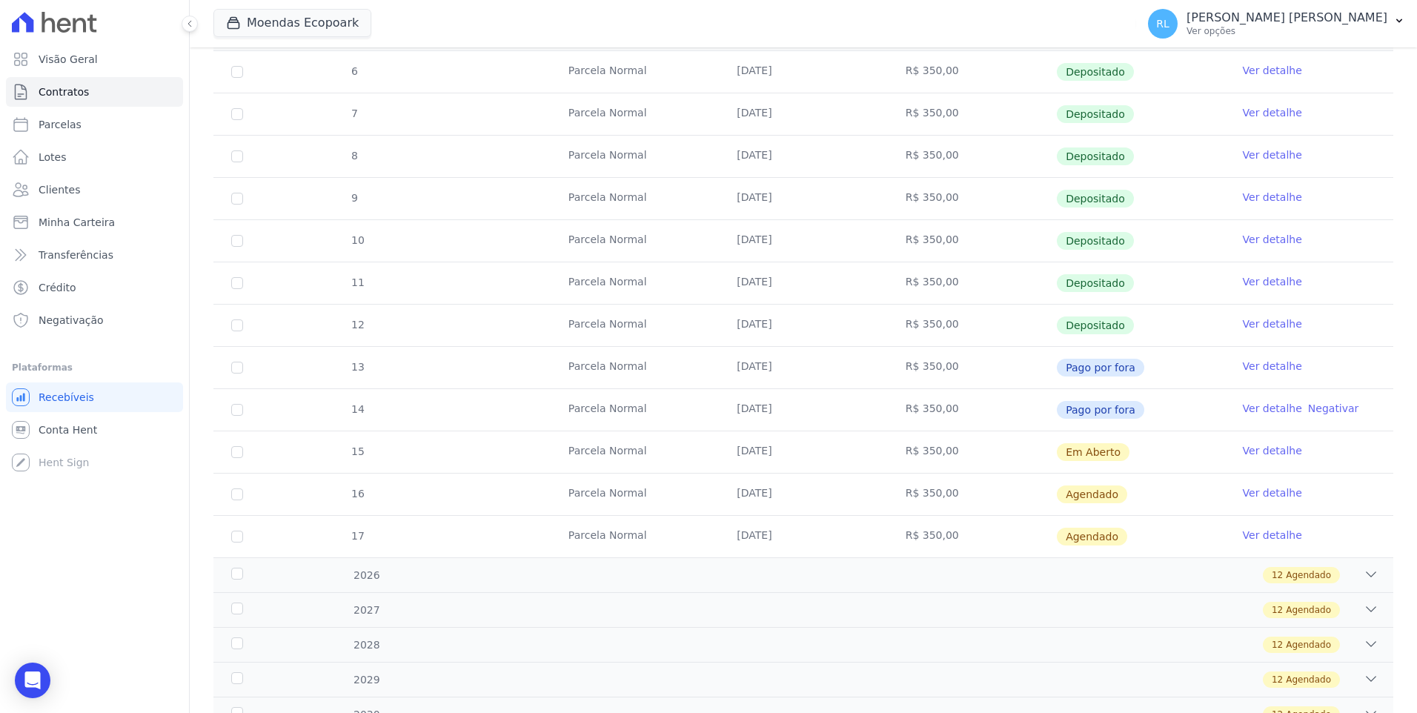
click at [1248, 446] on link "Ver detalhe" at bounding box center [1272, 450] width 59 height 15
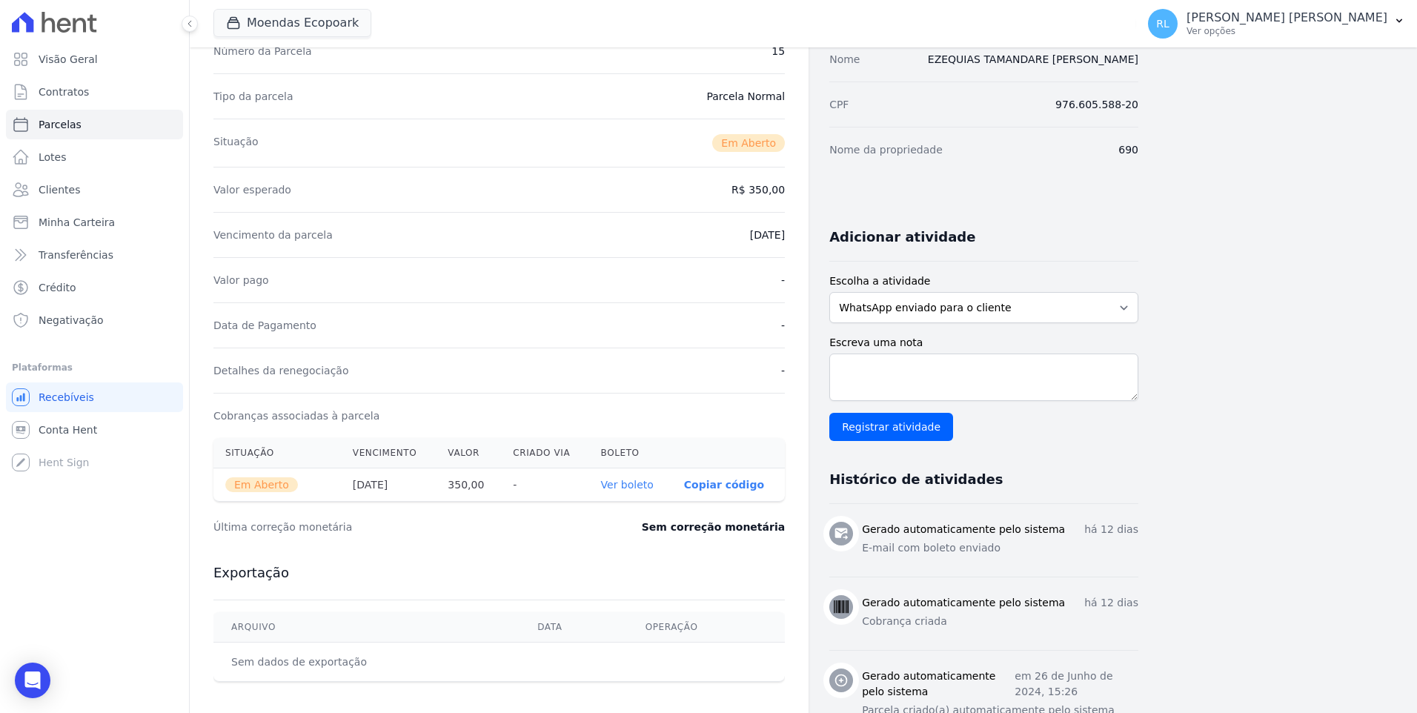
scroll to position [148, 0]
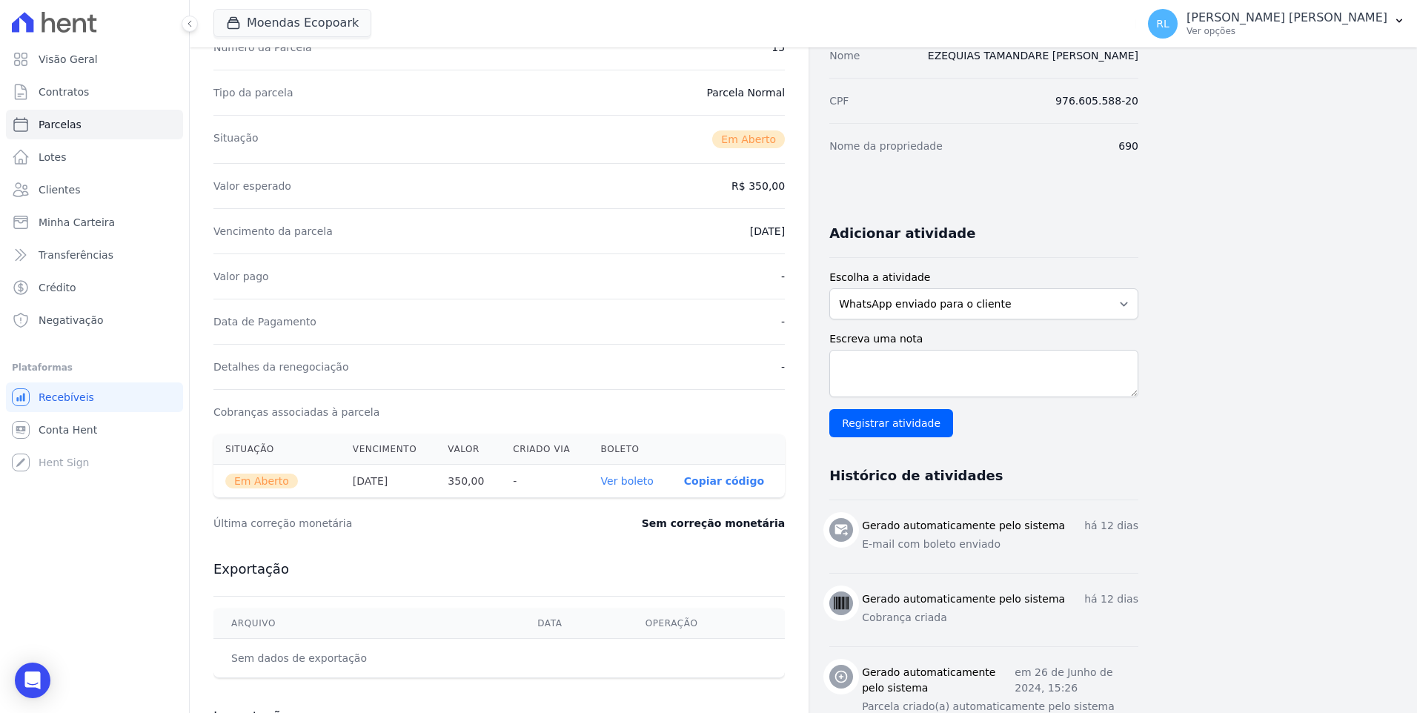
click at [639, 480] on link "Ver boleto" at bounding box center [627, 481] width 53 height 12
click at [79, 119] on link "Parcelas" at bounding box center [94, 125] width 177 height 30
select select
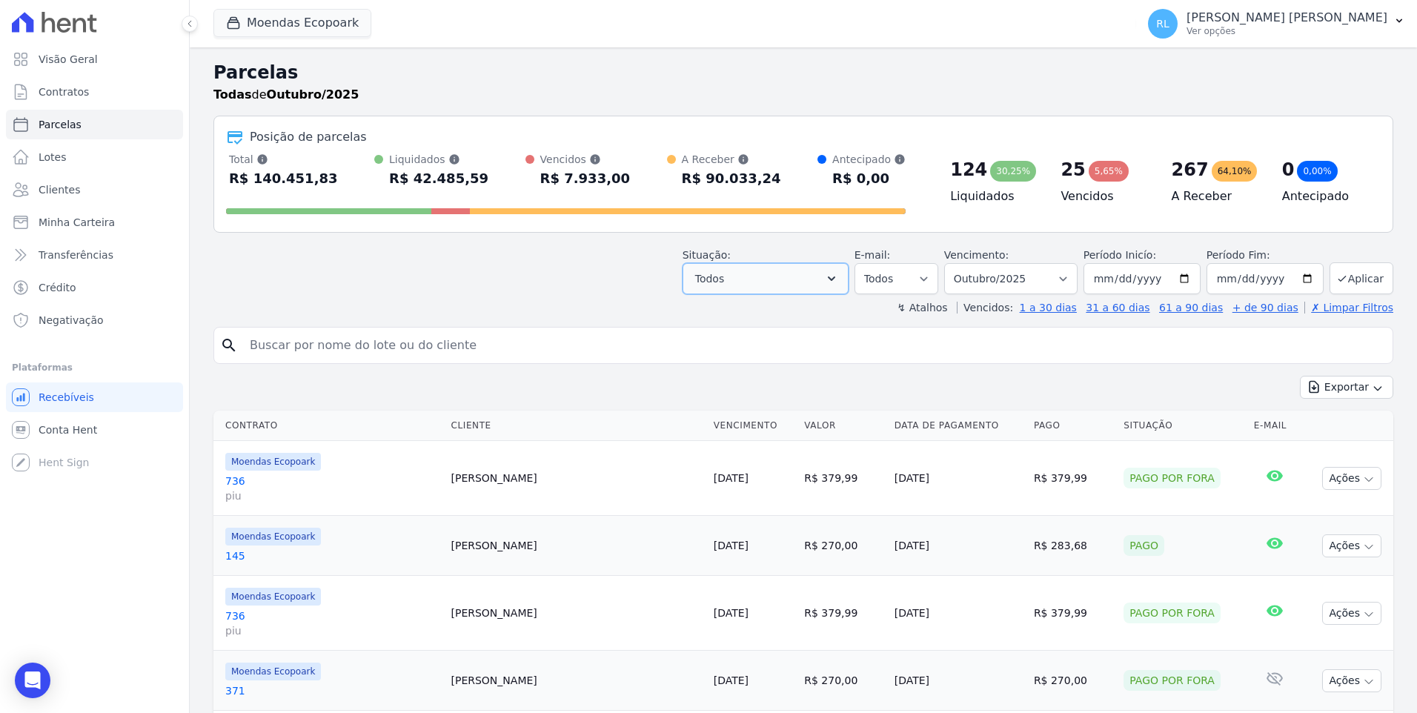
click at [801, 287] on button "Todos" at bounding box center [766, 278] width 166 height 31
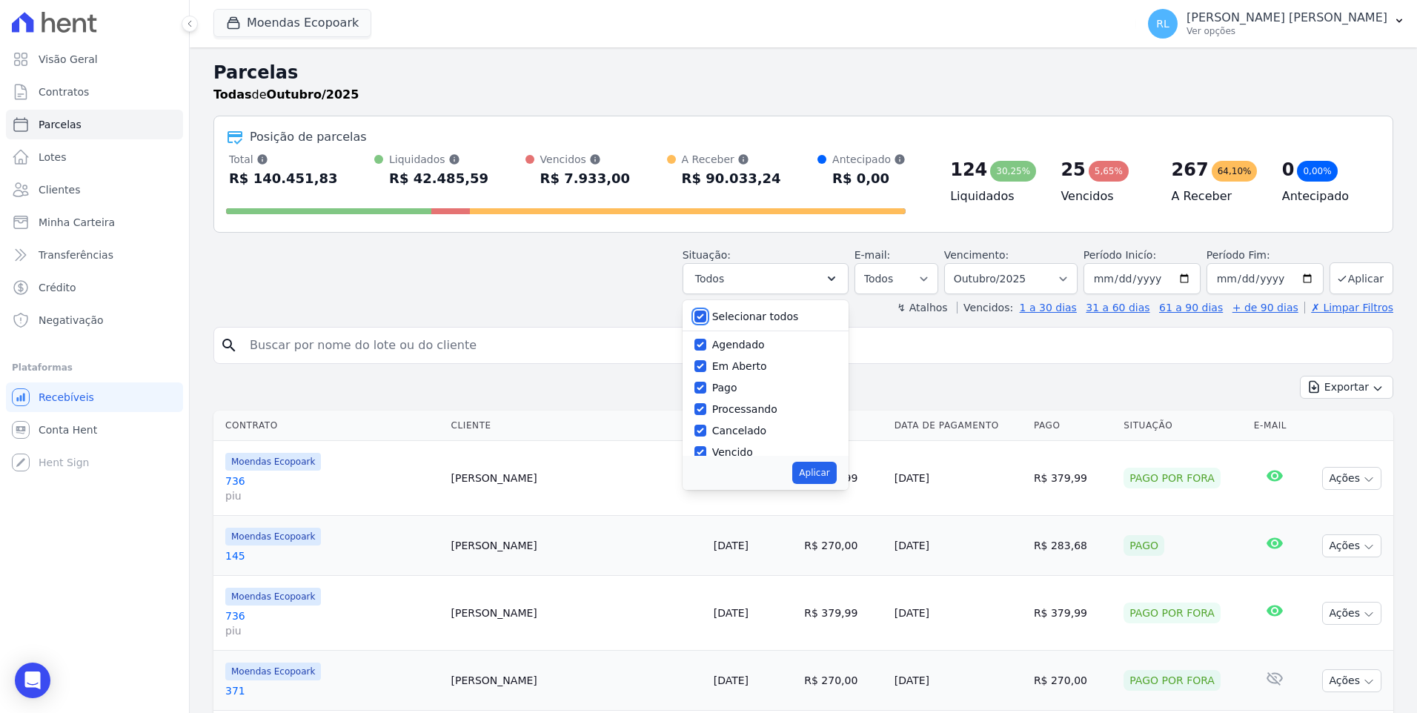
click at [706, 312] on input "Selecionar todos" at bounding box center [701, 317] width 12 height 12
checkbox input "false"
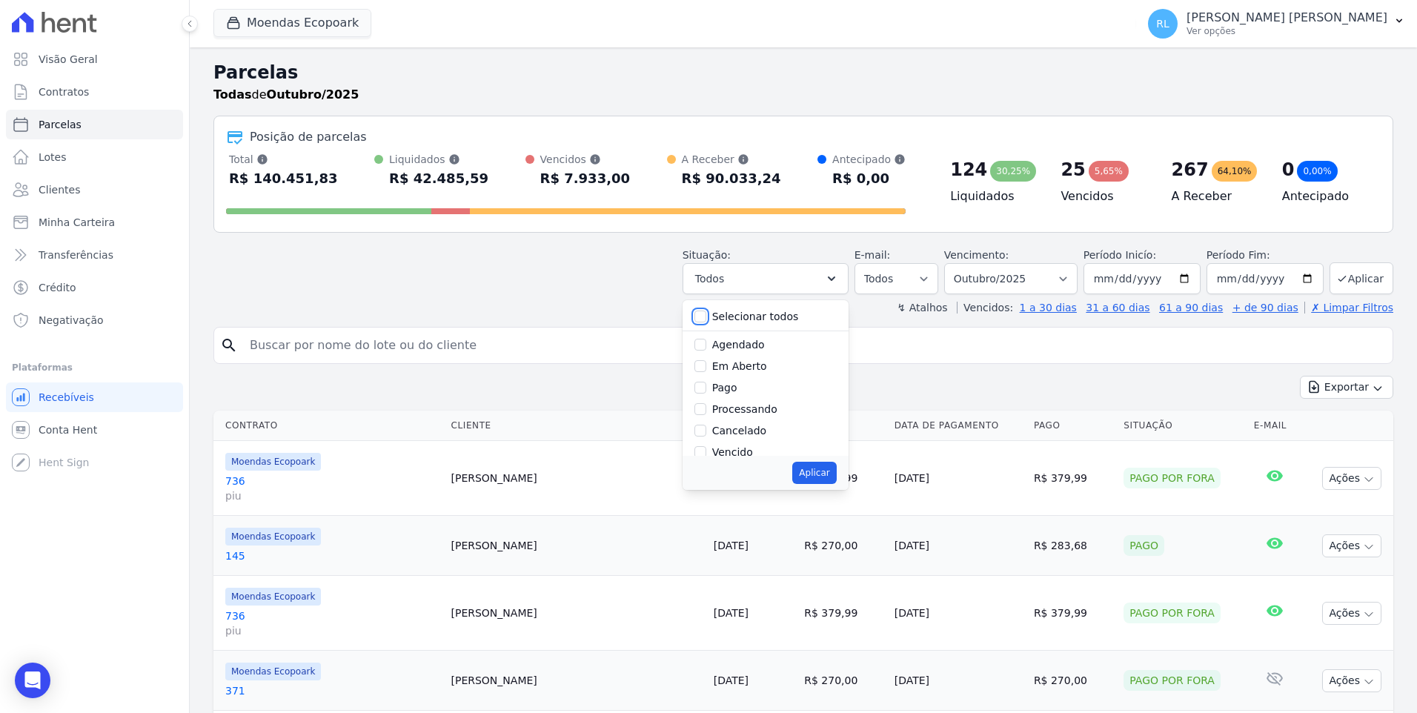
checkbox input "false"
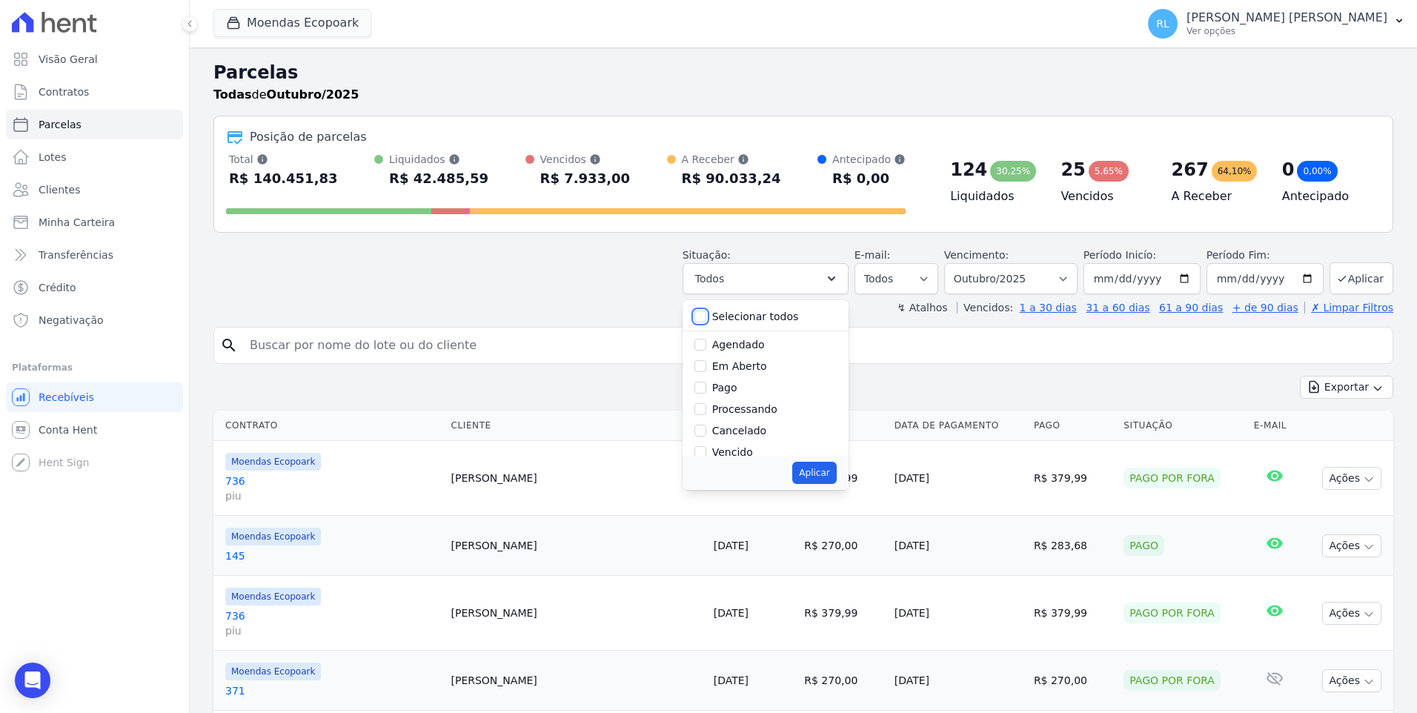
checkbox input "false"
click at [706, 451] on input "Vencido" at bounding box center [701, 452] width 12 height 12
checkbox input "true"
click at [822, 473] on button "Aplicar" at bounding box center [814, 473] width 44 height 22
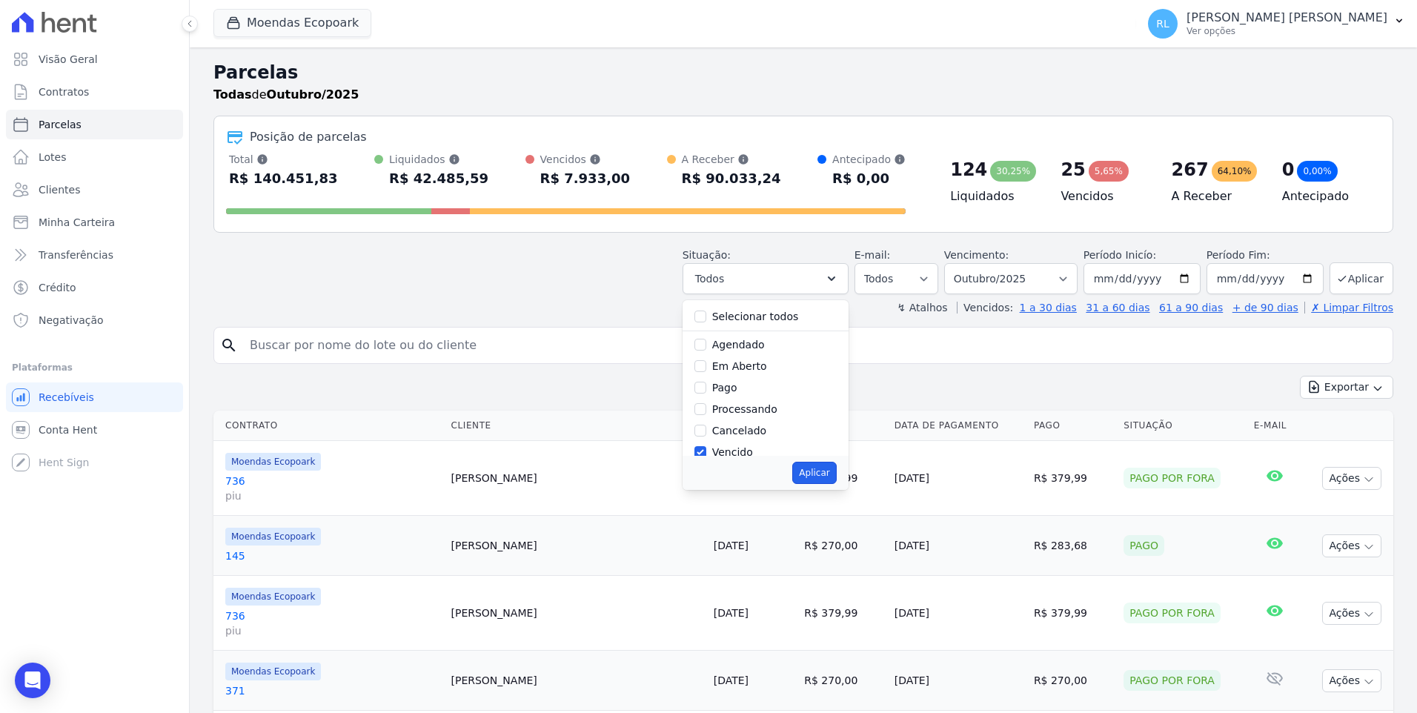
select select "overdue"
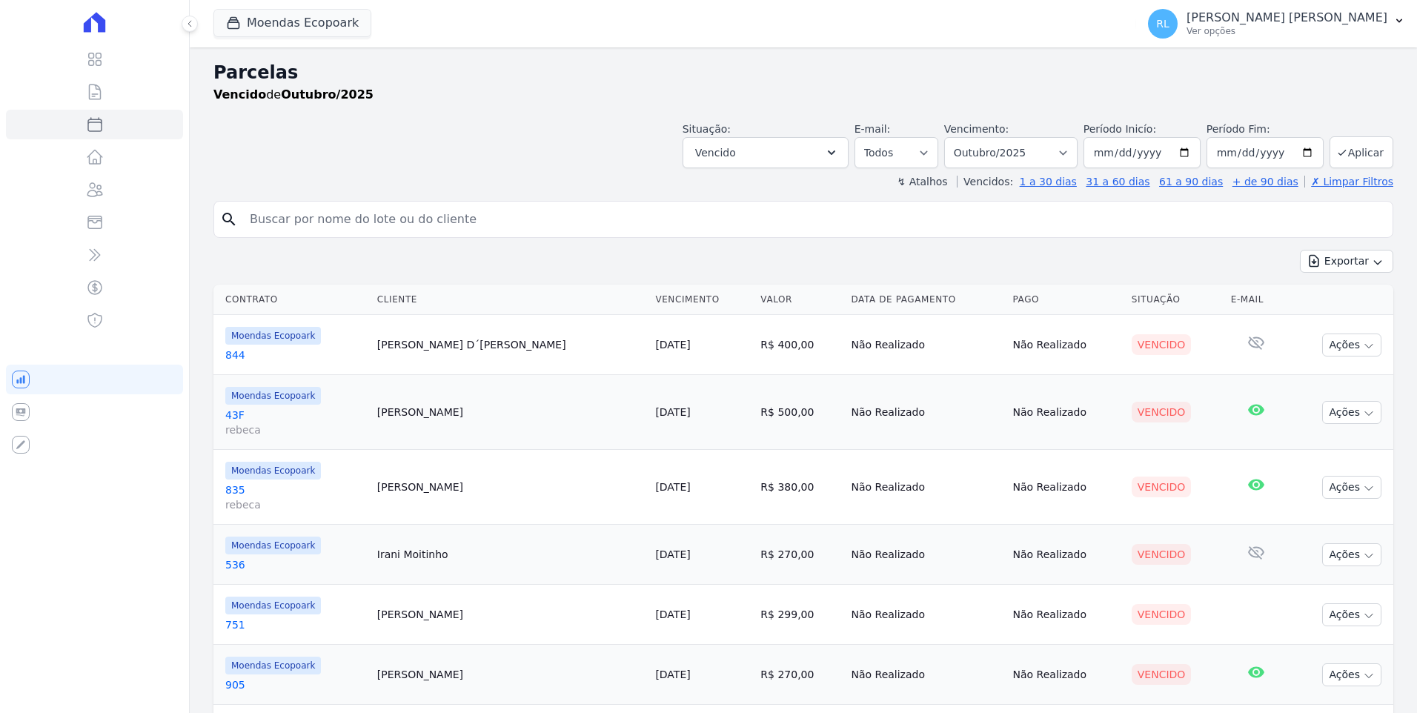
select select
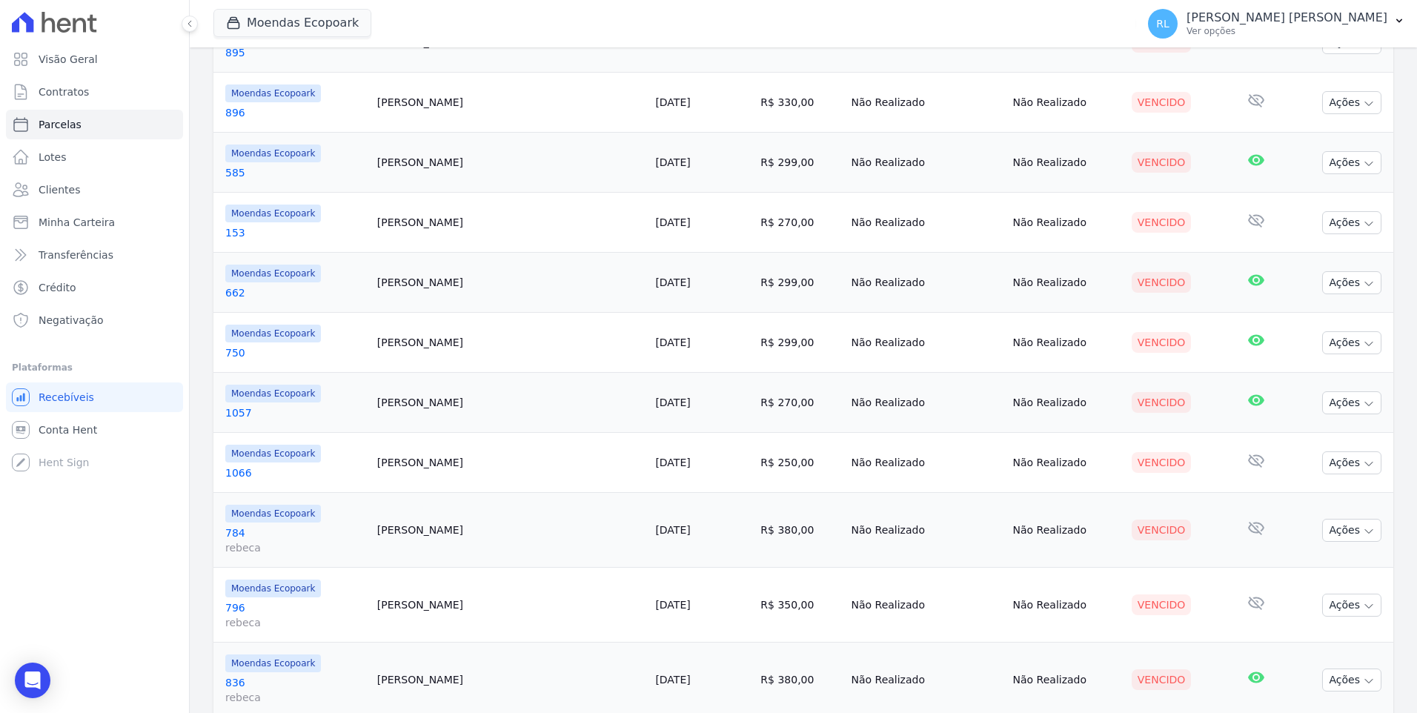
scroll to position [1074, 0]
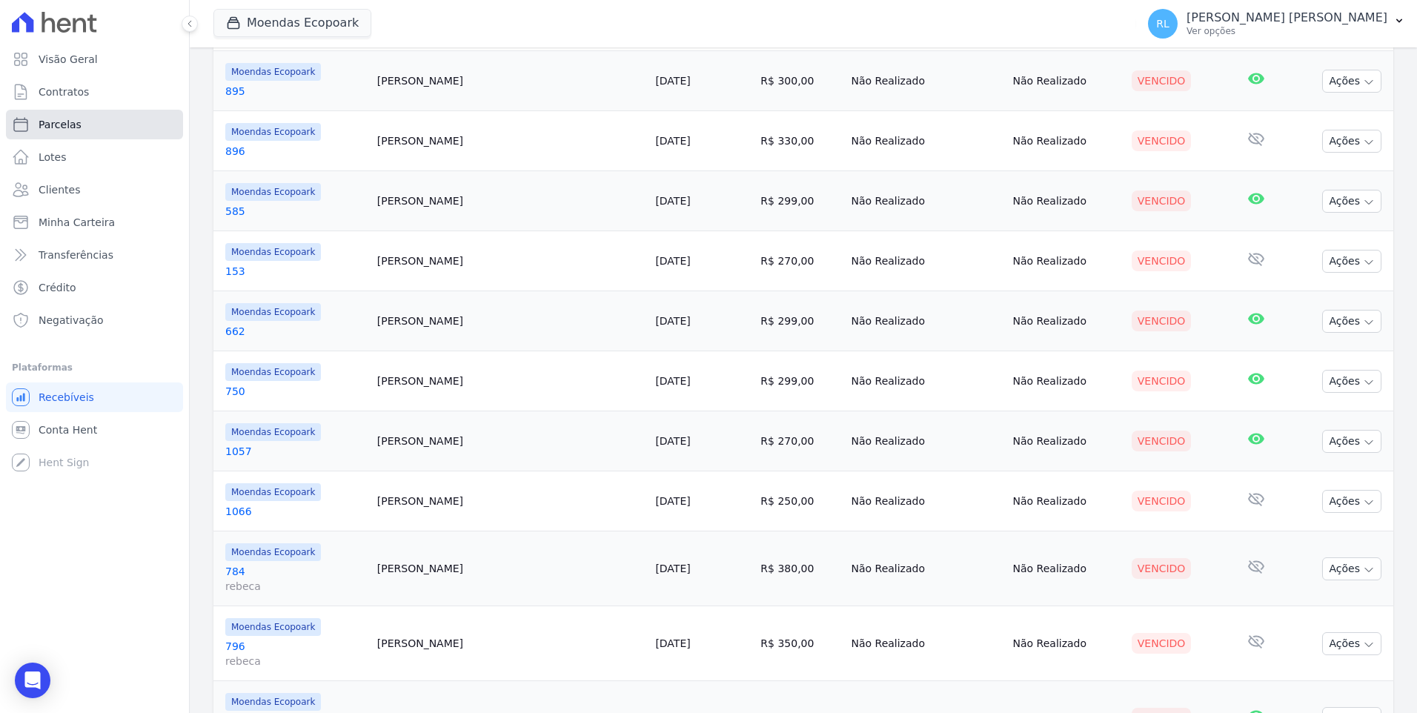
click at [102, 124] on link "Parcelas" at bounding box center [94, 125] width 177 height 30
select select
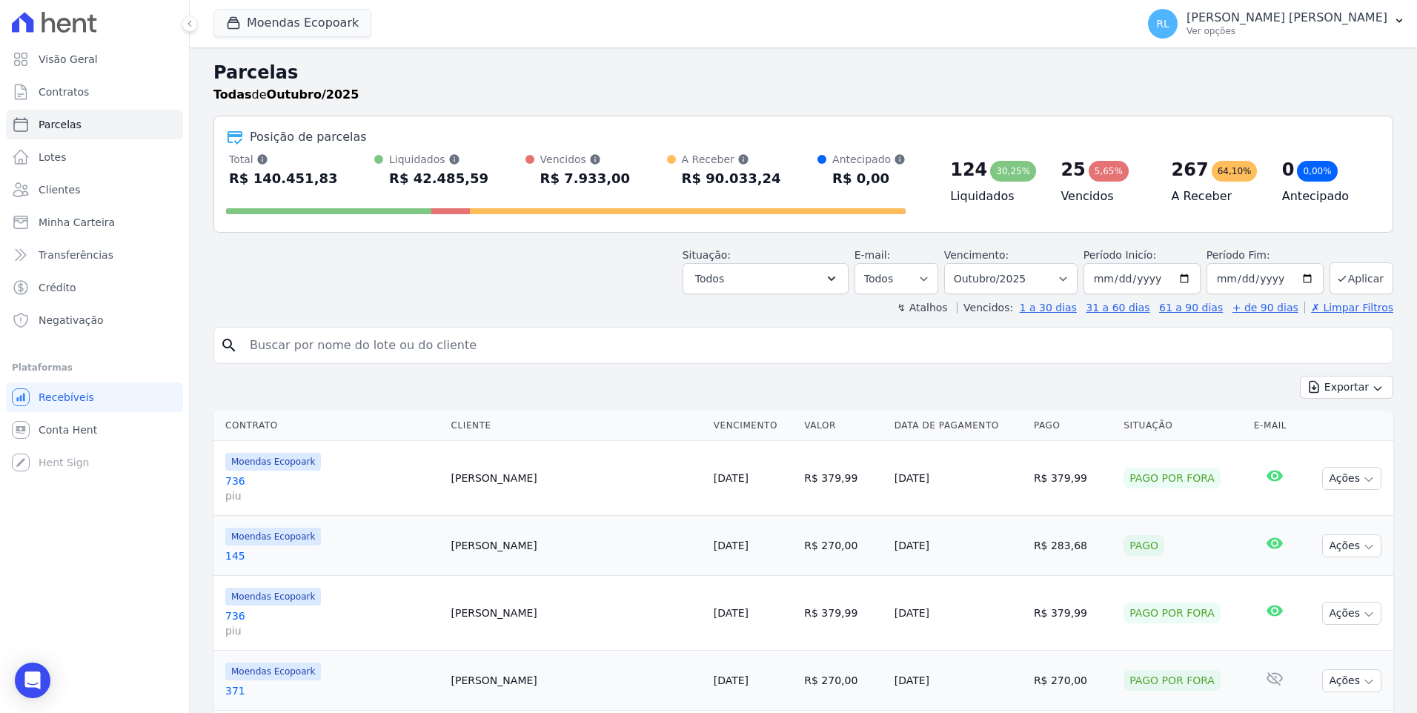
click at [431, 337] on input "search" at bounding box center [814, 346] width 1146 height 30
type input "170"
select select
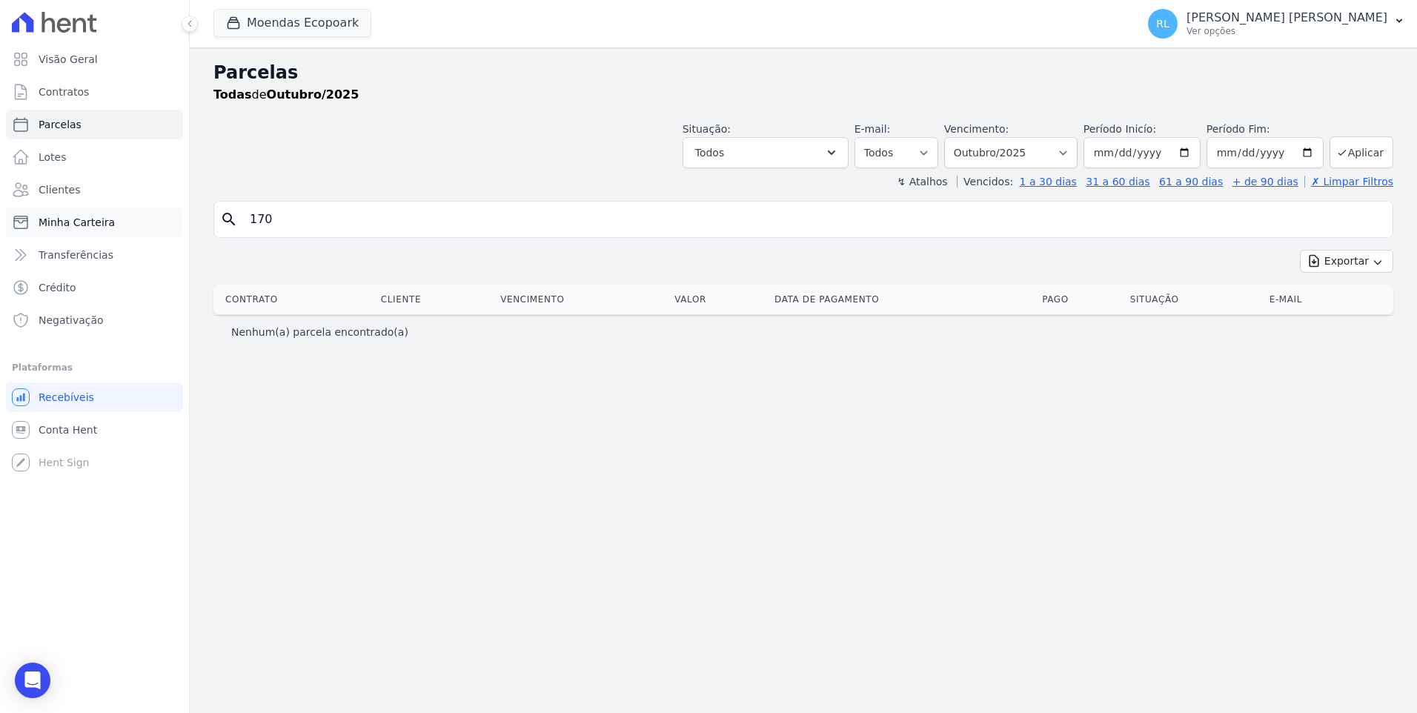
drag, startPoint x: 329, startPoint y: 222, endPoint x: 173, endPoint y: 222, distance: 155.7
click at [173, 222] on div "Visão Geral Contratos [GEOGRAPHIC_DATA] Lotes Clientes Minha Carteira Transferê…" at bounding box center [708, 356] width 1417 height 713
type input "171"
select select
